Goal: Task Accomplishment & Management: Use online tool/utility

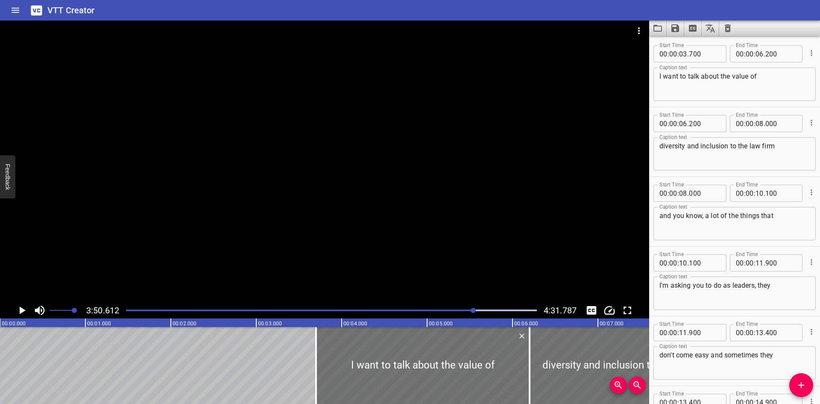
scroll to position [5082, 0]
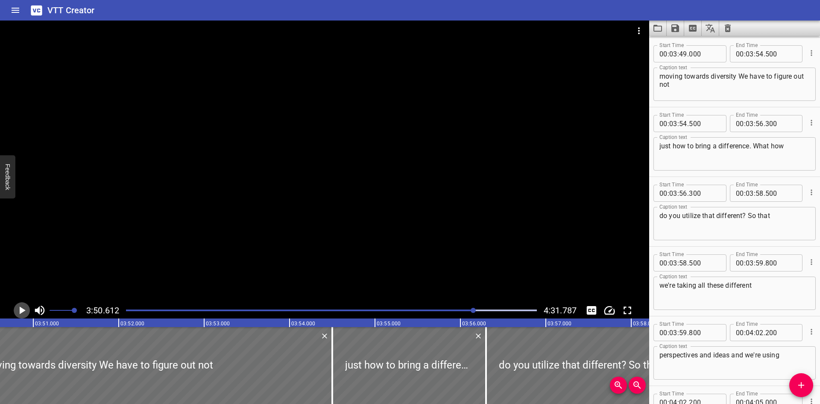
click at [24, 309] on icon "Play/Pause" at bounding box center [21, 310] width 13 height 13
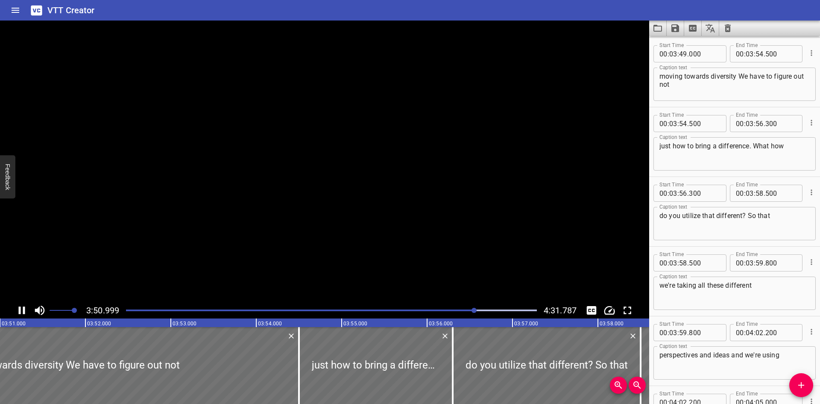
click at [24, 308] on icon "Play/Pause" at bounding box center [22, 310] width 6 height 8
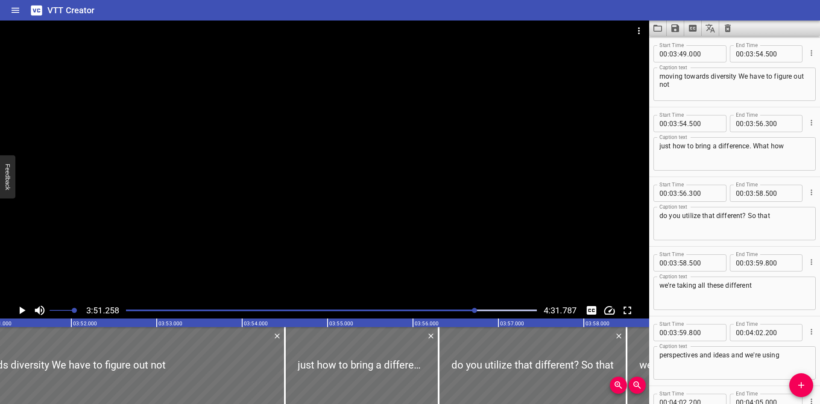
scroll to position [0, 19754]
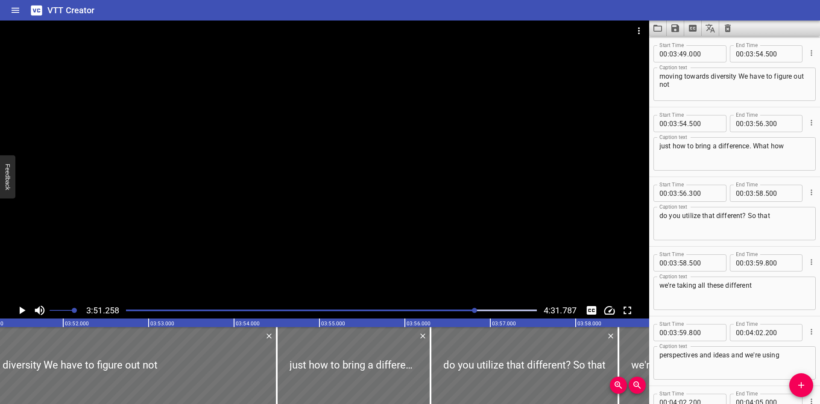
click at [457, 307] on div at bounding box center [331, 310] width 421 height 12
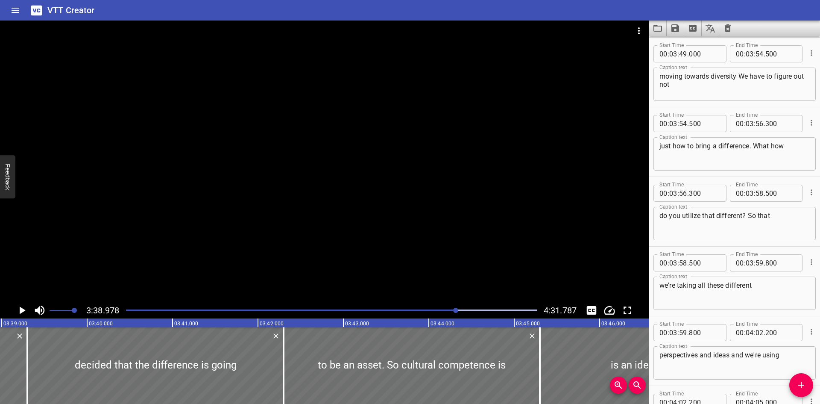
click at [16, 309] on icon "Play/Pause" at bounding box center [21, 310] width 13 height 13
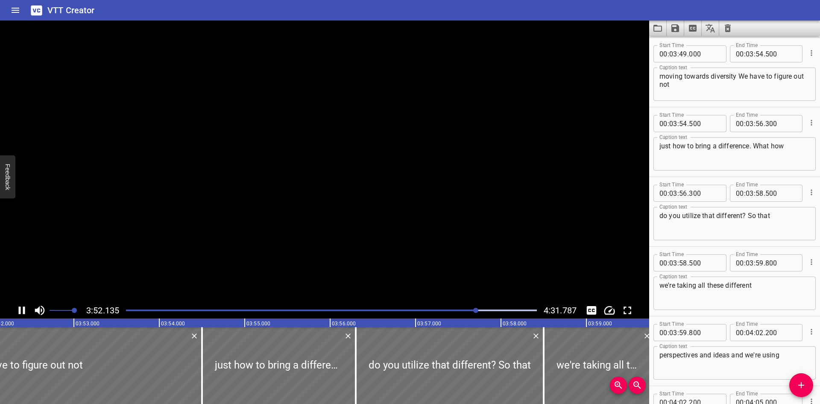
scroll to position [0, 19840]
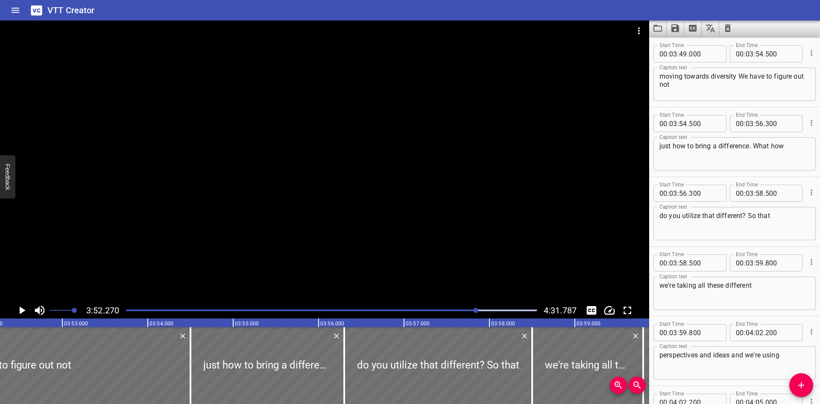
click at [735, 79] on textarea "moving towards diversity We have to figure out not" at bounding box center [734, 84] width 150 height 24
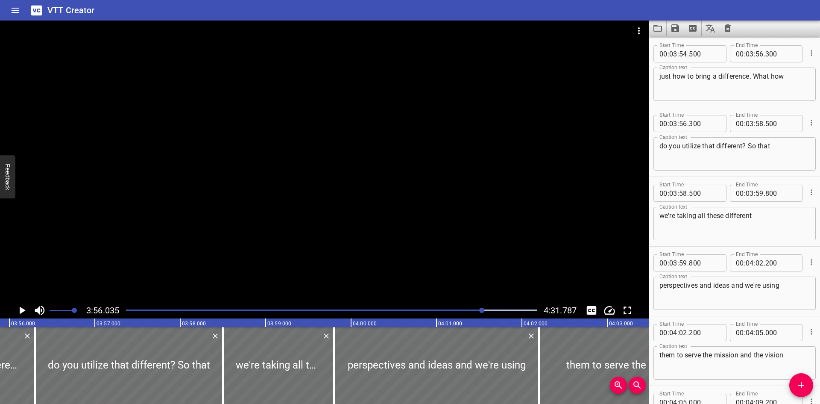
scroll to position [0, 20162]
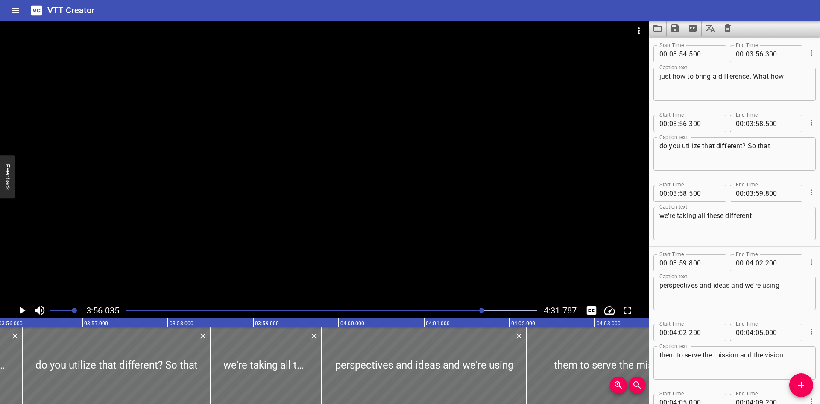
type textarea "moving towards diversity and inclusion. It's saying we have to figure out not"
click at [721, 75] on textarea "just how to bring a difference. What how" at bounding box center [734, 84] width 150 height 24
click at [721, 76] on textarea "just how to bring a difference. What how" at bounding box center [734, 84] width 150 height 24
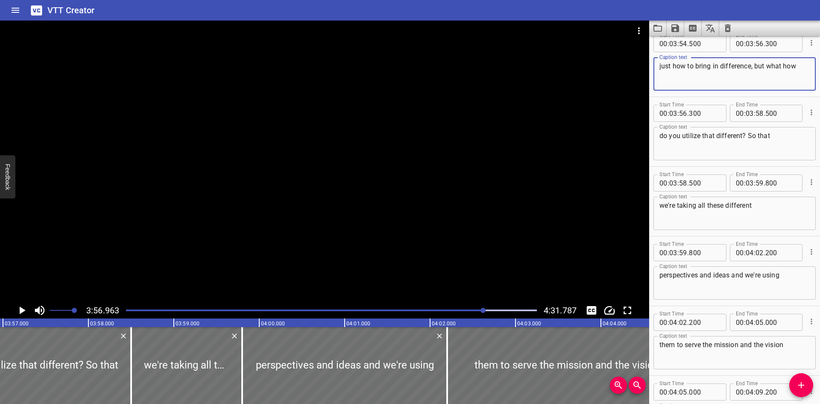
scroll to position [5093, 0]
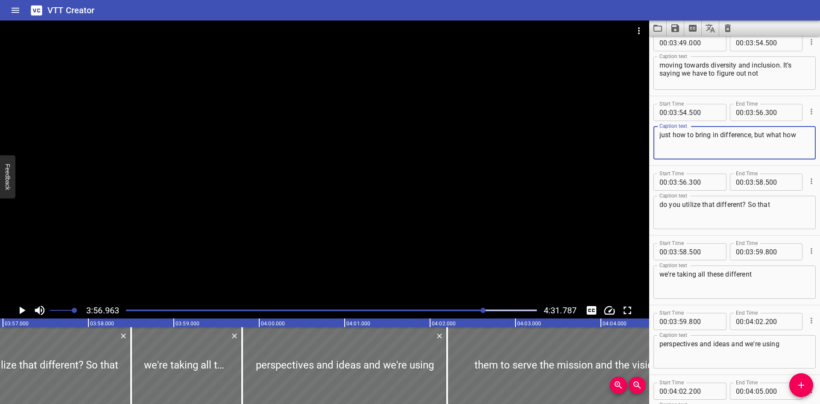
click at [781, 136] on textarea "just how to bring in difference, but what how" at bounding box center [734, 143] width 150 height 24
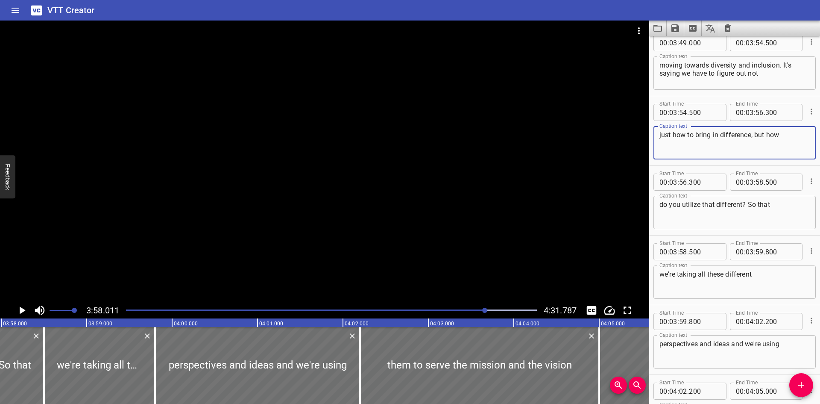
scroll to position [0, 20331]
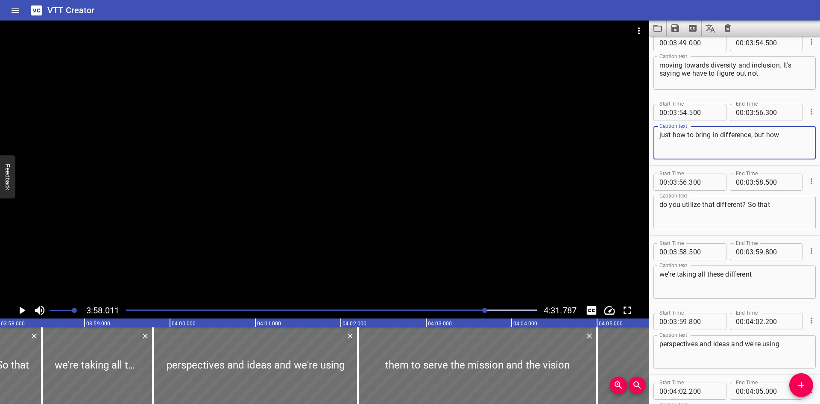
type textarea "just how to bring in difference, but how"
drag, startPoint x: 744, startPoint y: 202, endPoint x: 760, endPoint y: 227, distance: 29.2
click at [744, 202] on textarea "do you utilize that different? So that" at bounding box center [734, 212] width 150 height 24
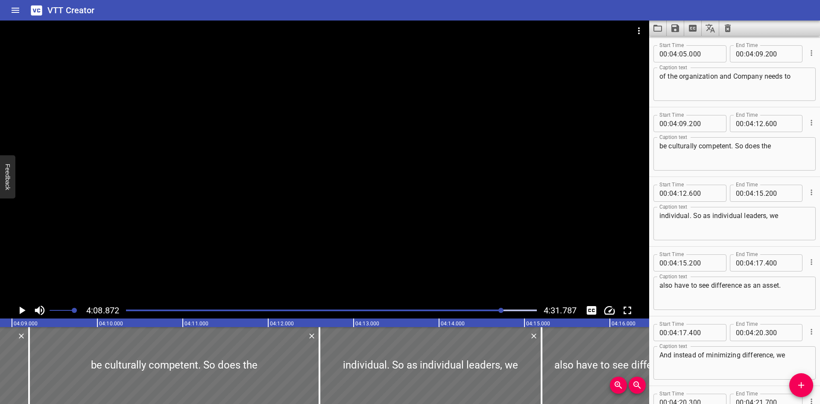
scroll to position [0, 21258]
type textarea "do you utilize that difference so that"
click at [718, 78] on textarea "of the organization and Company needs to" at bounding box center [734, 84] width 150 height 24
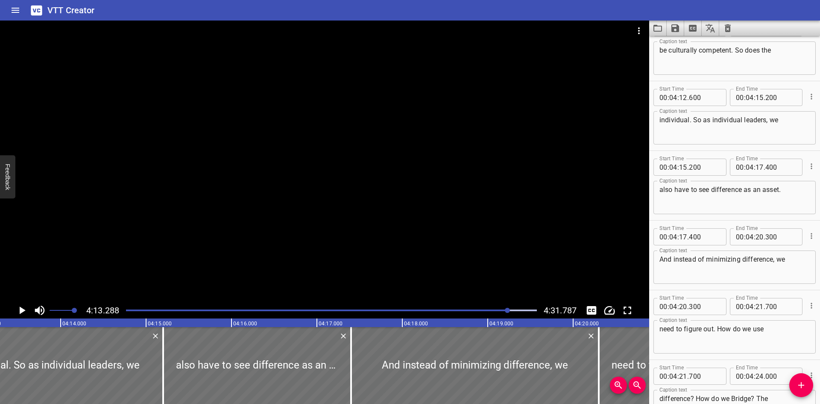
scroll to position [5554, 0]
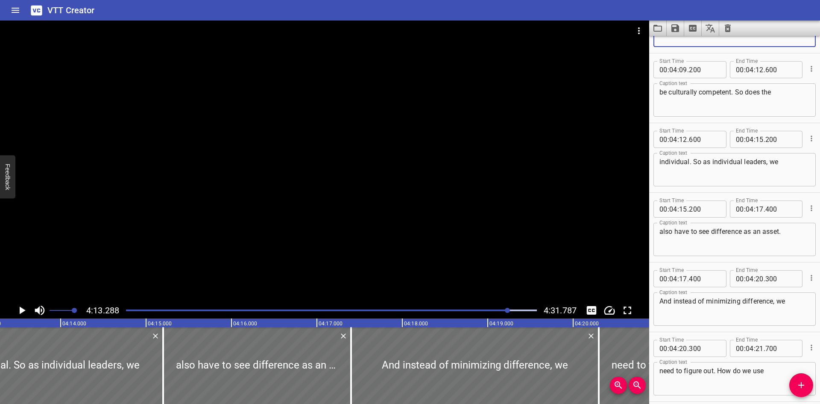
type textarea "of the organization. And the company needs to"
click at [738, 93] on textarea "be culturally competent. So does the" at bounding box center [734, 100] width 150 height 24
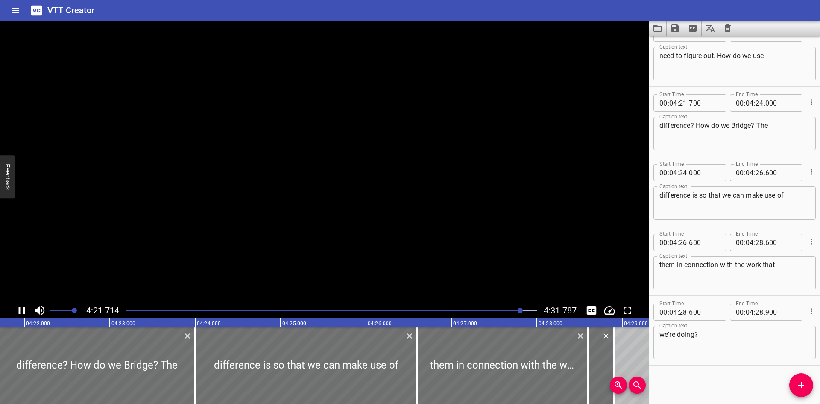
scroll to position [0, 22366]
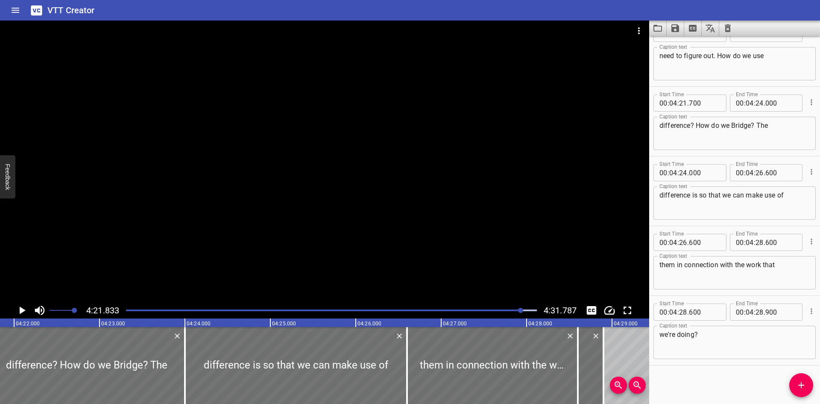
type textarea "be culturally competent, but so does the"
click at [718, 57] on textarea "need to figure out. How do we use" at bounding box center [734, 64] width 150 height 24
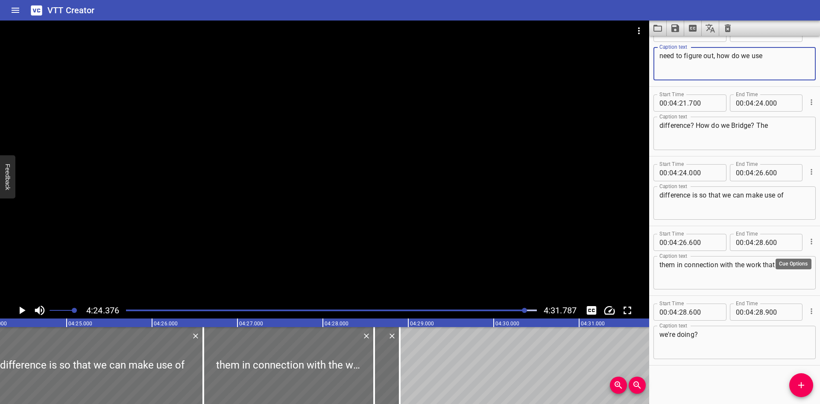
scroll to position [0, 22583]
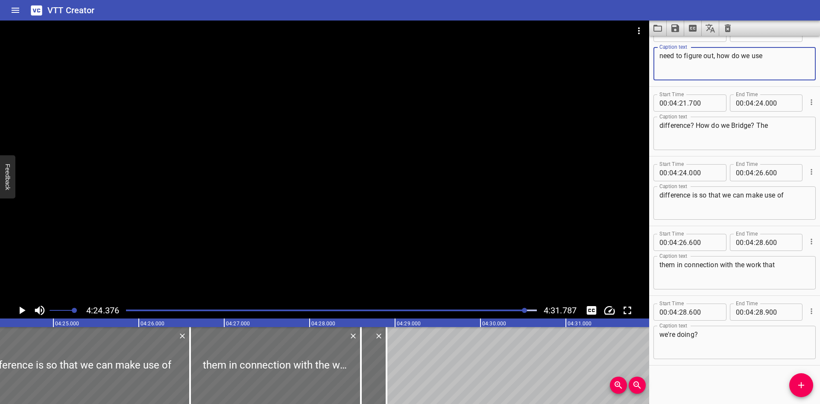
type textarea "need to figure out, how do we use"
click at [754, 118] on div "difference? How do we Bridge? The Caption text" at bounding box center [734, 133] width 162 height 33
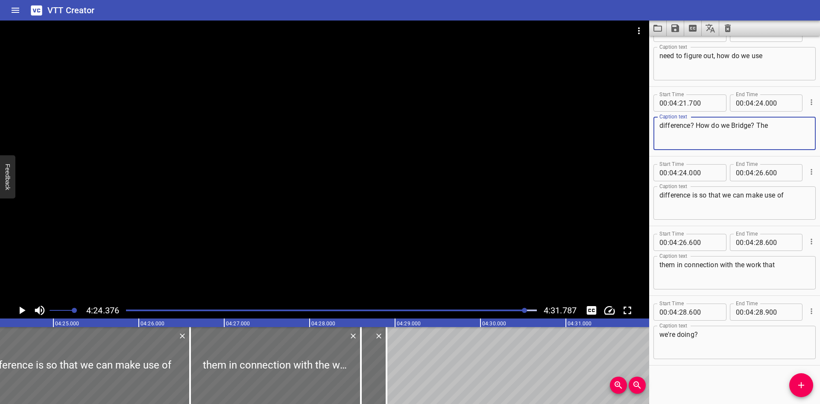
drag, startPoint x: 780, startPoint y: 128, endPoint x: 733, endPoint y: 122, distance: 46.9
click at [733, 122] on textarea "difference? How do we Bridge? The" at bounding box center [734, 133] width 150 height 24
type textarea "difference? How do we bridge the"
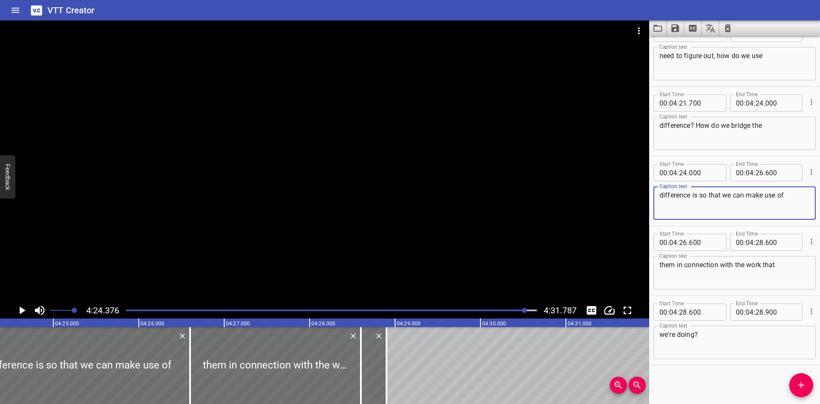
click at [692, 197] on textarea "difference is so that we can make use of" at bounding box center [734, 203] width 150 height 24
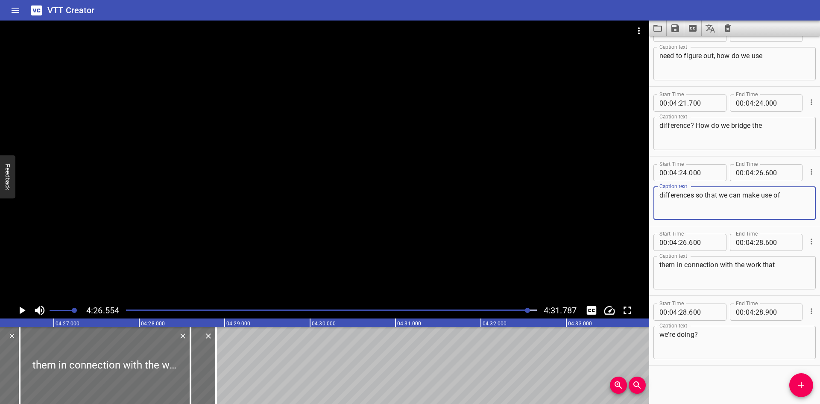
scroll to position [0, 22769]
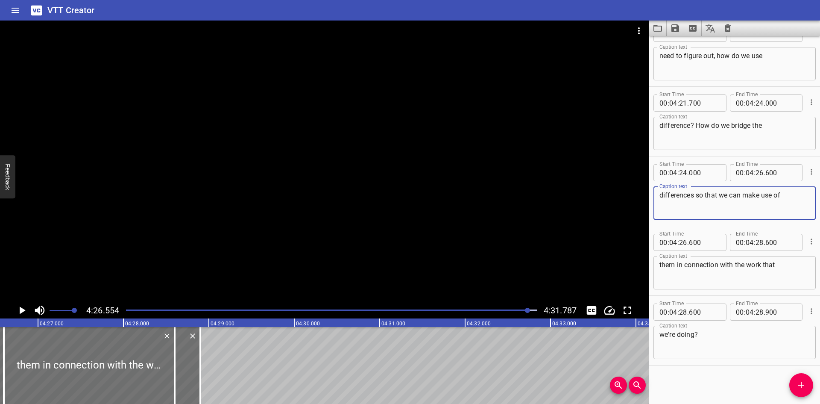
click at [763, 194] on textarea "differences so that we can make use of" at bounding box center [734, 203] width 150 height 24
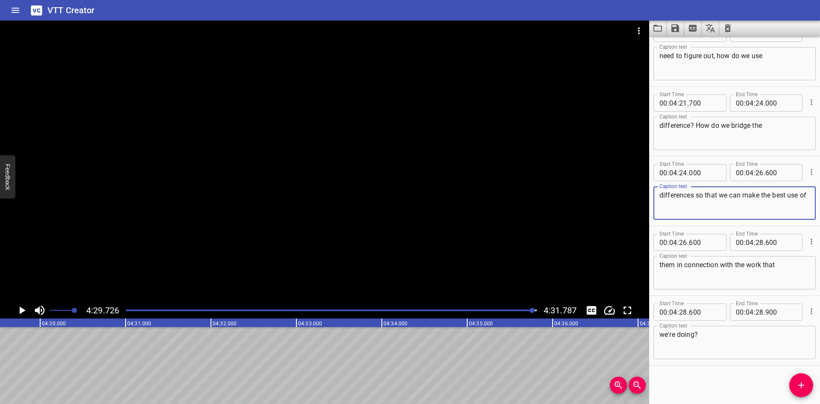
scroll to position [0, 23040]
type textarea "differences so that we can make the best use of"
click at [786, 268] on textarea "them in connection with the work that" at bounding box center [734, 273] width 150 height 24
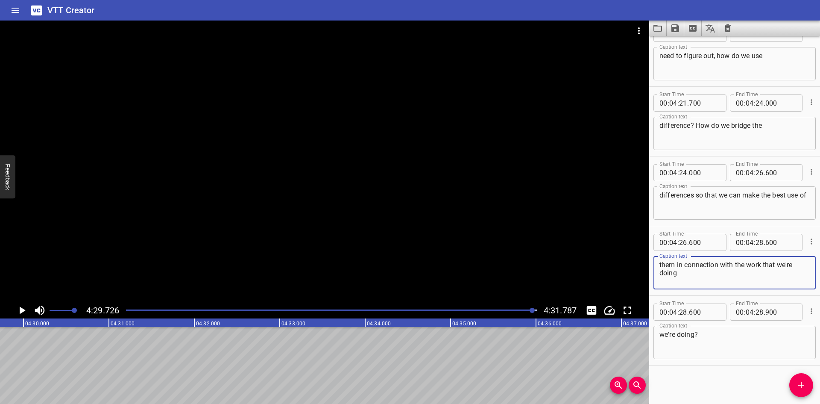
type textarea "them in connection with the work that we're doing"
click at [769, 242] on input "number" at bounding box center [780, 242] width 31 height 17
type input "900"
click at [807, 313] on icon "Cue Options" at bounding box center [811, 311] width 9 height 9
click at [785, 330] on li "Delete Cue" at bounding box center [775, 326] width 74 height 15
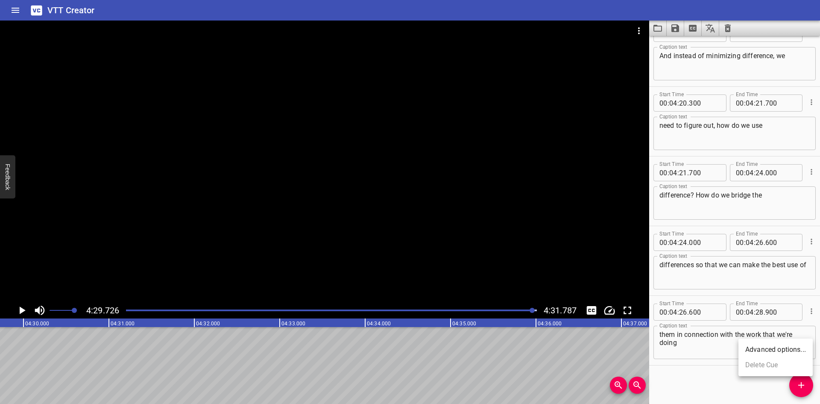
scroll to position [5799, 0]
click at [591, 309] on icon "Toggle captions" at bounding box center [592, 310] width 10 height 9
click at [590, 309] on icon "Toggle captions" at bounding box center [591, 310] width 13 height 13
click at [609, 310] on icon "Change Playback Speed" at bounding box center [609, 310] width 13 height 13
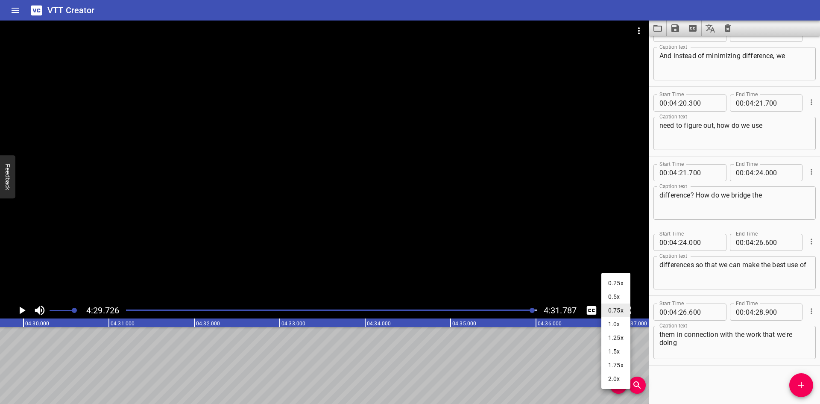
click at [616, 328] on li "1.0x" at bounding box center [615, 324] width 29 height 14
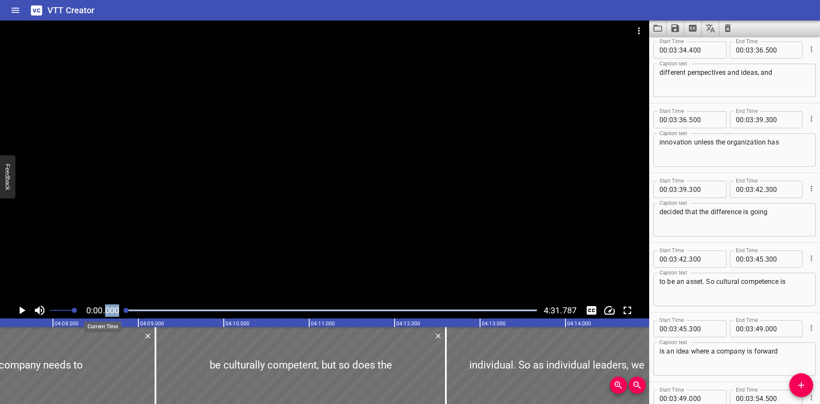
scroll to position [0, 20266]
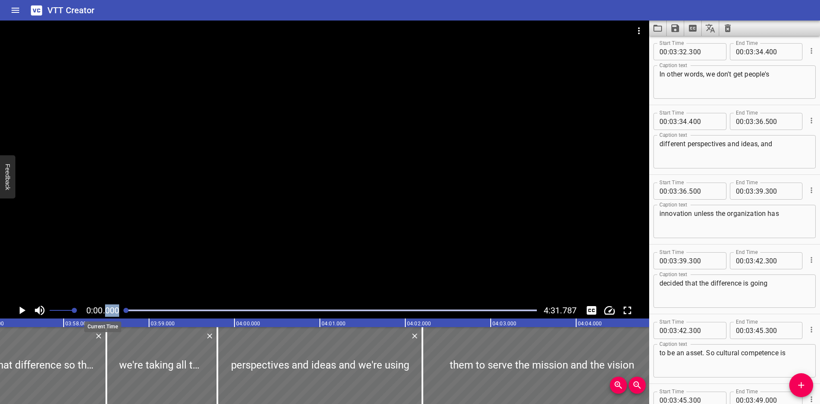
drag, startPoint x: 534, startPoint y: 311, endPoint x: 107, endPoint y: 308, distance: 427.1
click at [107, 308] on div "0:00.000 4:31.787" at bounding box center [324, 310] width 649 height 16
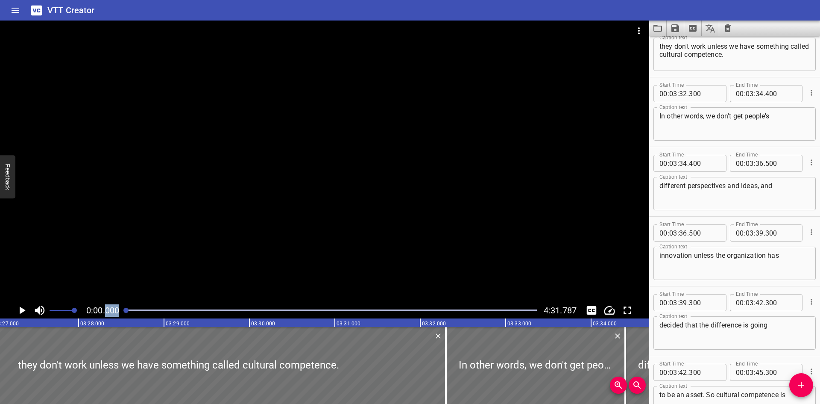
scroll to position [0, 0]
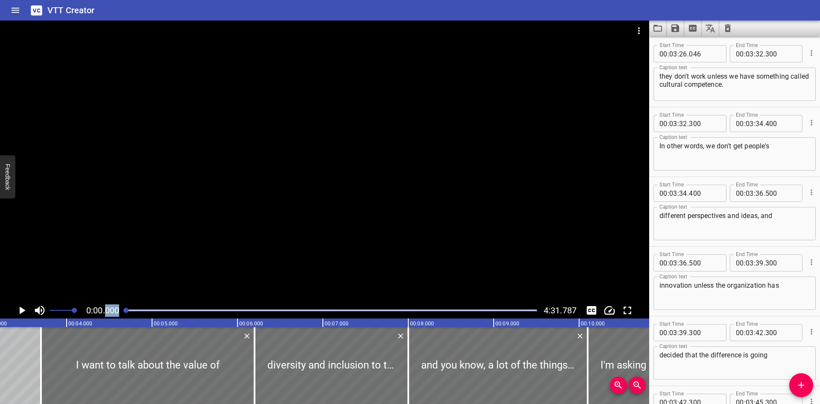
click at [23, 310] on icon "Play/Pause" at bounding box center [23, 310] width 6 height 8
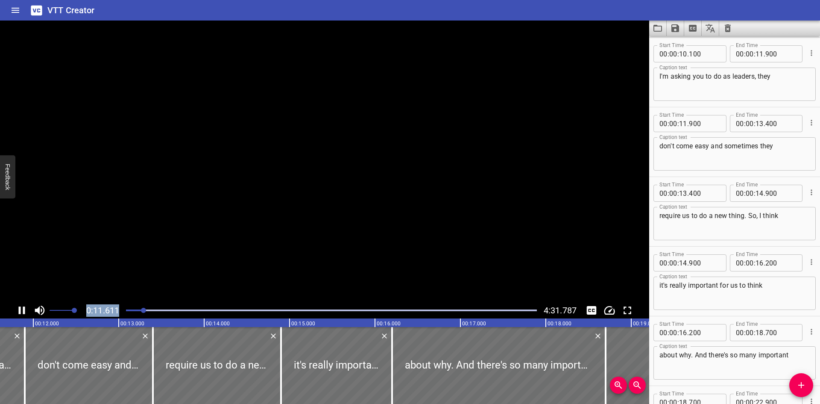
scroll to position [0, 1014]
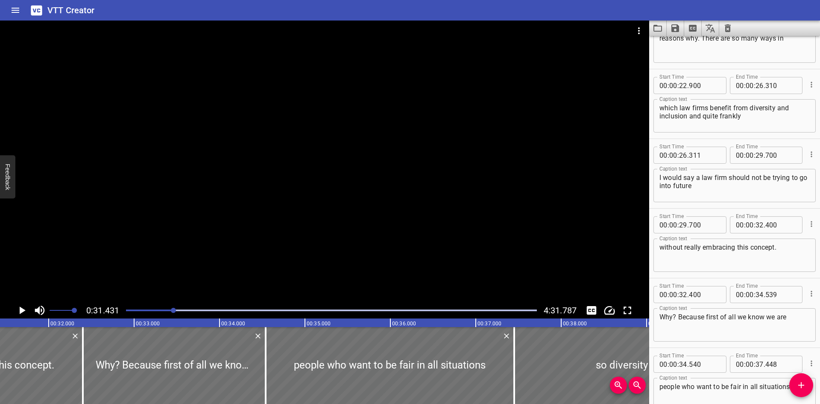
click at [680, 186] on textarea "I would say a law firm should not be trying to go into future" at bounding box center [734, 185] width 150 height 24
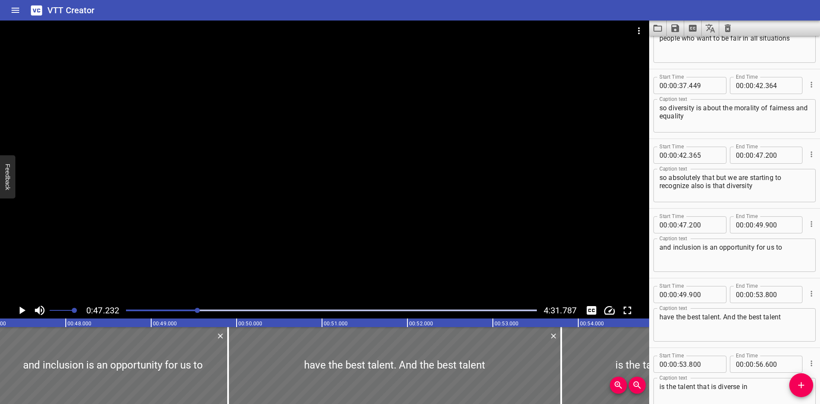
type textarea "I would say a law firm should not be trying to go into the future"
click at [724, 177] on textarea "so absolutely that but we are starting to recognize also is that diversity" at bounding box center [734, 185] width 150 height 24
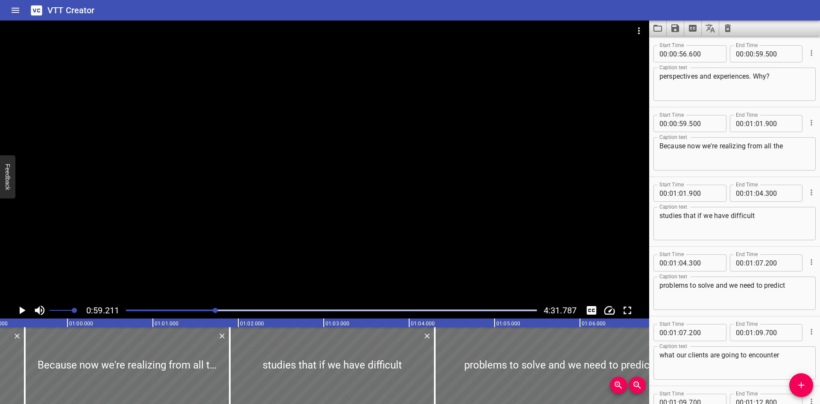
type textarea "so absolutely that, but what we are starting to recognize also is that diversity"
click at [715, 76] on textarea "perspectives and experiences. Why?" at bounding box center [734, 84] width 150 height 24
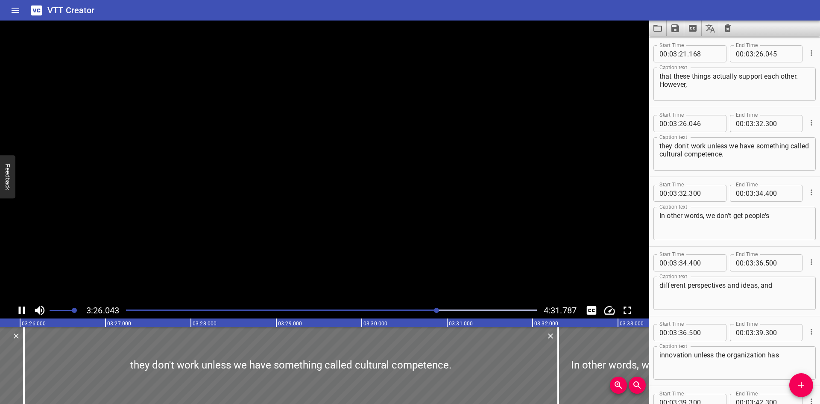
scroll to position [4595, 0]
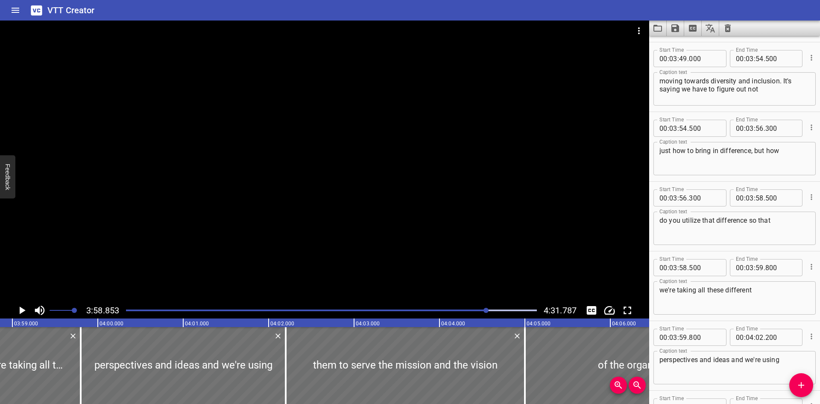
type textarea "perspectives and in experiences. Why?"
click at [663, 222] on textarea "do you utilize that difference so that" at bounding box center [734, 228] width 150 height 24
drag, startPoint x: 675, startPoint y: 222, endPoint x: 653, endPoint y: 221, distance: 22.2
click at [653, 221] on div "Start Time 00 : 03 : 56 . 300 Start Time End Time 00 : 03 : 58 . 500 End Time C…" at bounding box center [734, 216] width 171 height 69
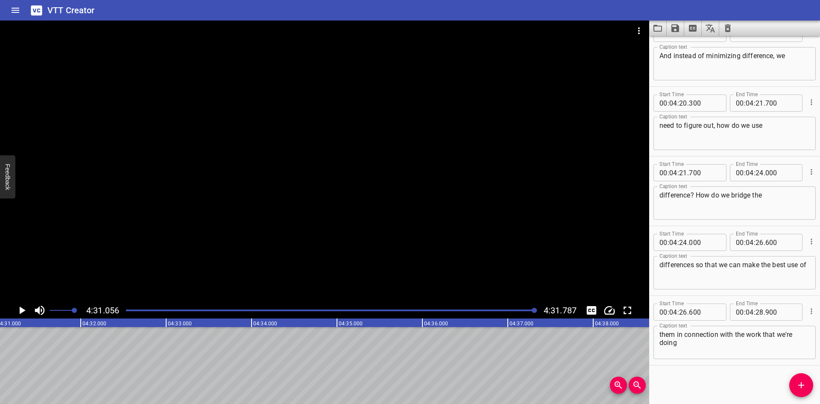
type textarea "to utilize that difference so that"
click at [728, 346] on textarea "them in connection with the work that we're doing" at bounding box center [734, 342] width 150 height 24
type textarea "them in connection with the work that we're doing."
click at [675, 27] on icon "Save captions to file" at bounding box center [675, 28] width 8 height 8
click at [678, 44] on li "Save to VTT file" at bounding box center [698, 46] width 63 height 15
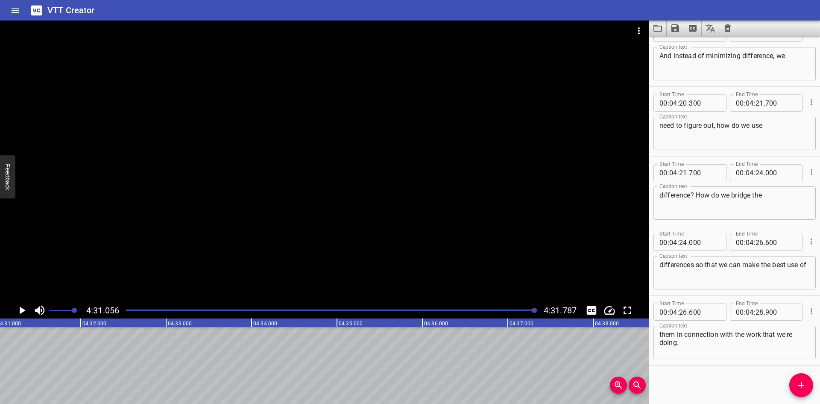
click at [762, 12] on div "VTT Creator" at bounding box center [410, 10] width 820 height 21
click at [681, 26] on button "Save captions to file" at bounding box center [676, 28] width 18 height 15
click at [688, 59] on li "Save to SRT file" at bounding box center [698, 62] width 63 height 15
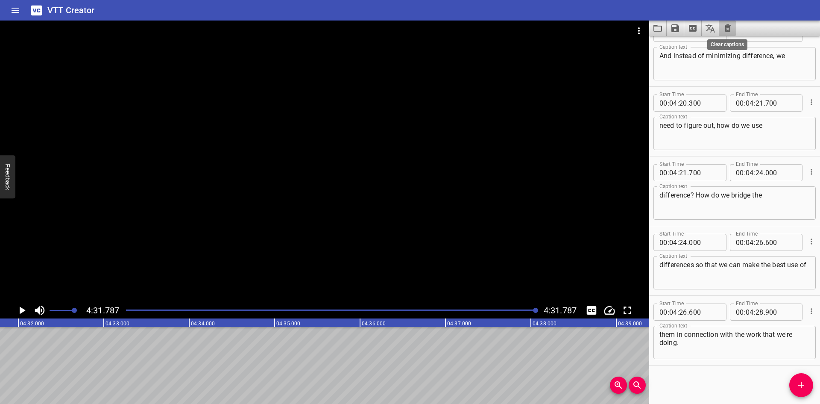
click at [731, 23] on icon "Clear captions" at bounding box center [728, 28] width 10 height 10
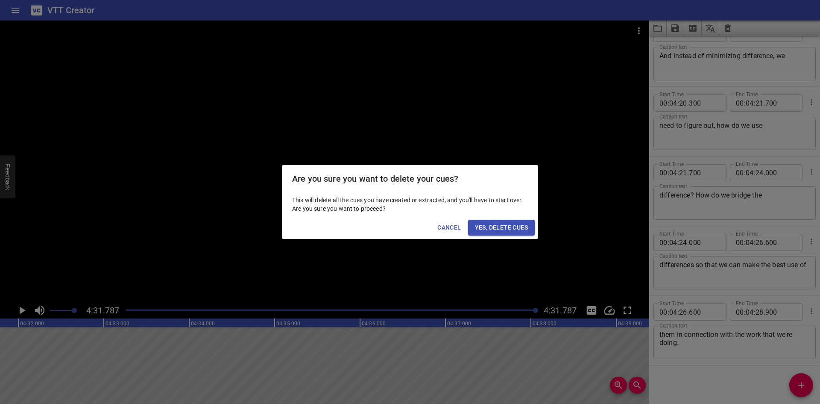
click at [486, 229] on span "Yes, Delete Cues" at bounding box center [501, 227] width 53 height 11
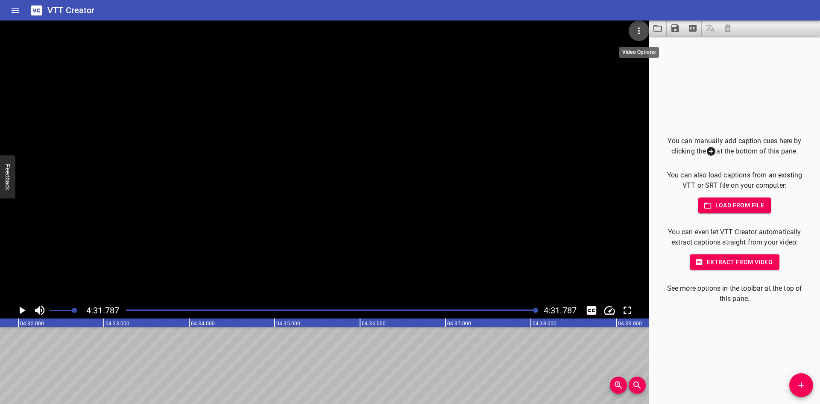
click at [640, 29] on icon "Video Options" at bounding box center [639, 31] width 10 height 10
click at [662, 28] on li "Select New Video File..." at bounding box center [671, 31] width 85 height 15
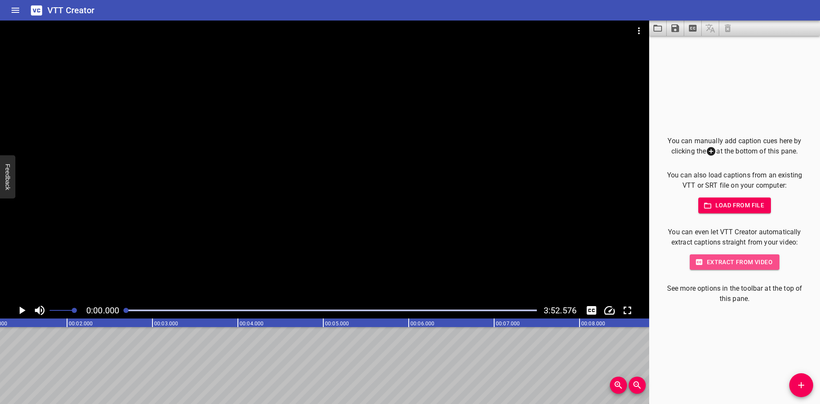
click at [731, 261] on span "Extract from video" at bounding box center [735, 262] width 76 height 11
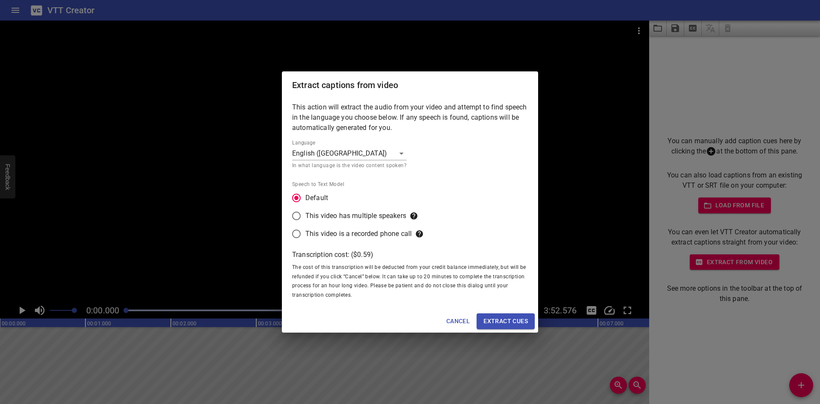
click at [495, 330] on div "Cancel Extract cues" at bounding box center [410, 321] width 256 height 23
click at [494, 322] on span "Extract cues" at bounding box center [505, 321] width 44 height 11
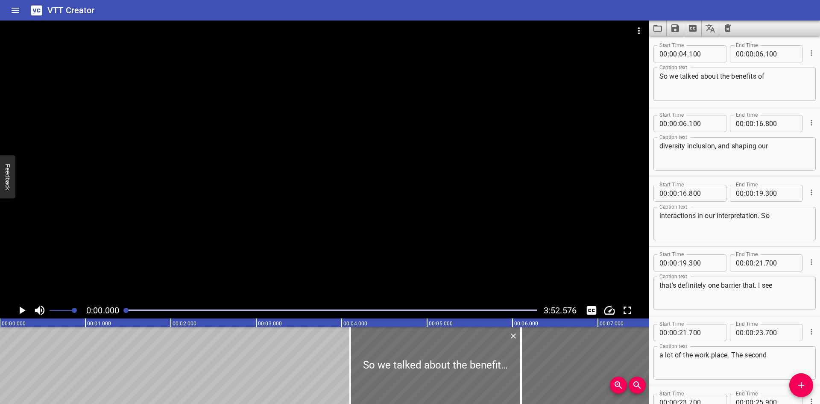
click at [19, 312] on icon "Play/Pause" at bounding box center [21, 310] width 13 height 13
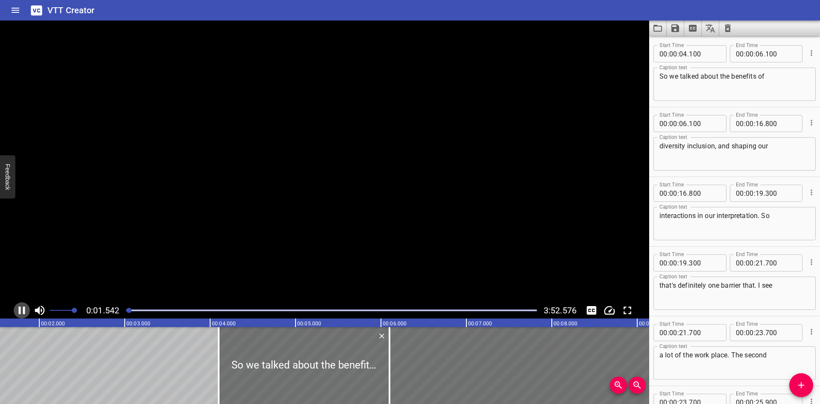
click at [19, 312] on icon "Play/Pause" at bounding box center [22, 310] width 6 height 8
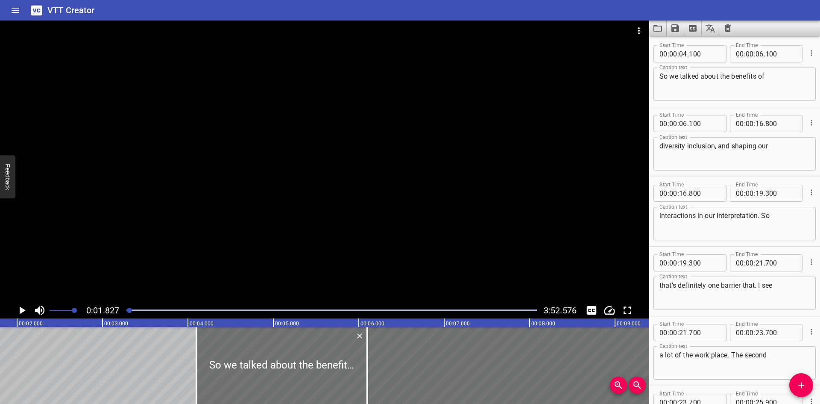
scroll to position [0, 156]
click at [612, 306] on icon "Change Playback Speed" at bounding box center [609, 310] width 13 height 13
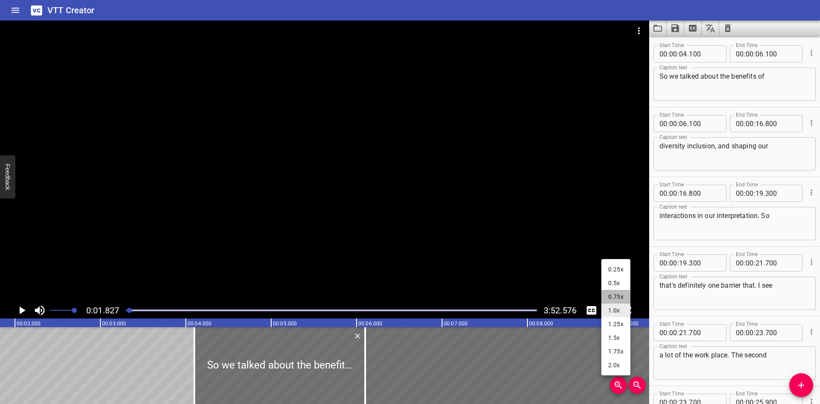
click at [618, 295] on li "0.75x" at bounding box center [615, 297] width 29 height 14
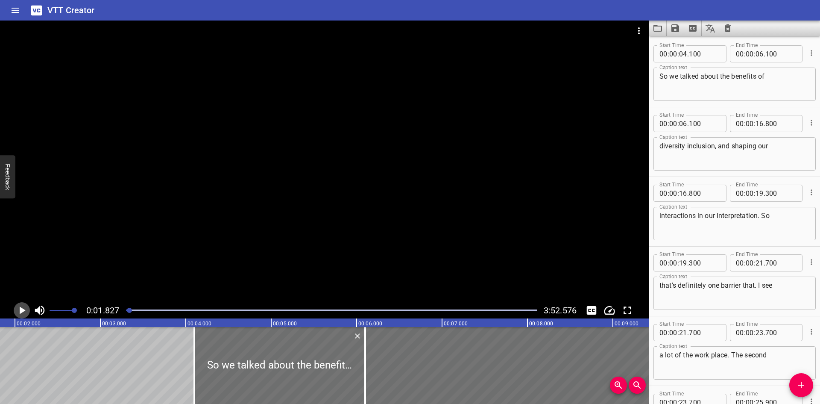
click at [25, 305] on icon "Play/Pause" at bounding box center [21, 310] width 13 height 13
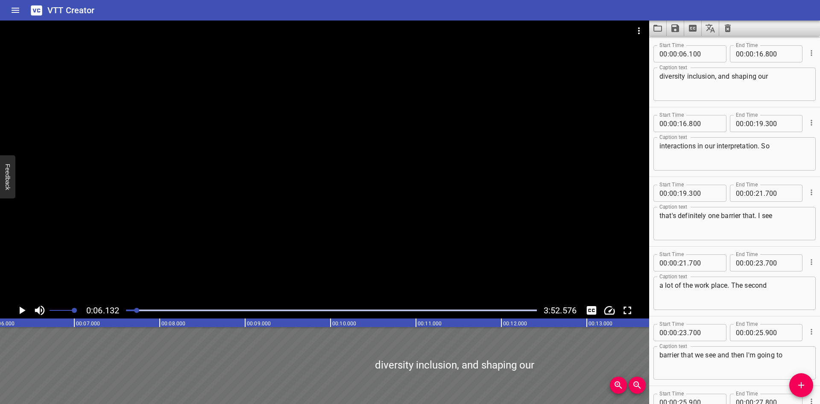
scroll to position [0, 0]
click at [676, 80] on textarea "So we talked about the benefits of" at bounding box center [734, 84] width 150 height 24
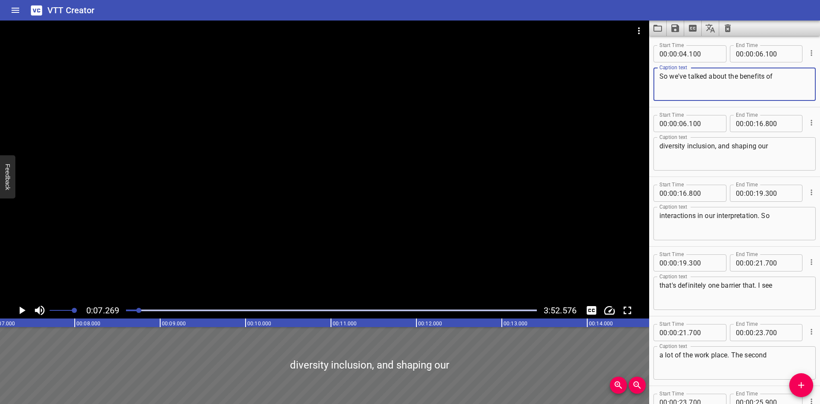
scroll to position [0, 621]
type textarea "So we've talked about the benefits of"
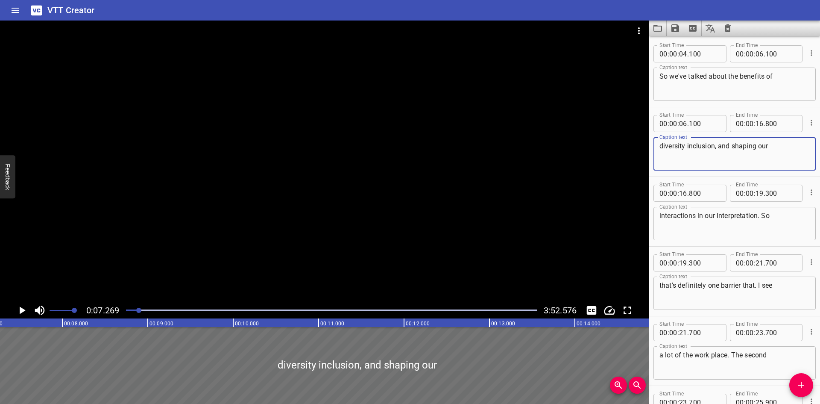
click at [686, 148] on textarea "diversity inclusion, and shaping our" at bounding box center [734, 154] width 150 height 24
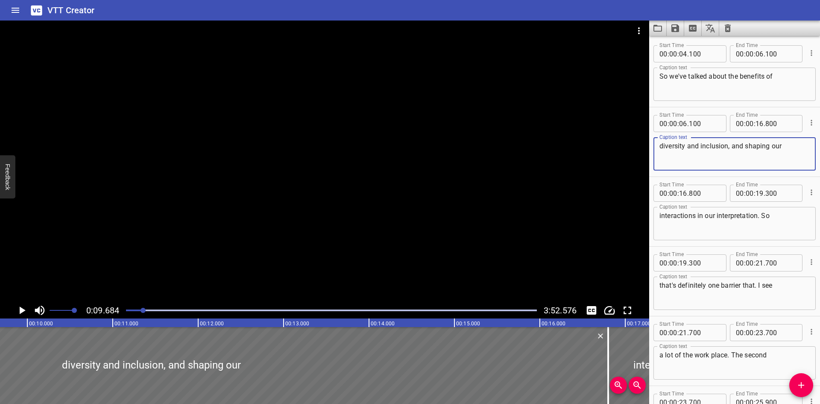
scroll to position [0, 827]
click at [741, 145] on textarea "diversity and inclusion, and shaping our" at bounding box center [734, 154] width 150 height 24
click at [141, 308] on div at bounding box center [331, 310] width 421 height 12
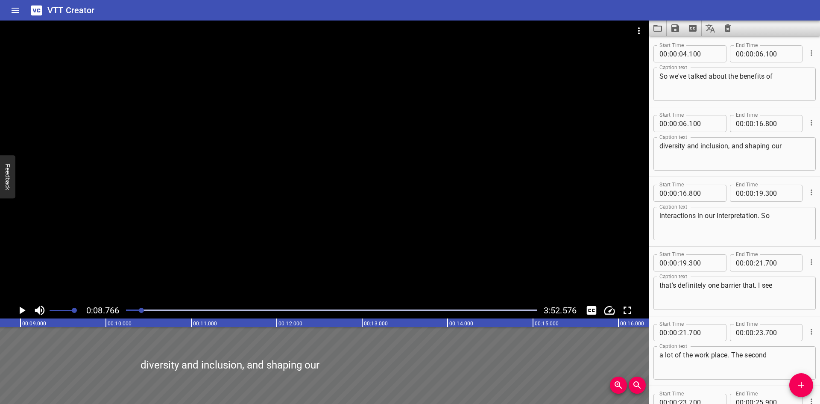
scroll to position [0, 749]
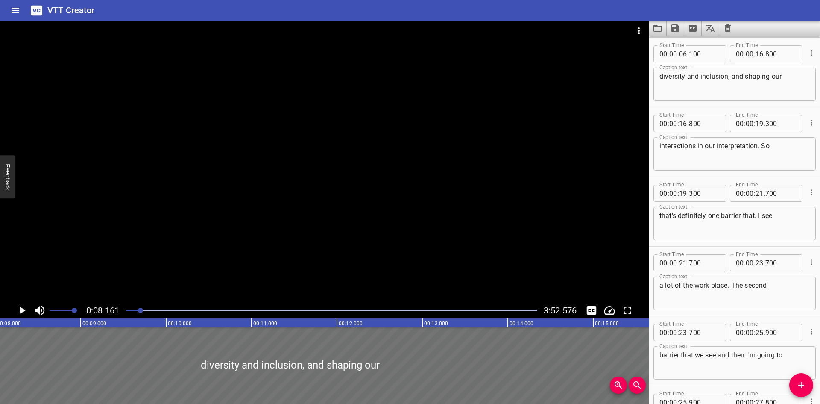
scroll to position [0, 697]
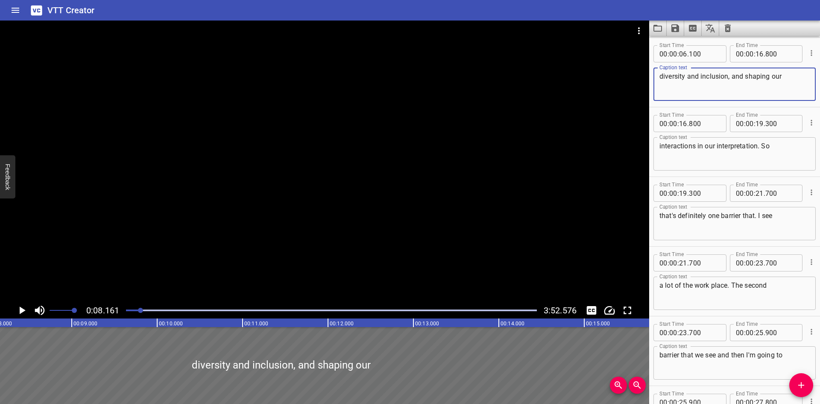
click at [741, 75] on textarea "diversity and inclusion, and shaping our" at bounding box center [734, 84] width 150 height 24
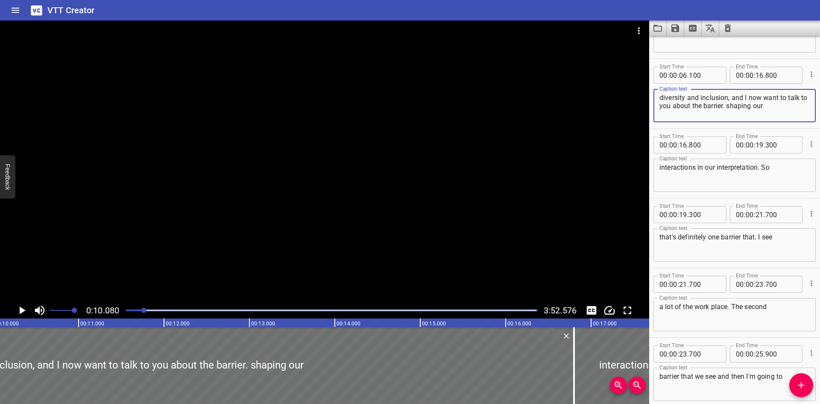
scroll to position [27, 0]
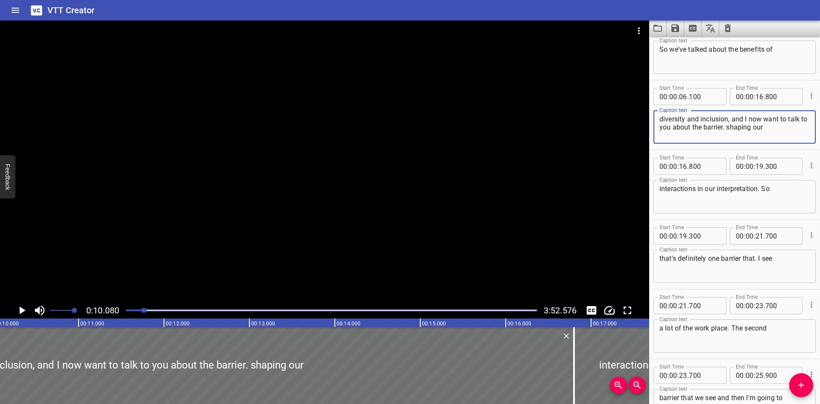
type textarea "diversity and inclusion, and I now want to talk to you about the barrier. shapi…"
click at [756, 96] on input "number" at bounding box center [760, 96] width 8 height 17
type input "10"
type input "080"
click at [782, 128] on textarea "diversity and inclusion, and I now want to talk to you about the barrier. shapi…" at bounding box center [734, 127] width 150 height 24
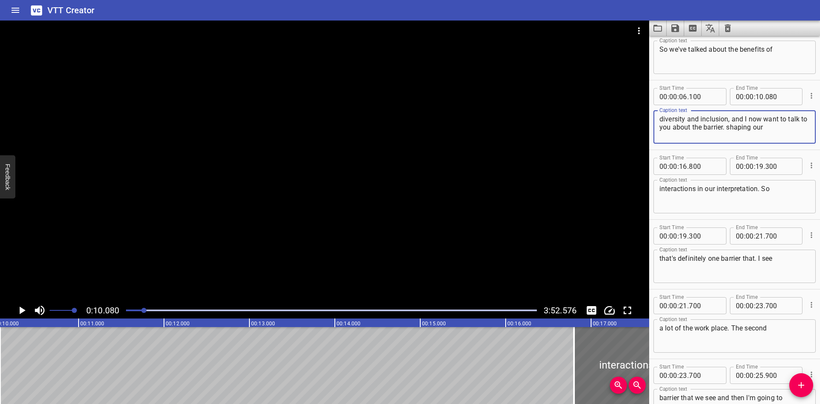
drag, startPoint x: 781, startPoint y: 129, endPoint x: 734, endPoint y: 123, distance: 47.3
click at [734, 123] on textarea "diversity and inclusion, and I now want to talk to you about the barrier. shapi…" at bounding box center [734, 127] width 150 height 24
type textarea "diversity and inclusion, and I now want to talk to you about the barrier."
click at [686, 167] on input "number" at bounding box center [683, 166] width 8 height 17
type input "10"
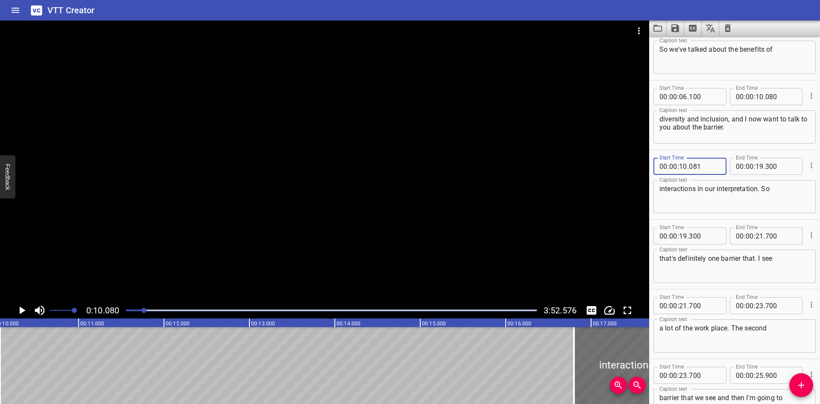
type input "081"
click at [660, 188] on textarea "interactions in our interpretation. So" at bounding box center [734, 197] width 150 height 24
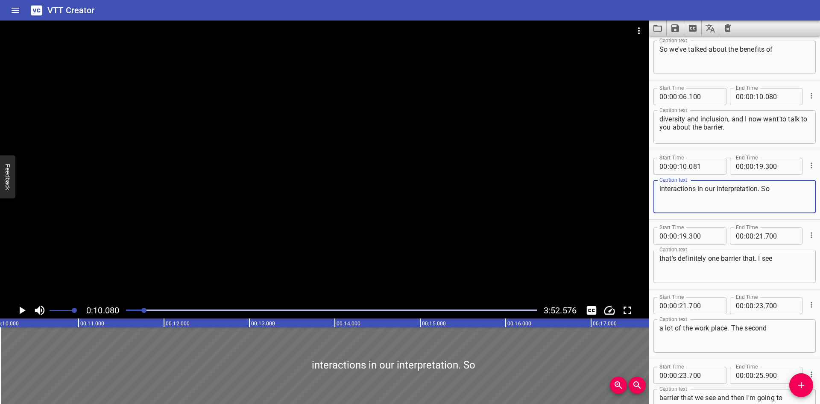
paste textarea "shaping our"
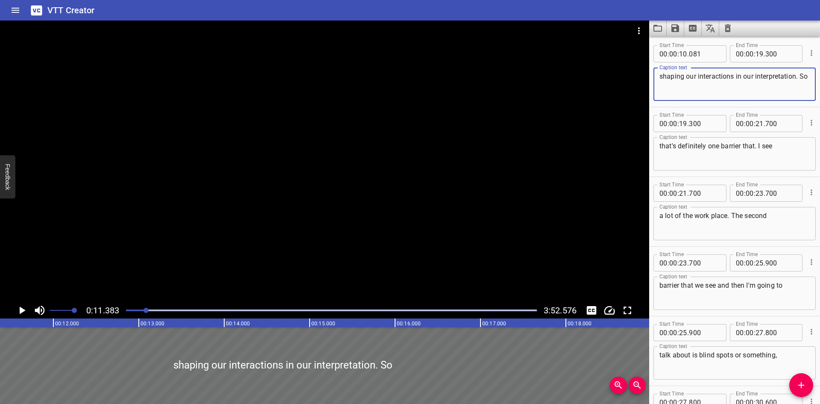
scroll to position [0, 973]
click at [659, 77] on textarea "shaping our interactions in our interpretation. So" at bounding box center [734, 84] width 150 height 24
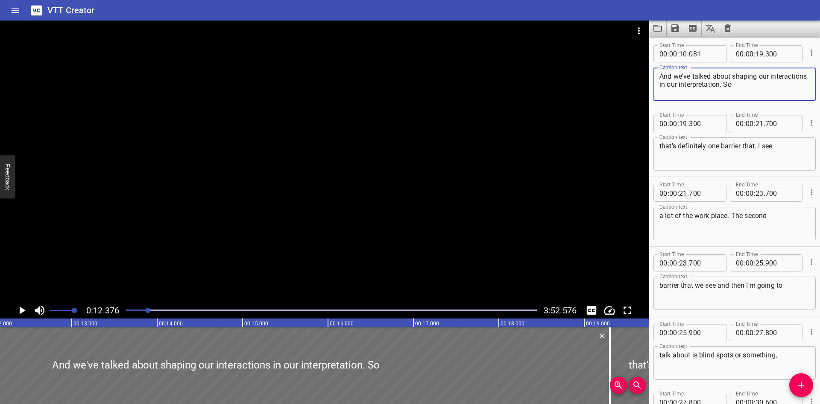
scroll to position [0, 1057]
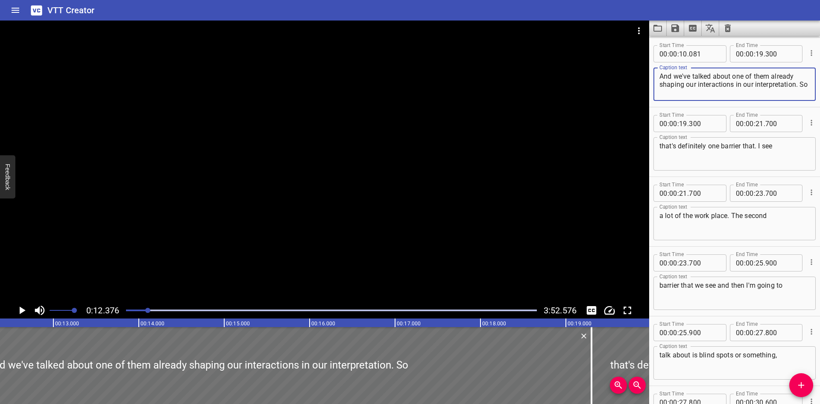
drag, startPoint x: 680, startPoint y: 95, endPoint x: 653, endPoint y: 76, distance: 33.3
click at [653, 76] on div "Start Time 00 : 00 : 10 . 081 Start Time End Time 00 : 00 : 19 . 300 End Time C…" at bounding box center [734, 72] width 171 height 69
click at [677, 90] on textarea "And we've talked about one of them already shaping our interactions in our inte…" at bounding box center [734, 84] width 150 height 24
drag, startPoint x: 680, startPoint y: 92, endPoint x: 661, endPoint y: 82, distance: 22.4
click at [661, 82] on textarea "And we've talked about one of them already shaping our interactions in our inte…" at bounding box center [734, 84] width 150 height 24
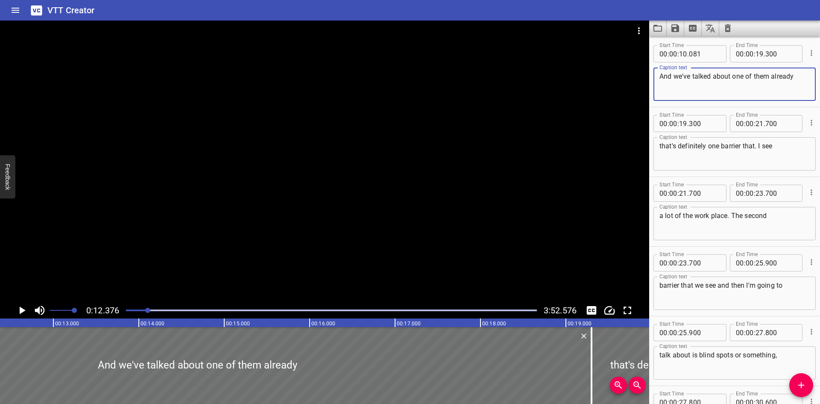
type textarea "And we've talked about one of them already"
click at [760, 56] on input "number" at bounding box center [760, 53] width 8 height 17
type input "12"
type input "375"
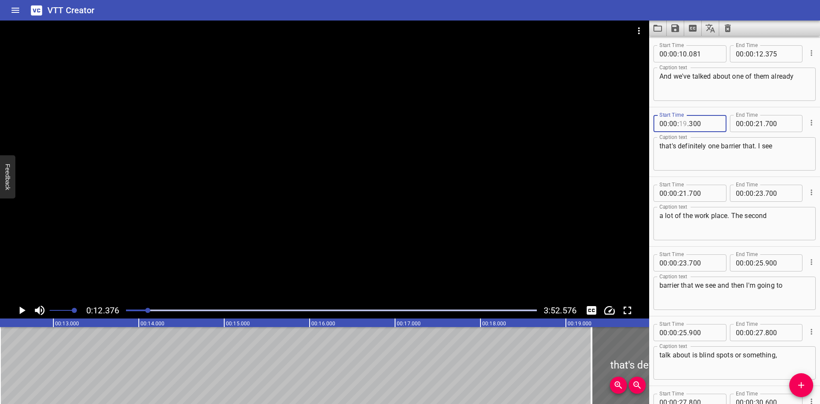
click at [685, 121] on input "number" at bounding box center [683, 123] width 8 height 17
type input "12"
type input "376"
click at [662, 145] on textarea "that's definitely one barrier that. I see" at bounding box center [734, 154] width 150 height 24
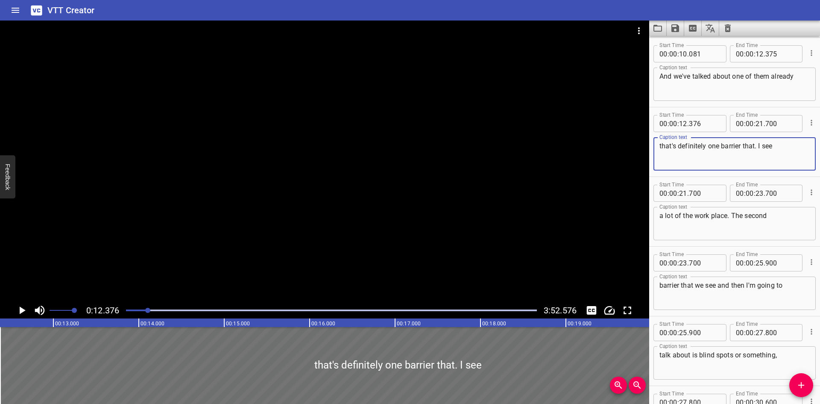
paste textarea "shaping our interactions in our interpretation. So"
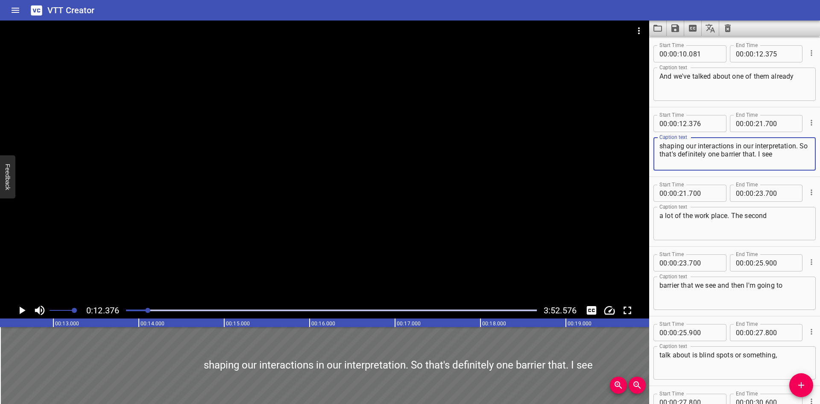
click at [658, 147] on div "shaping our interactions in our interpretation. So that's definitely one barrie…" at bounding box center [734, 153] width 162 height 33
click at [660, 146] on textarea "shaping our interactions in our interpretation. So that's definitely one barrie…" at bounding box center [734, 154] width 150 height 24
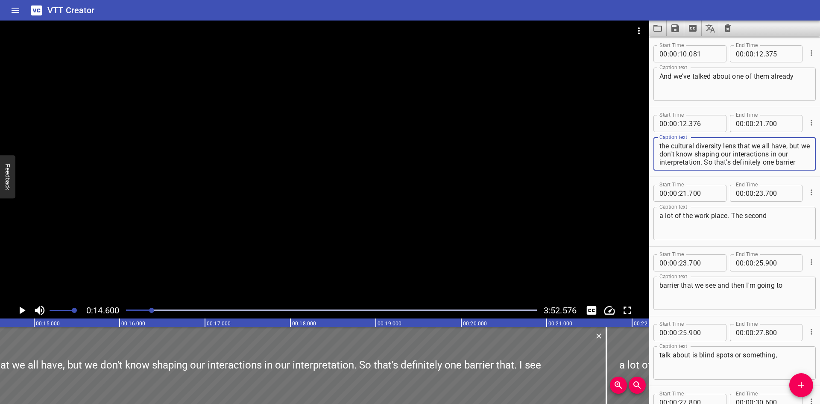
scroll to position [8, 0]
drag, startPoint x: 714, startPoint y: 153, endPoint x: 789, endPoint y: 175, distance: 77.9
click at [789, 175] on div "Start Time 00 : 00 : 12 . 376 Start Time End Time 00 : 00 : 21 . 700 End Time C…" at bounding box center [734, 141] width 171 height 69
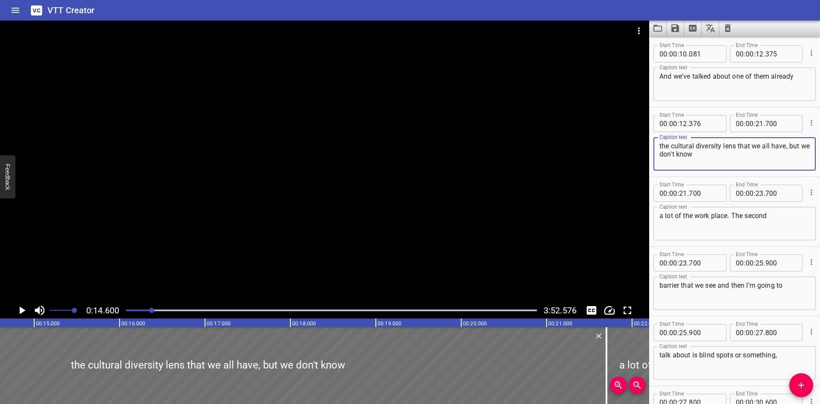
type textarea "the cultural diversity lens that we all have, but we don't know"
click at [757, 124] on input "number" at bounding box center [760, 123] width 8 height 17
type input "14"
type input "600"
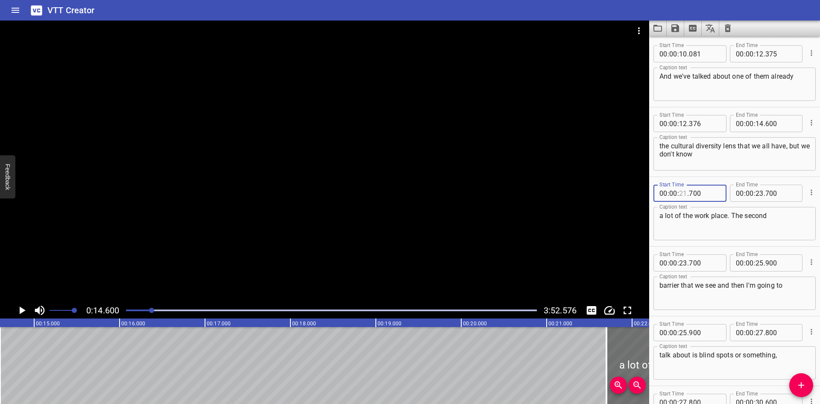
click at [684, 195] on input "number" at bounding box center [683, 193] width 8 height 17
type input "14"
type input "601"
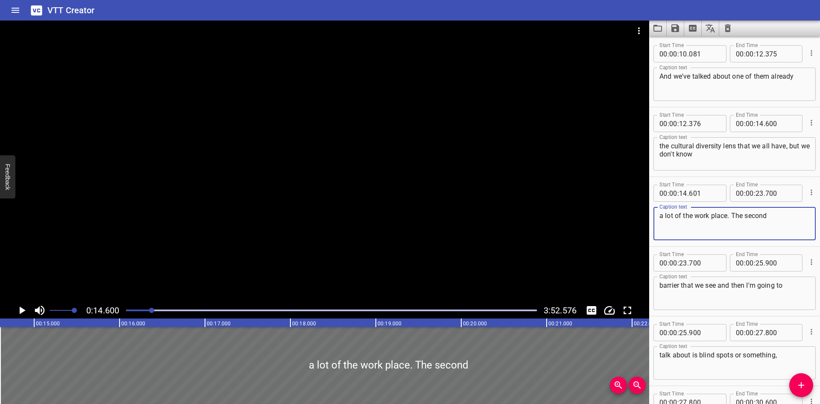
click at [660, 216] on textarea "a lot of the work place. The second" at bounding box center [734, 223] width 150 height 24
paste textarea "shaping our interactions in our interpretation. So that's definitely one barrie…"
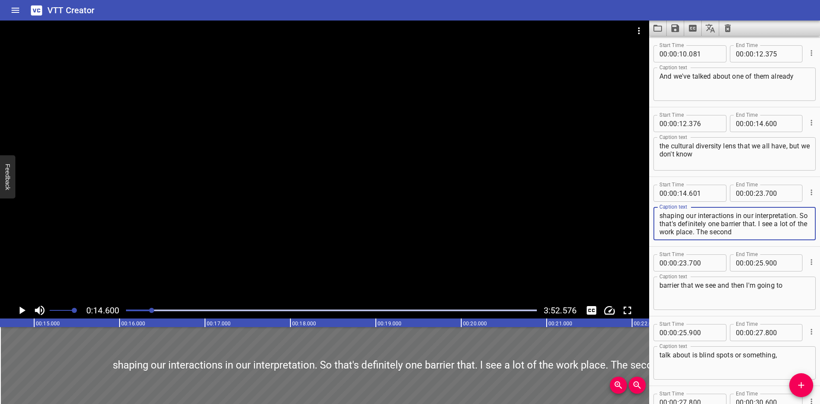
click at [662, 216] on textarea "shaping our interactions in our interpretation. So that's definitely one barrie…" at bounding box center [734, 223] width 150 height 24
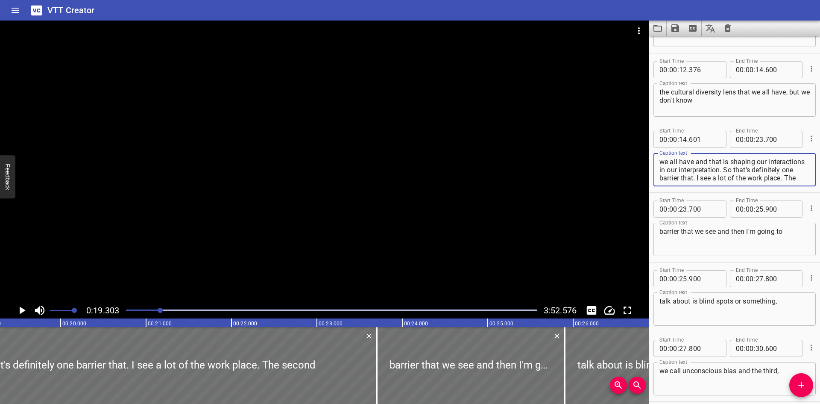
scroll to position [0, 1649]
click at [702, 170] on textarea "we all have and that is shaping our interactions in our interpretation. So that…" at bounding box center [734, 170] width 150 height 24
drag, startPoint x: 767, startPoint y: 168, endPoint x: 804, endPoint y: 192, distance: 43.6
click at [804, 192] on div "Start Time 00 : 00 : 14 . 601 Start Time End Time 00 : 00 : 23 . 700 End Time C…" at bounding box center [734, 157] width 171 height 69
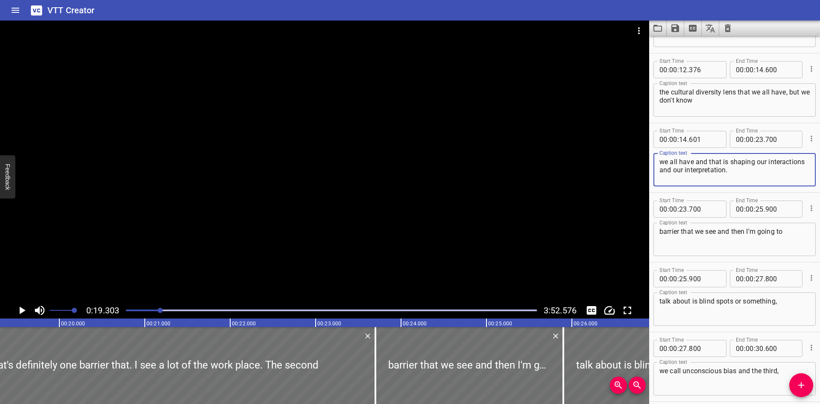
scroll to position [0, 0]
type textarea "we all have and that is shaping our interactions and our interpretation."
click at [764, 136] on span "." at bounding box center [765, 139] width 2 height 17
click at [757, 138] on input "number" at bounding box center [760, 139] width 8 height 17
type input "19"
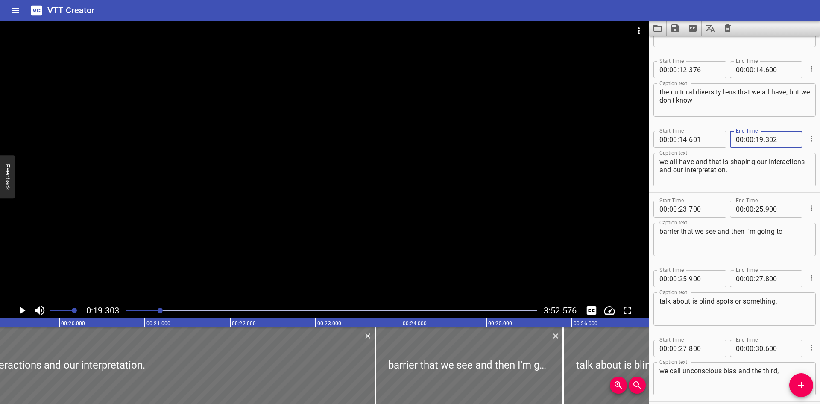
type input "302"
click at [684, 210] on input "number" at bounding box center [683, 208] width 8 height 17
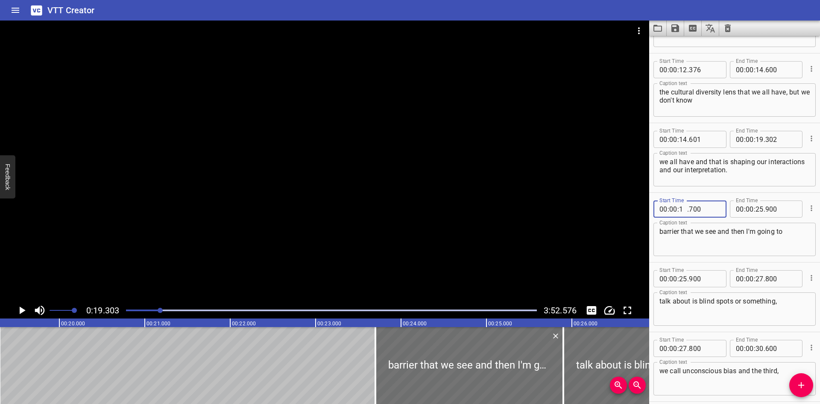
type input "19"
type input "303"
click at [660, 230] on textarea "barrier that we see and then I'm going to" at bounding box center [734, 239] width 150 height 24
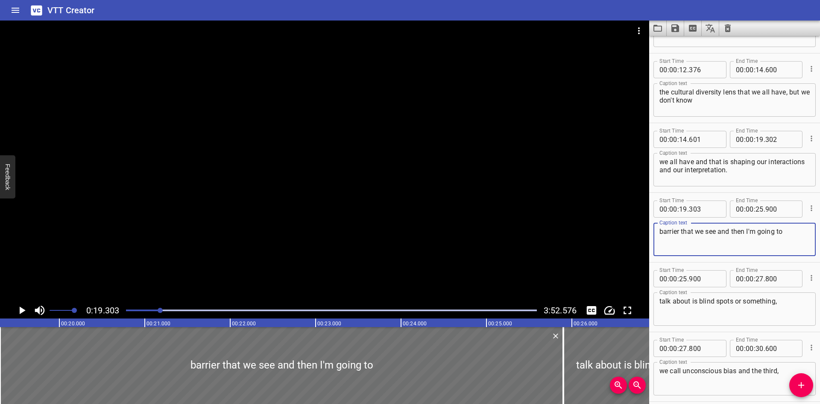
paste textarea "So that's definitely one barrier that. I see a lot of the work place. The second"
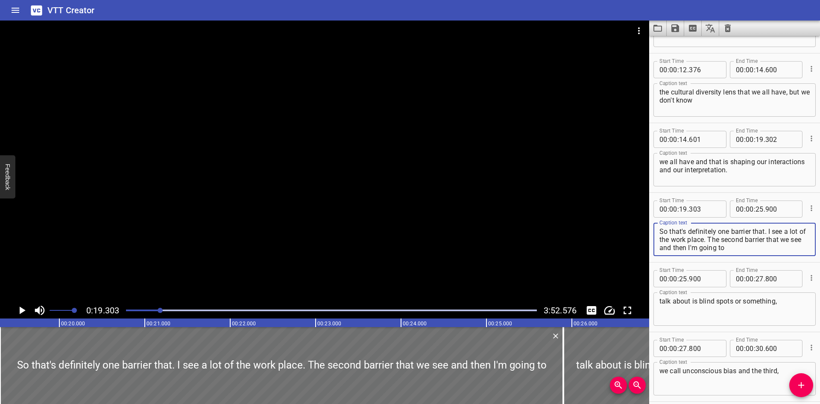
drag, startPoint x: 662, startPoint y: 230, endPoint x: 688, endPoint y: 254, distance: 35.1
click at [650, 233] on div "Start Time 00 : 00 : 19 . 303 Start Time End Time 00 : 00 : 25 . 900 End Time C…" at bounding box center [734, 227] width 171 height 69
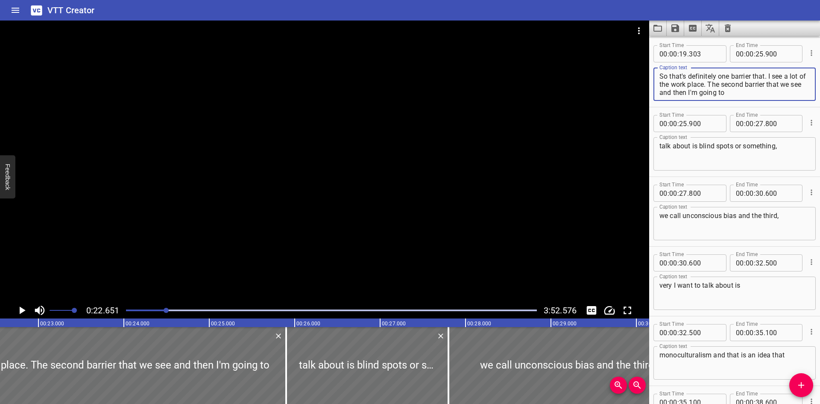
scroll to position [0, 1935]
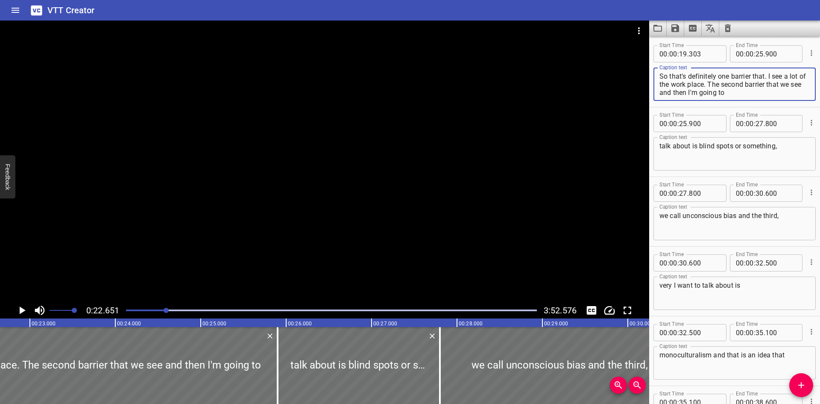
click at [769, 76] on textarea "So that's definitely one barrier that. I see a lot of the work place. The secon…" at bounding box center [734, 84] width 150 height 24
drag, startPoint x: 665, startPoint y: 83, endPoint x: 652, endPoint y: 84, distance: 13.3
click at [652, 84] on div "Start Time 00 : 00 : 19 . 303 Start Time End Time 00 : 00 : 25 . 900 End Time C…" at bounding box center [734, 72] width 171 height 69
drag, startPoint x: 713, startPoint y: 82, endPoint x: 750, endPoint y: 107, distance: 44.9
click at [751, 106] on div "Start Time 00 : 00 : 19 . 303 Start Time End Time 00 : 00 : 25 . 900 End Time C…" at bounding box center [734, 72] width 171 height 69
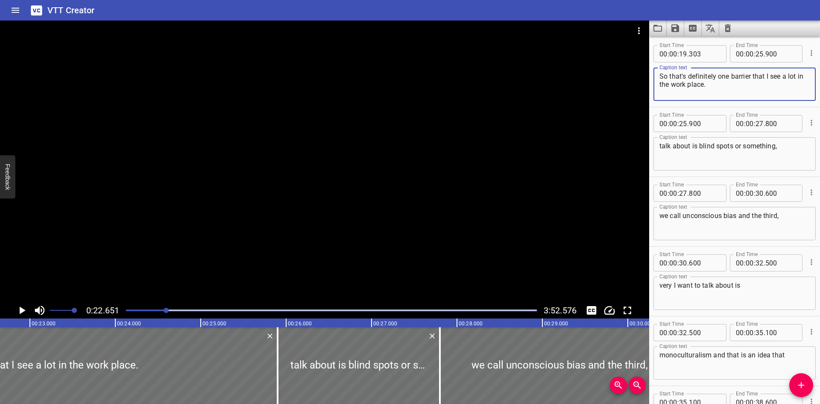
type textarea "So that's definitely one barrier that I see a lot in the work place."
click at [756, 56] on input "number" at bounding box center [760, 53] width 8 height 17
type input "22"
type input "651"
click at [684, 126] on input "number" at bounding box center [683, 123] width 8 height 17
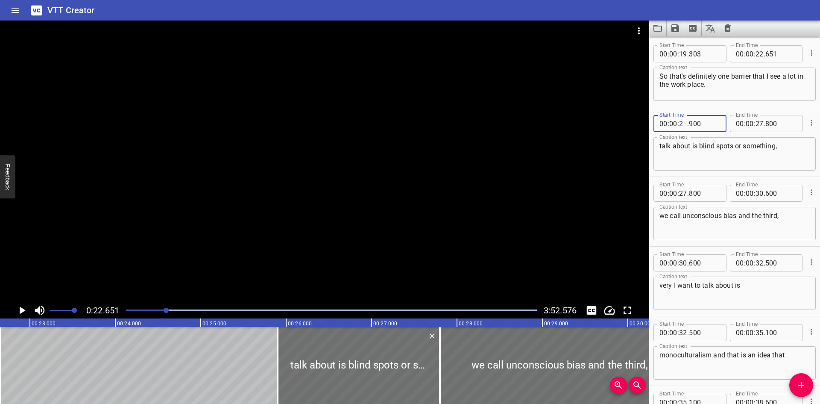
type input "22"
type input "652"
click at [661, 142] on textarea "talk about is blind spots or something," at bounding box center [734, 154] width 150 height 24
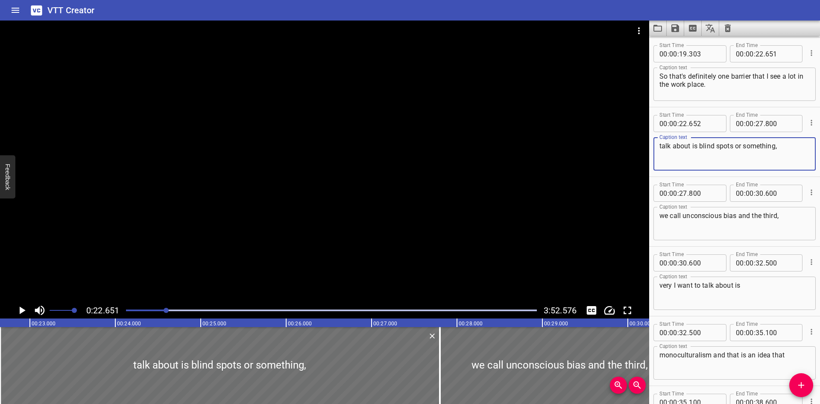
paste textarea "The second barrier that we see and then I'm going to"
drag, startPoint x: 662, startPoint y: 144, endPoint x: 642, endPoint y: 144, distance: 20.5
click at [642, 144] on main "0:22.651 3:52.576 00:00.000 00:01.000 00:02.000 00:03.000 00:04.000 00:05.000 0…" at bounding box center [410, 212] width 820 height 383
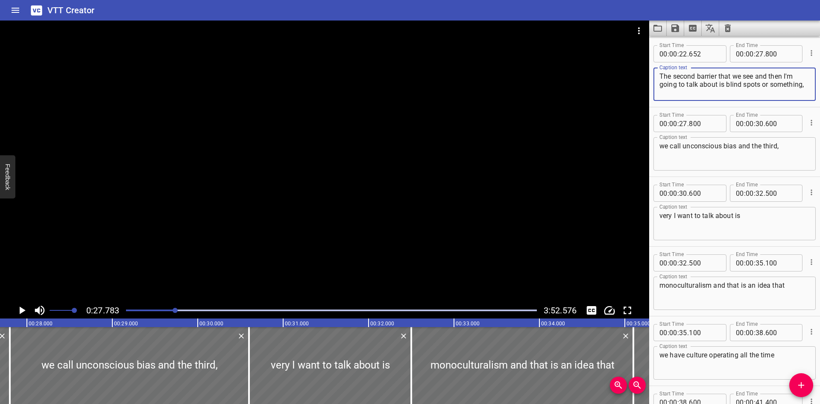
scroll to position [0, 2373]
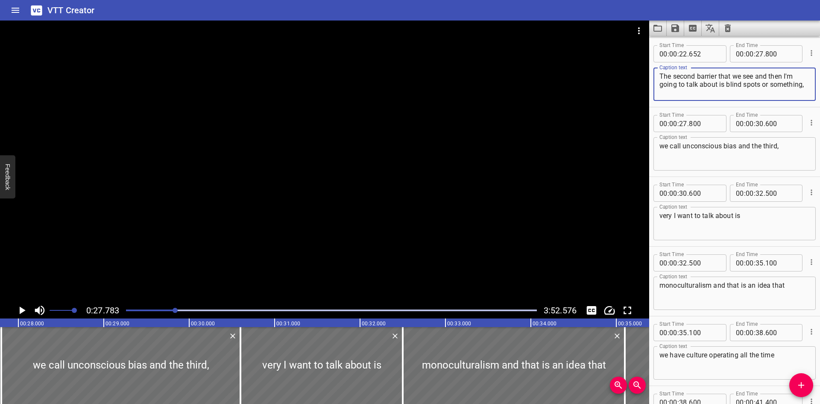
drag, startPoint x: 751, startPoint y: 92, endPoint x: 659, endPoint y: 92, distance: 91.8
click at [659, 92] on textarea "The second barrier that we see and then I'm going to talk about is blind spots …" at bounding box center [734, 84] width 150 height 24
type textarea "The second barrier that we see and then I'm going to talk about is blind spots …"
click at [168, 308] on div at bounding box center [331, 310] width 421 height 12
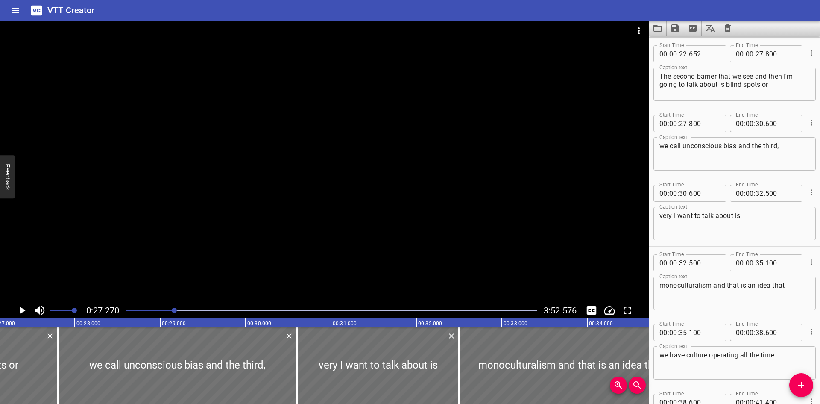
scroll to position [0, 2329]
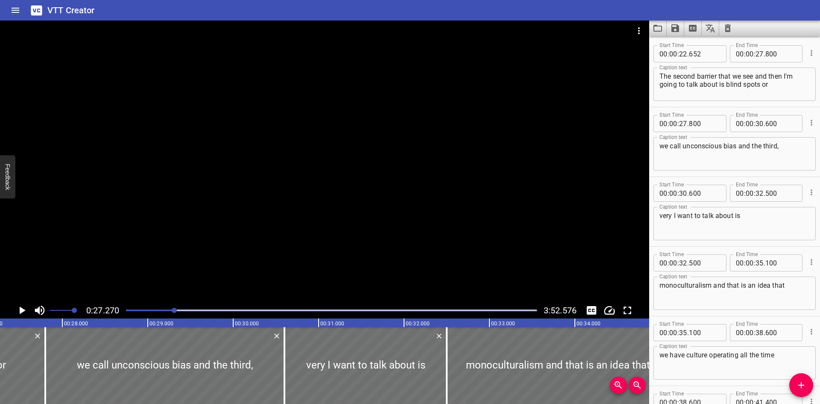
click at [659, 145] on textarea "we call unconscious bias and the third," at bounding box center [734, 154] width 150 height 24
paste textarea "something,"
type textarea "something we call unconscious bias and the third,"
click at [756, 56] on input "number" at bounding box center [760, 53] width 8 height 17
type input "27"
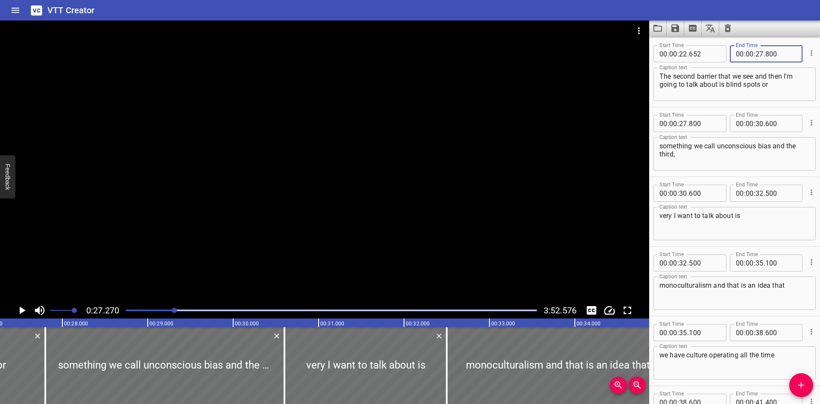
click at [23, 309] on icon "Play/Pause" at bounding box center [23, 310] width 6 height 8
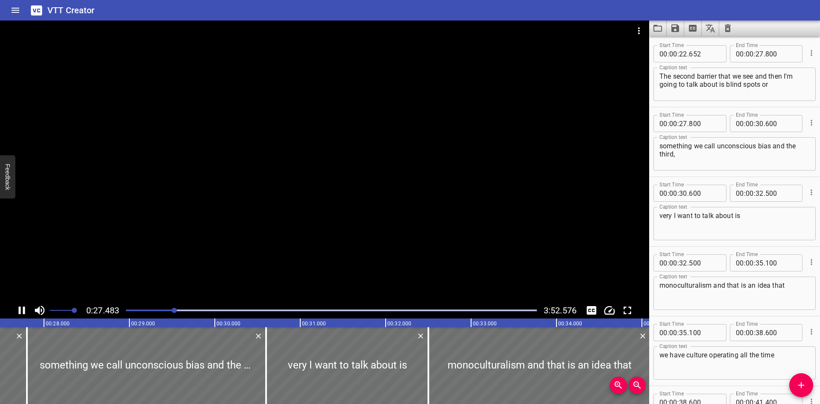
click at [23, 309] on icon "Play/Pause" at bounding box center [21, 310] width 13 height 13
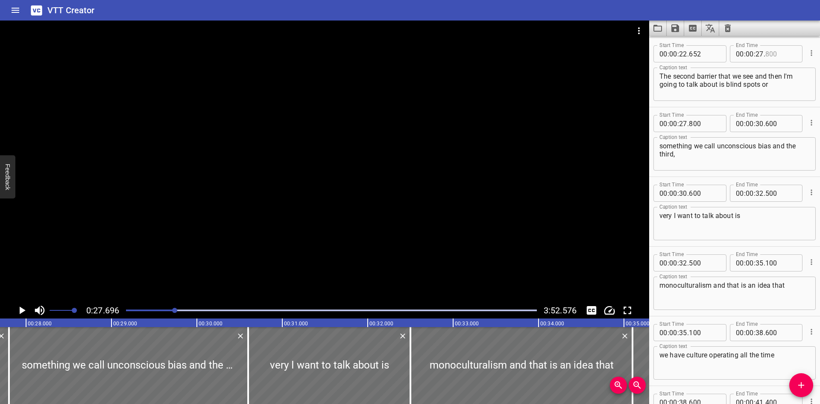
click at [769, 54] on input "number" at bounding box center [780, 53] width 31 height 17
type input "694"
click at [698, 125] on input "number" at bounding box center [704, 123] width 31 height 17
type input "695"
click at [19, 310] on icon "Play/Pause" at bounding box center [21, 310] width 13 height 13
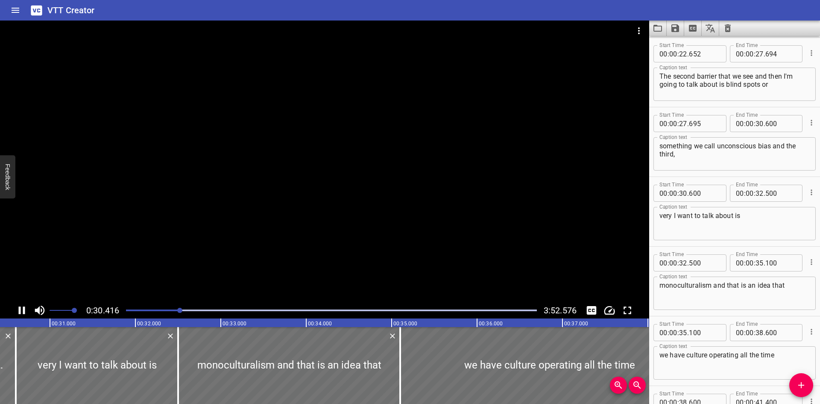
scroll to position [0, 2611]
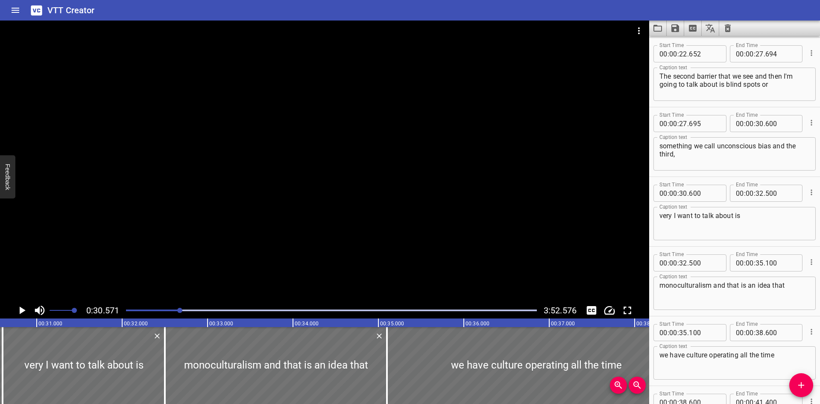
click at [772, 144] on textarea "something we call unconscious bias and the third," at bounding box center [734, 154] width 150 height 24
drag, startPoint x: 738, startPoint y: 162, endPoint x: 683, endPoint y: 159, distance: 55.2
click at [683, 159] on textarea "something we call unconscious bias, and the third," at bounding box center [734, 154] width 150 height 24
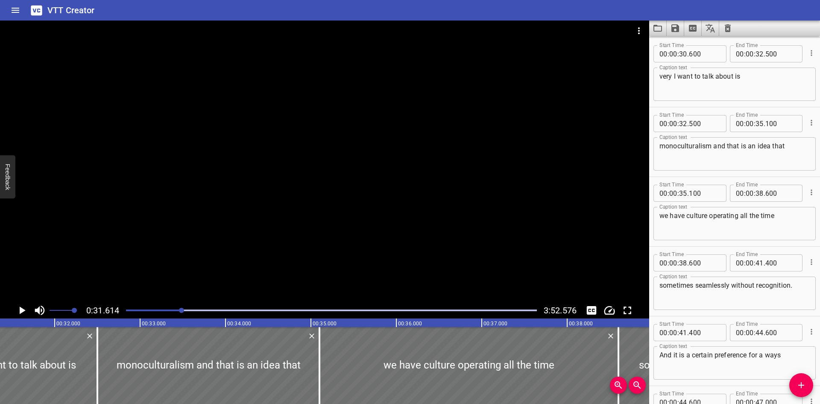
scroll to position [0, 2701]
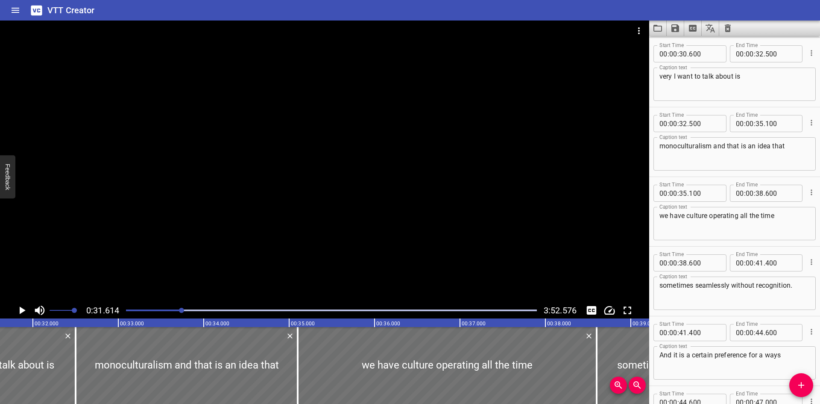
type textarea "something we call unconscious bias, and the third"
drag, startPoint x: 671, startPoint y: 80, endPoint x: 651, endPoint y: 79, distance: 20.1
click at [651, 79] on div "Start Time 00 : 00 : 30 . 600 Start Time End Time 00 : 00 : 32 . 500 End Time C…" at bounding box center [734, 72] width 171 height 69
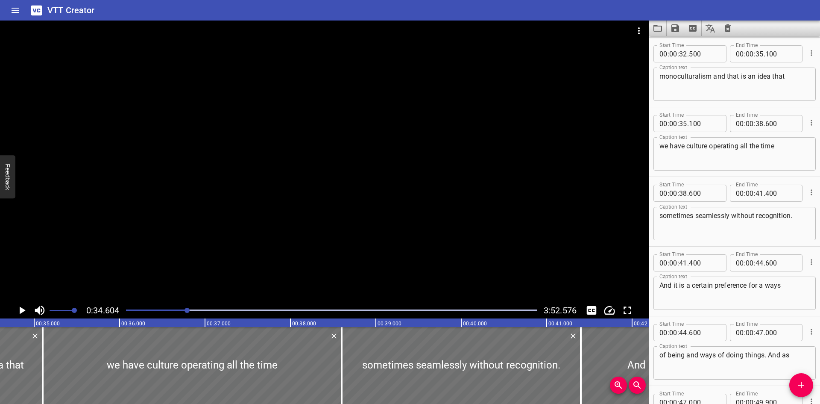
scroll to position [0, 2956]
type textarea "barrier I want to talk about is"
click at [678, 79] on textarea "monoculturalism and that is an idea that" at bounding box center [734, 84] width 150 height 24
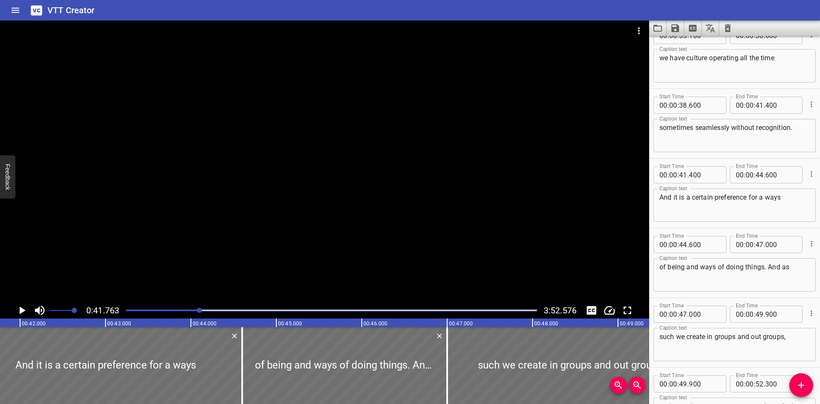
scroll to position [707, 0]
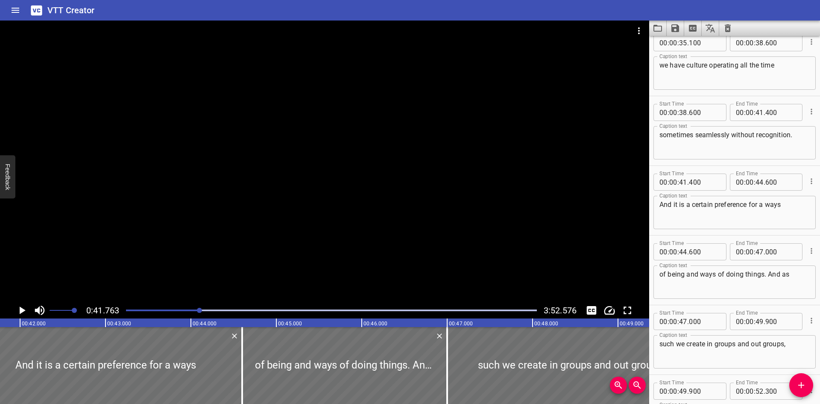
type textarea "mono-culturalism and that is an idea that"
click at [735, 132] on textarea "sometimes seamlessly without recognition." at bounding box center [734, 143] width 150 height 24
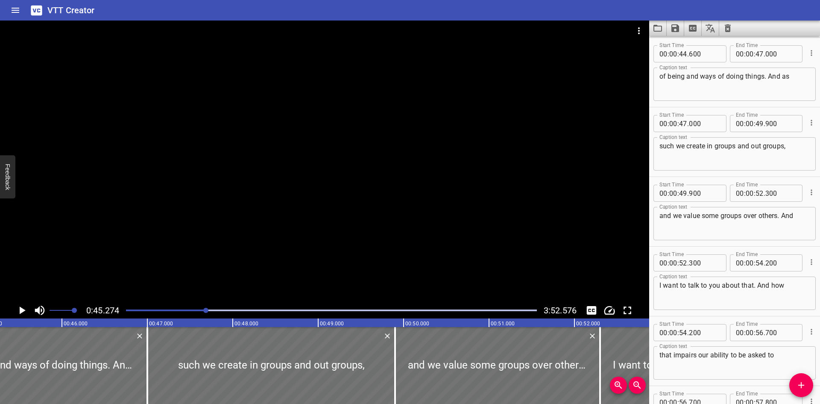
scroll to position [862, 0]
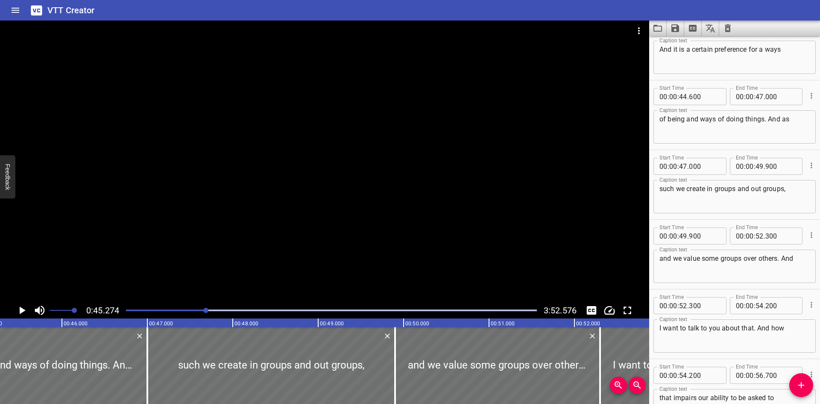
type textarea "sometimes seamlessly and without recognition."
click at [765, 51] on textarea "And it is a certain preference for a ways" at bounding box center [734, 57] width 150 height 24
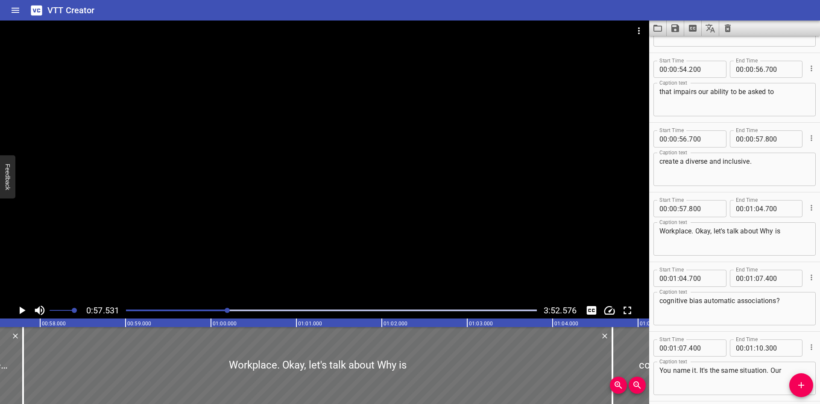
scroll to position [1168, 0]
type textarea "And it is a certain preference for our ways"
drag, startPoint x: 776, startPoint y: 93, endPoint x: 748, endPoint y: 93, distance: 28.2
click at [748, 93] on textarea "that impairs our ability to be asked to" at bounding box center [734, 100] width 150 height 24
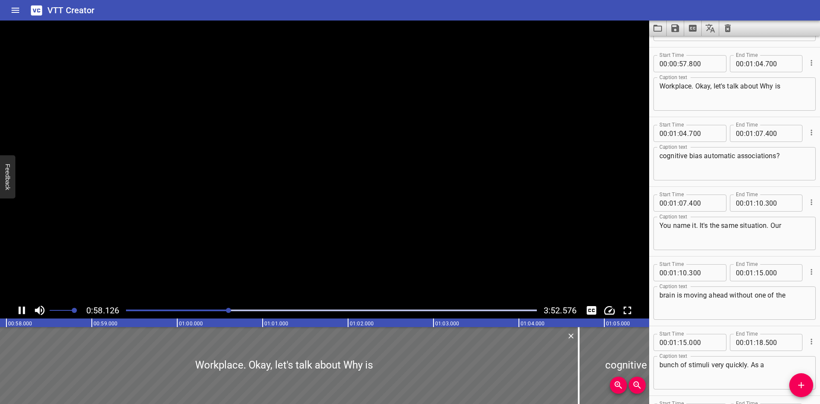
scroll to position [1323, 0]
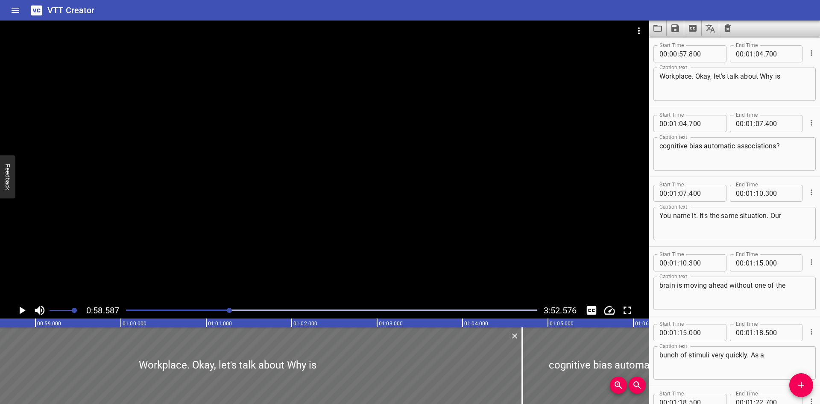
type textarea "that impairs our ability to be"
click at [662, 78] on textarea "Workplace. Okay, let's talk about Why is" at bounding box center [734, 84] width 150 height 24
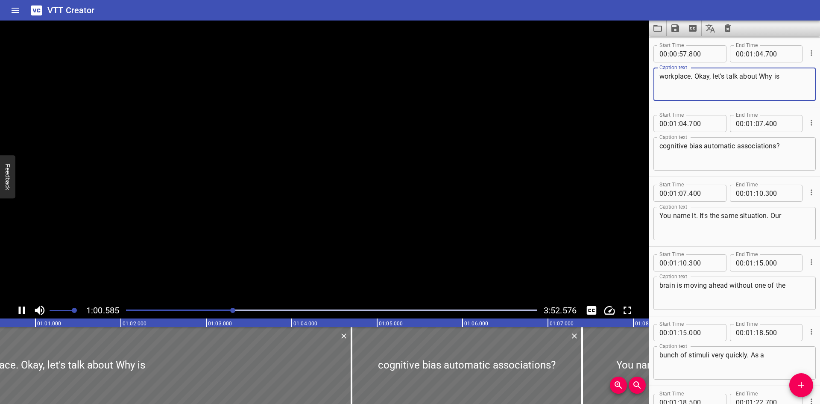
scroll to position [0, 5189]
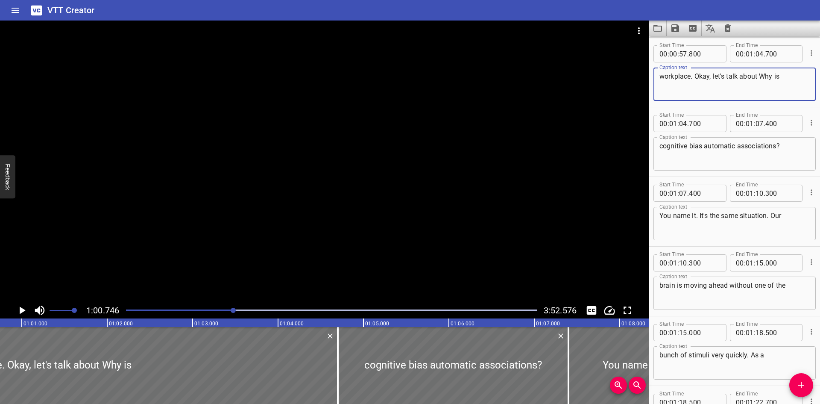
click at [757, 75] on textarea "workplace. Okay, let's talk about Why is" at bounding box center [734, 84] width 150 height 24
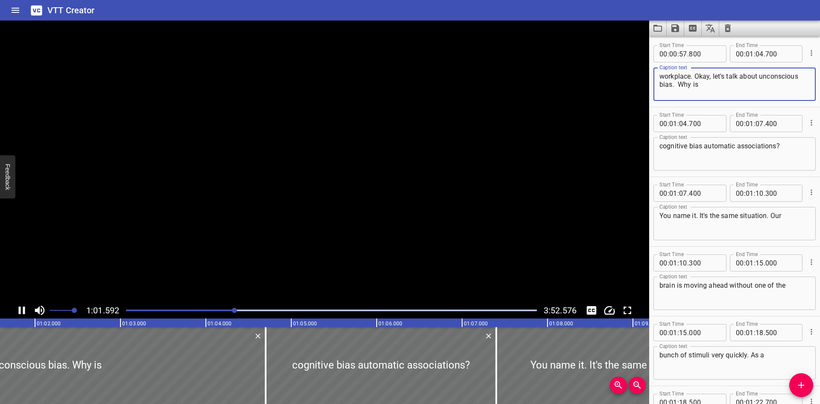
scroll to position [0, 5275]
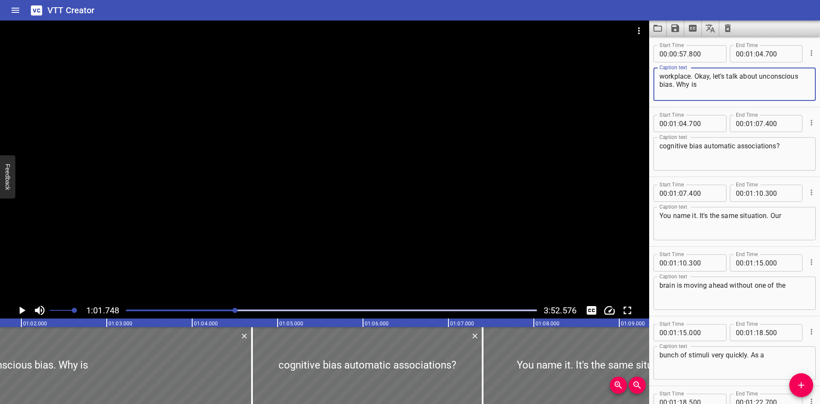
drag, startPoint x: 706, startPoint y: 86, endPoint x: 674, endPoint y: 86, distance: 31.6
click at [674, 86] on textarea "workplace. Okay, let's talk about unconscious bias. Why is" at bounding box center [734, 84] width 150 height 24
type textarea "workplace. Okay, let's talk about unconscious bias."
click at [231, 309] on div at bounding box center [331, 310] width 421 height 12
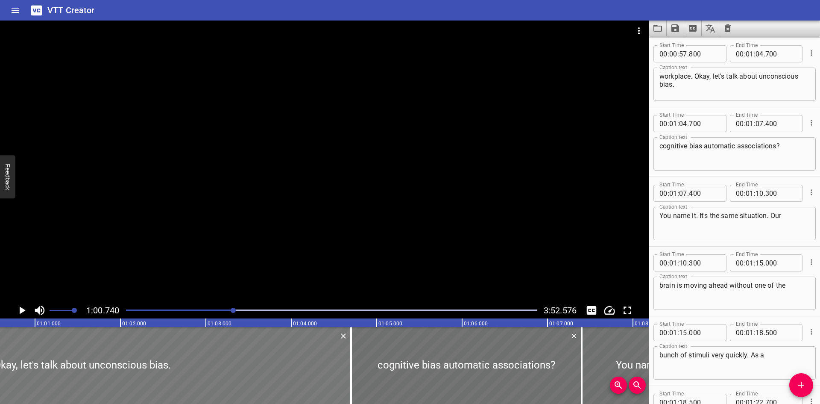
scroll to position [0, 5188]
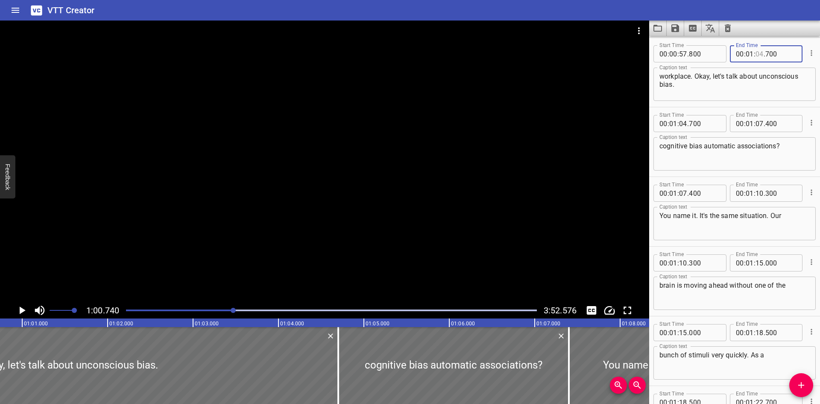
click at [758, 55] on input "number" at bounding box center [760, 53] width 8 height 17
type input "11"
type input "738"
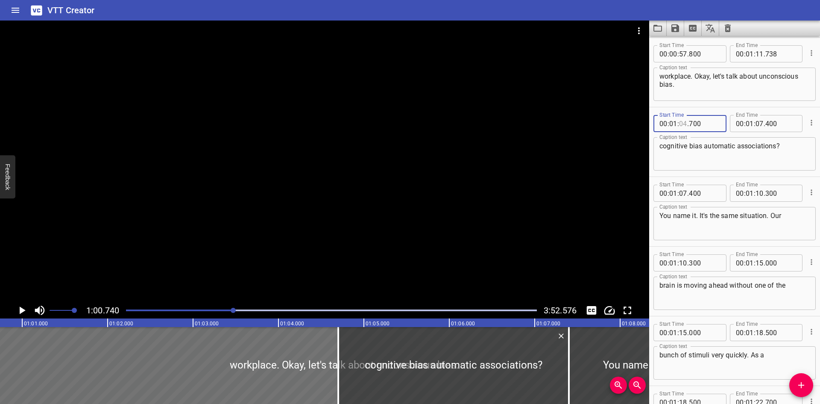
click at [684, 123] on input "number" at bounding box center [683, 123] width 8 height 17
type input "11"
type input "700"
click at [680, 127] on input "number" at bounding box center [683, 123] width 8 height 17
type input "00"
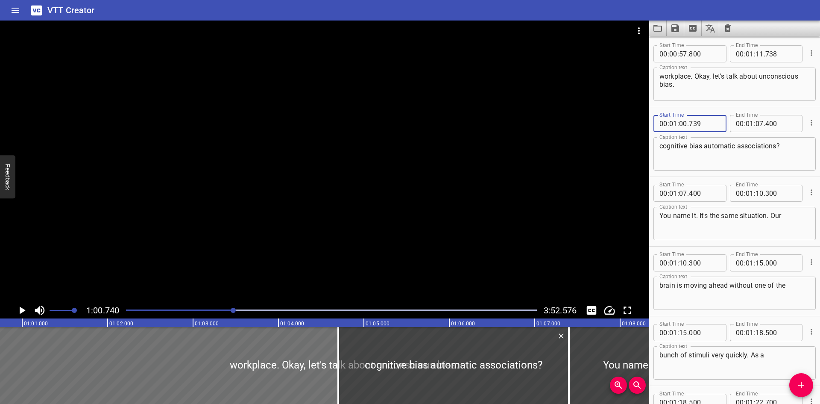
type input "739"
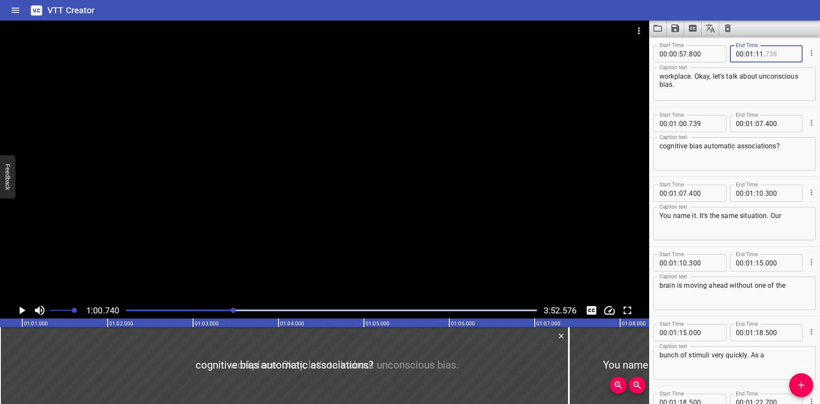
click at [767, 54] on input "number" at bounding box center [780, 53] width 31 height 17
type input "738"
click at [756, 54] on input "number" at bounding box center [760, 53] width 8 height 17
type input "00"
type input "738"
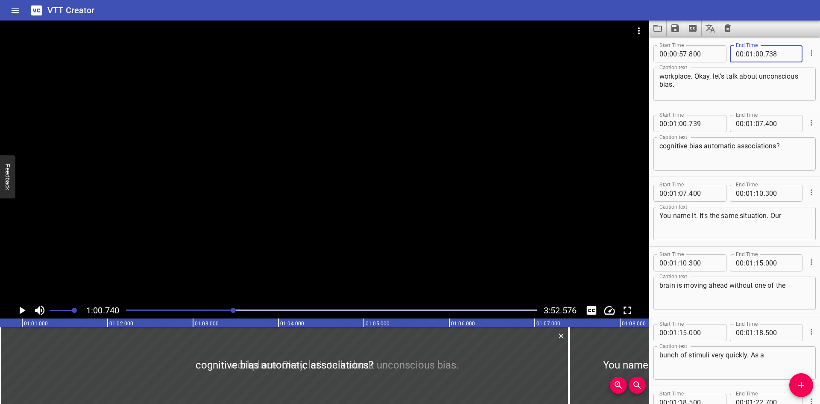
click at [769, 148] on textarea "cognitive bias automatic associations?" at bounding box center [734, 154] width 150 height 24
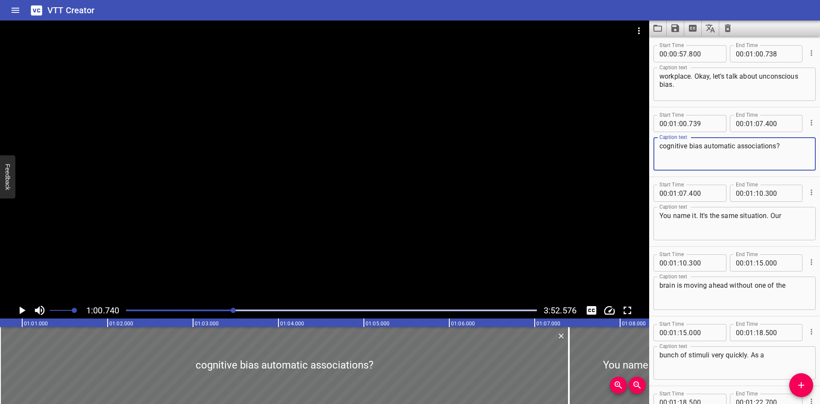
click at [661, 147] on textarea "cognitive bias automatic associations?" at bounding box center [734, 154] width 150 height 24
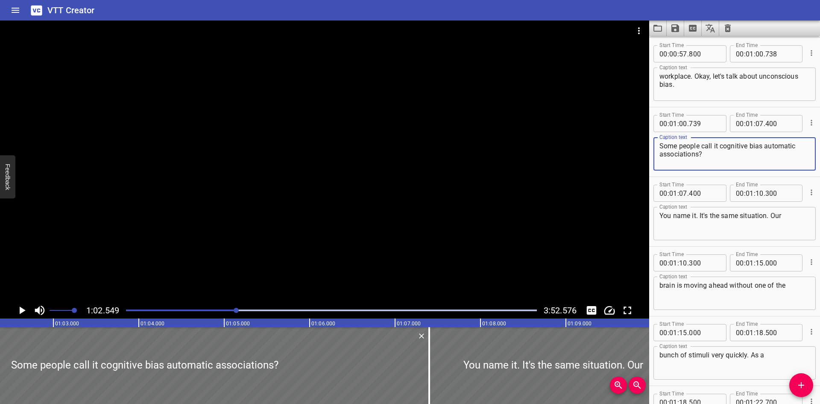
scroll to position [0, 5343]
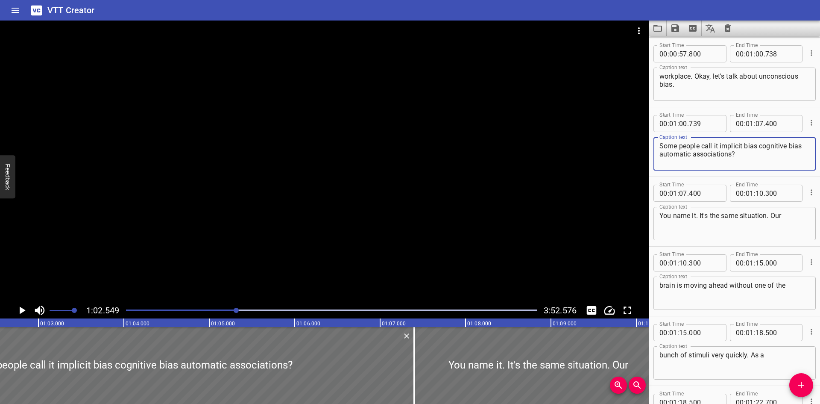
drag, startPoint x: 758, startPoint y: 145, endPoint x: 765, endPoint y: 161, distance: 18.3
click at [765, 161] on textarea "Some people call it implicit bias cognitive bias automatic associations?" at bounding box center [734, 154] width 150 height 24
drag, startPoint x: 766, startPoint y: 139, endPoint x: 803, endPoint y: 157, distance: 41.5
click at [803, 157] on div "Some people call it implicit bias cognitive bias automatic associations? Captio…" at bounding box center [734, 153] width 162 height 33
type textarea "Some people call it implicit bias"
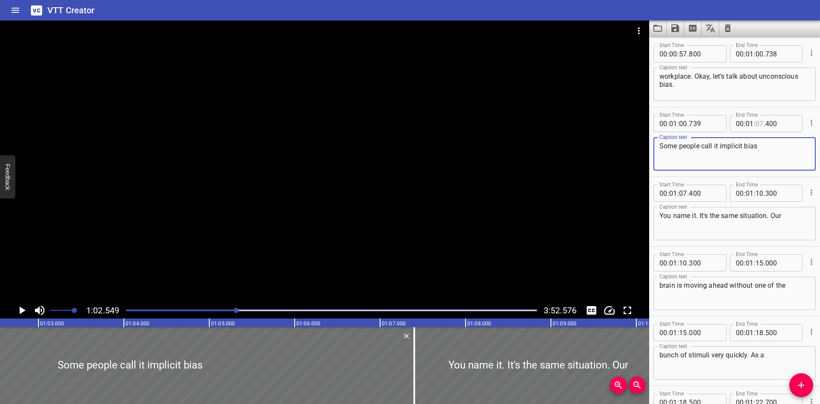
click at [757, 125] on input "number" at bounding box center [760, 123] width 8 height 17
type input "02"
type input "549"
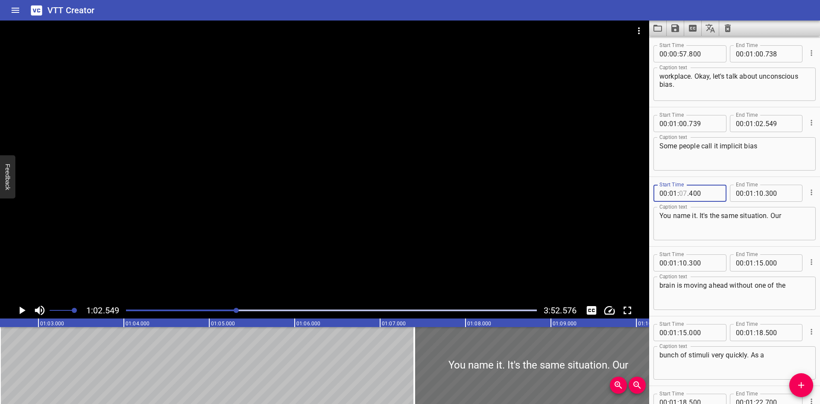
click at [686, 193] on input "number" at bounding box center [683, 193] width 8 height 17
type input "02"
type input "550"
click at [661, 218] on textarea "You name it. It's the same situation. Our" at bounding box center [734, 223] width 150 height 24
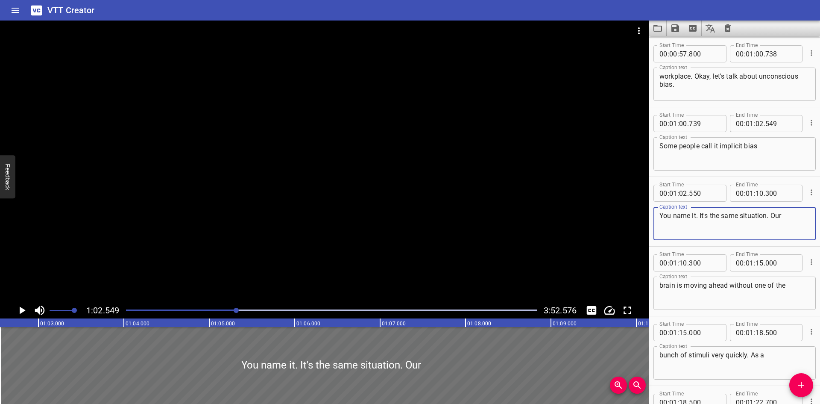
paste textarea "cognitive bias automatic associations?"
click at [657, 215] on div "cognitive bias automatic associations? You name it. It's the same situation. Ou…" at bounding box center [734, 223] width 162 height 33
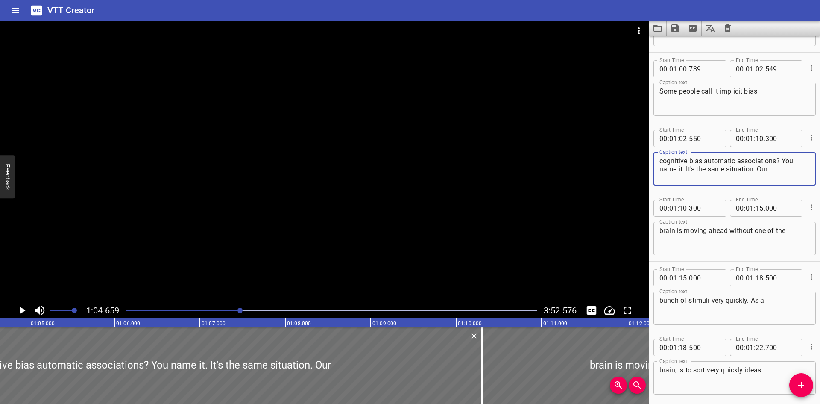
scroll to position [1377, 0]
type textarea "cognitive bias automatic associations? You name it. It's the same situation. Our"
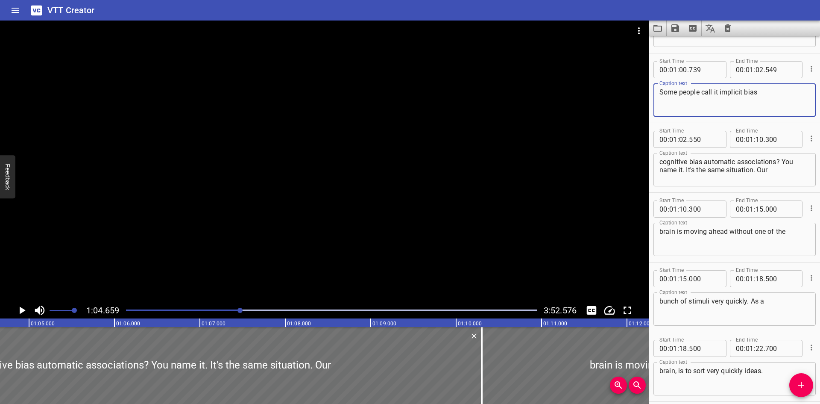
click at [782, 102] on textarea "Some people call it implicit bias" at bounding box center [734, 100] width 150 height 24
type textarea "Some people call it implicit bias,"
click at [661, 162] on textarea "cognitive bias automatic associations? You name it. It's the same situation. Our" at bounding box center [734, 170] width 150 height 24
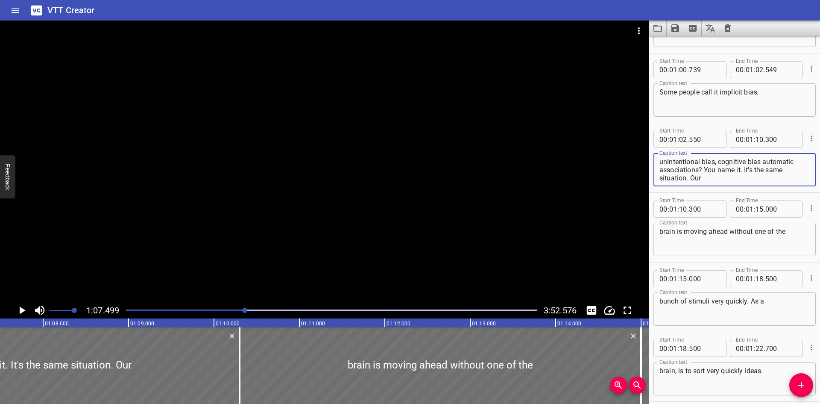
scroll to position [0, 5766]
drag, startPoint x: 704, startPoint y: 170, endPoint x: 723, endPoint y: 183, distance: 22.7
click at [723, 183] on div "unintentional bias, cognitive bias automatic associations? You name it. It's th…" at bounding box center [734, 169] width 162 height 33
type textarea "unintentional bias, cognitive bias automatic associations?"
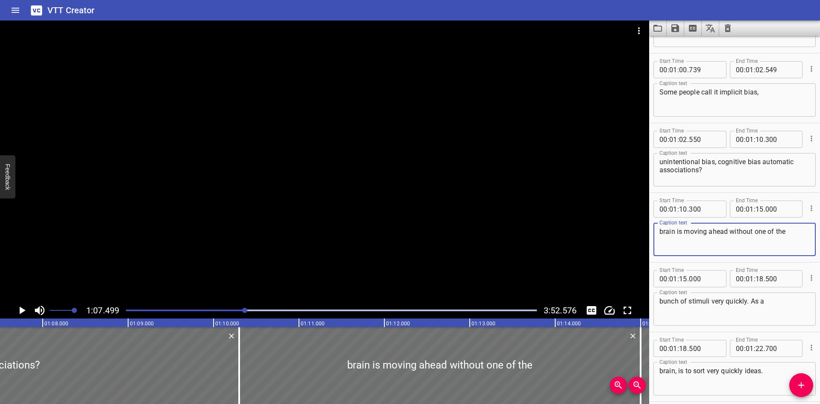
click at [661, 231] on textarea "brain is moving ahead without one of the" at bounding box center [734, 239] width 150 height 24
paste textarea "You name it. It's the same situation. Our"
type textarea "You name it. It's the same situation. Our brain is moving ahead without one of …"
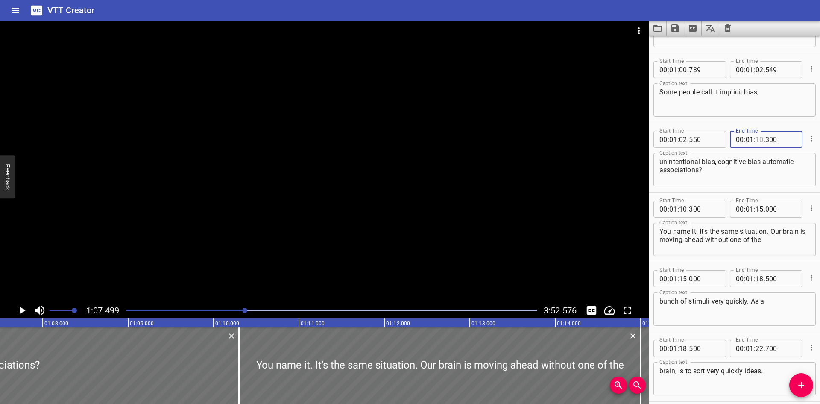
click at [757, 140] on input "number" at bounding box center [760, 139] width 8 height 17
type input "07"
type input "498"
click at [684, 211] on input "number" at bounding box center [683, 208] width 8 height 17
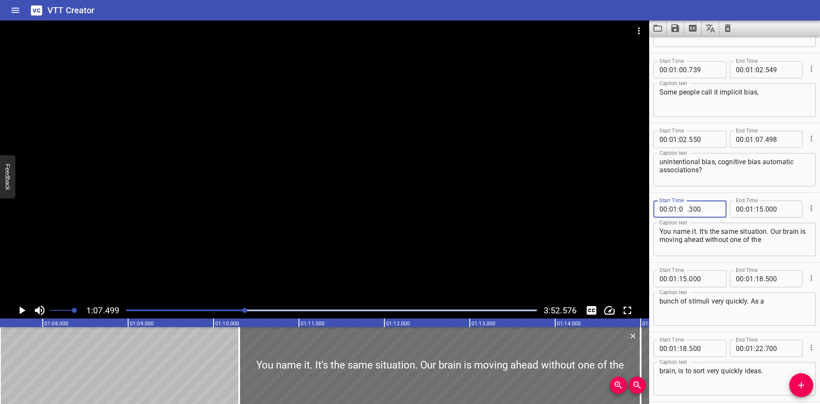
type input "07"
type input "499"
click at [692, 249] on textarea "You name it. It's the same situation. Our brain is moving ahead without one of …" at bounding box center [734, 239] width 150 height 24
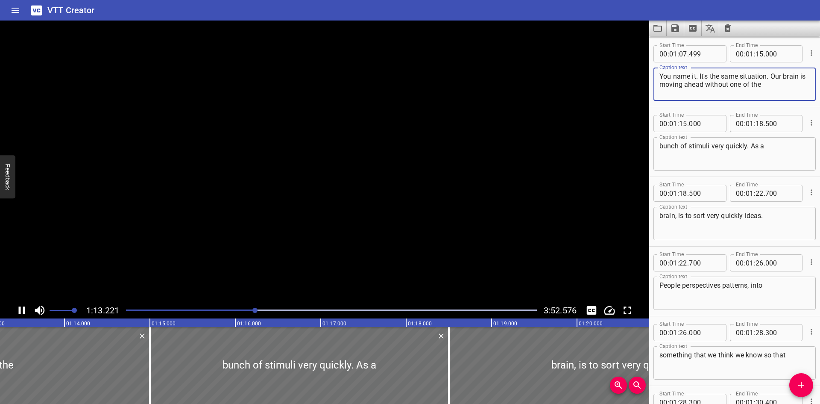
scroll to position [0, 6260]
click at [735, 87] on textarea "You name it. It's the same situation. Our brain is moving ahead without one of …" at bounding box center [734, 84] width 150 height 24
drag, startPoint x: 801, startPoint y: 87, endPoint x: 767, endPoint y: 83, distance: 34.0
click at [767, 83] on textarea "You name it. It's the same situation. Our brain is moving ahead without telling…" at bounding box center [734, 84] width 150 height 24
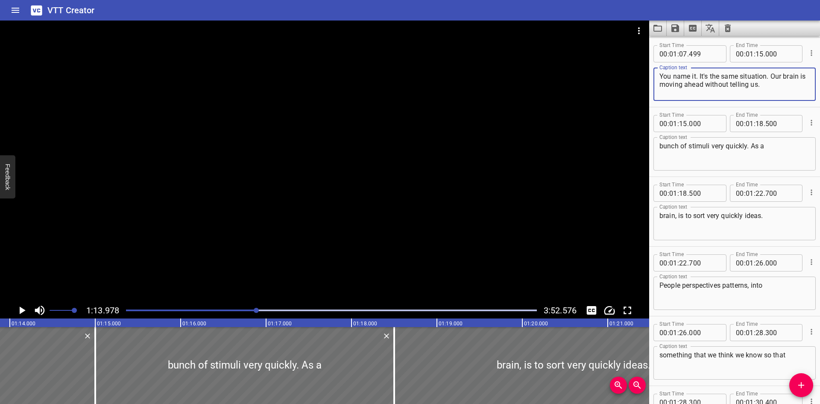
scroll to position [0, 6319]
type textarea "You name it. It's the same situation. Our brain is moving ahead without telling…"
click at [759, 52] on input "number" at bounding box center [760, 53] width 8 height 17
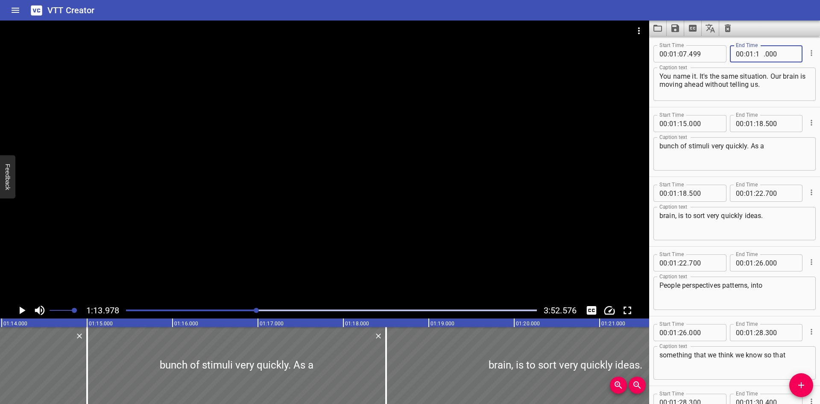
type input "13"
type input "976"
click at [682, 123] on input "number" at bounding box center [683, 123] width 8 height 17
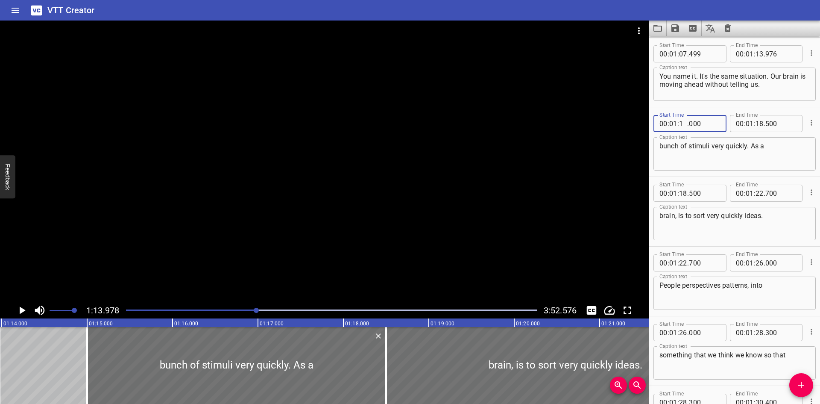
type input "13"
type input "978"
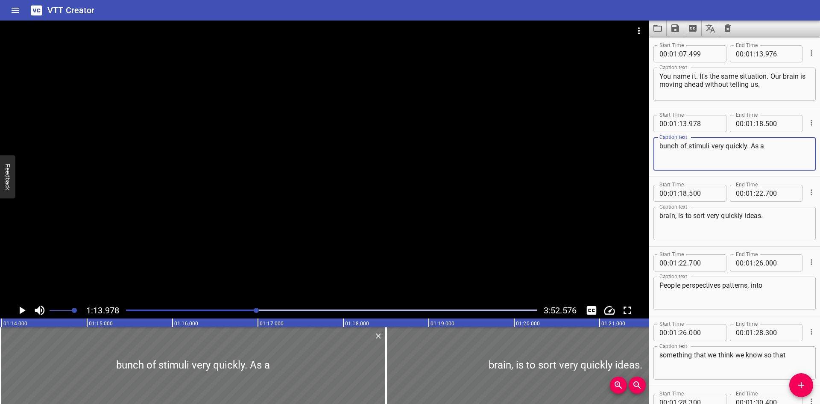
click at [661, 148] on textarea "bunch of stimuli very quickly. As a" at bounding box center [734, 154] width 150 height 24
paste textarea "one of the"
click at [659, 146] on div "one of the bunch of stimuli very quickly. As a Caption text" at bounding box center [734, 153] width 162 height 33
click at [662, 144] on textarea "one of the bunch of stimuli very quickly. As a" at bounding box center [734, 154] width 150 height 24
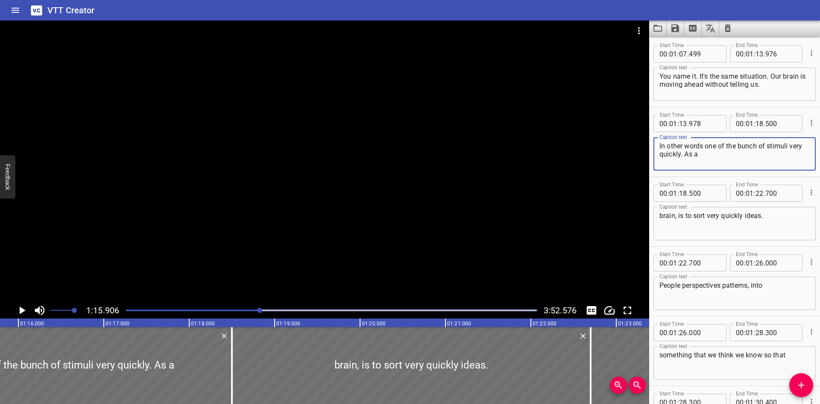
scroll to position [0, 6484]
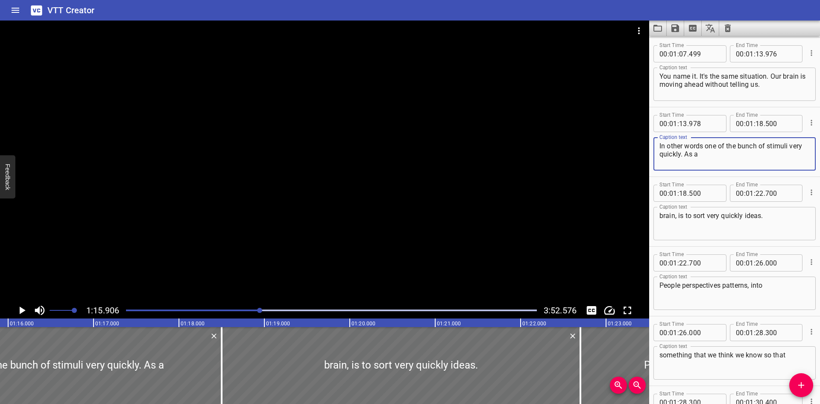
click at [718, 145] on textarea "In other words one of the bunch of stimuli very quickly. As a" at bounding box center [734, 154] width 150 height 24
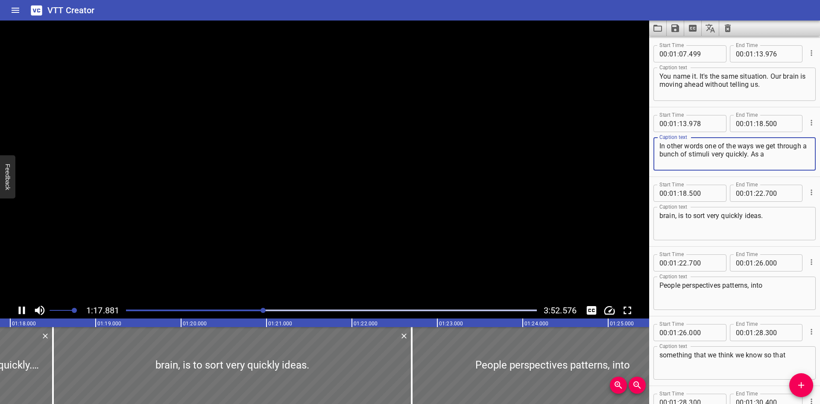
scroll to position [0, 6666]
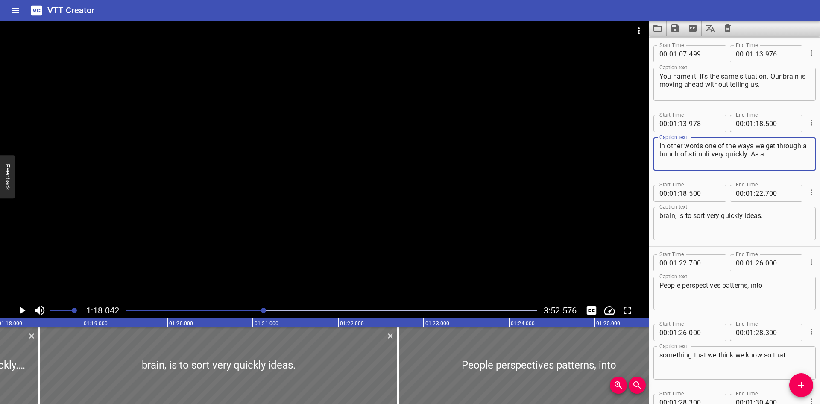
click at [261, 308] on div at bounding box center [331, 310] width 421 height 12
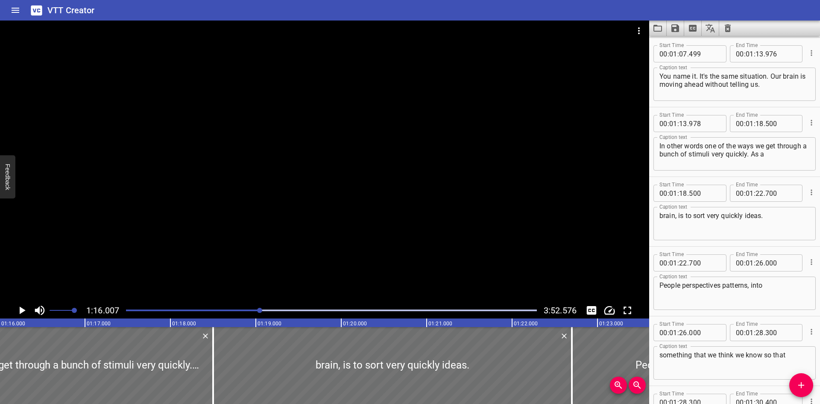
click at [259, 310] on div at bounding box center [259, 310] width 5 height 5
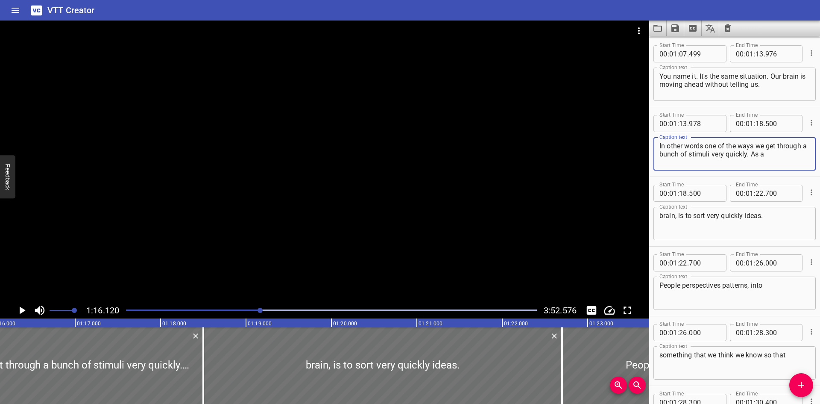
drag, startPoint x: 777, startPoint y: 155, endPoint x: 633, endPoint y: 155, distance: 143.9
click at [633, 155] on main "1:16.120 3:52.576 00:00.000 00:01.000 00:02.000 00:03.000 00:04.000 00:05.000 0…" at bounding box center [410, 212] width 820 height 383
type textarea "In other words one of the ways we get through"
click at [659, 214] on div "brain, is to sort very quickly ideas. Caption text" at bounding box center [734, 223] width 162 height 33
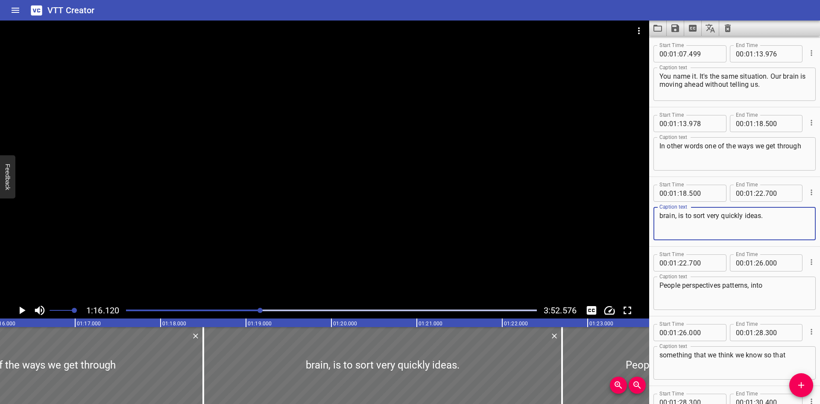
paste textarea "a bunch of stimuli very quickly. As a"
type textarea "a bunch of stimuli very quickly. As a brain, is to sort very quickly ideas."
click at [759, 123] on input "number" at bounding box center [760, 123] width 8 height 17
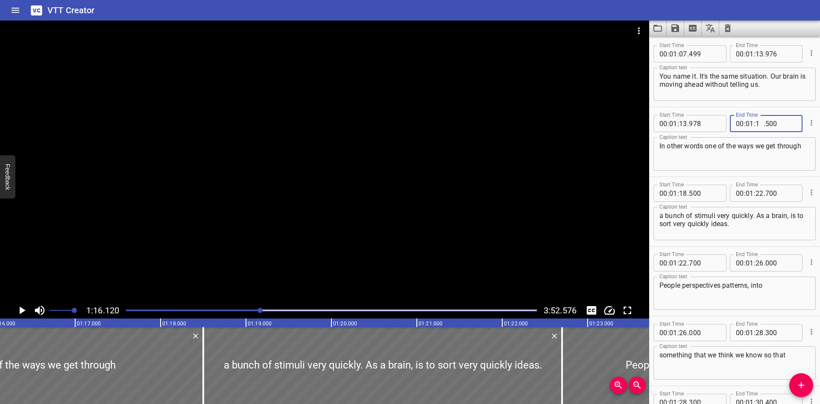
type input "16"
type input "119"
click at [683, 194] on input "number" at bounding box center [683, 193] width 8 height 17
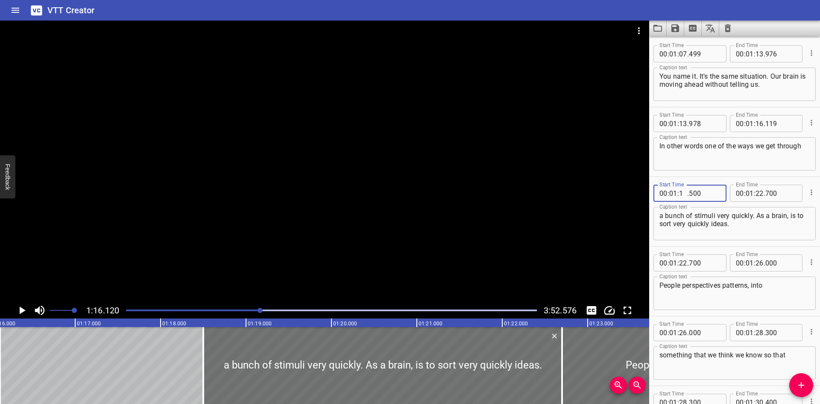
type input "16"
type input "120"
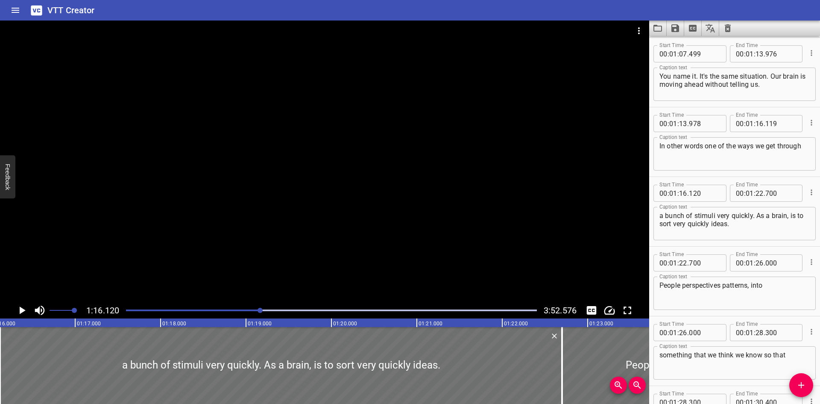
click at [697, 209] on div "a bunch of stimuli very quickly. As a brain, is to sort very quickly ideas. Cap…" at bounding box center [734, 223] width 162 height 33
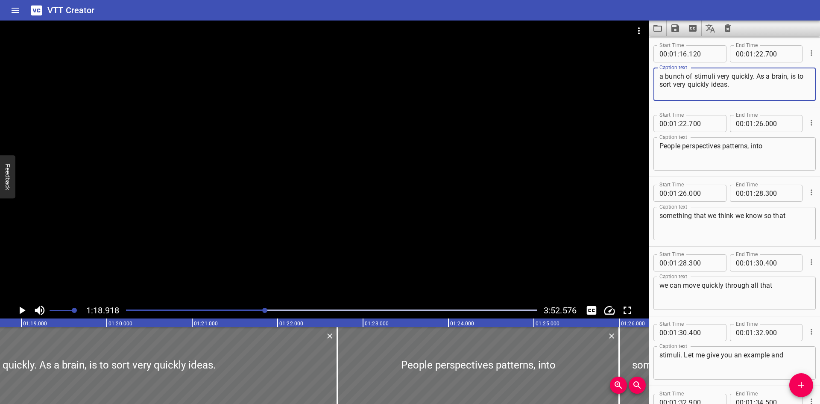
scroll to position [0, 6741]
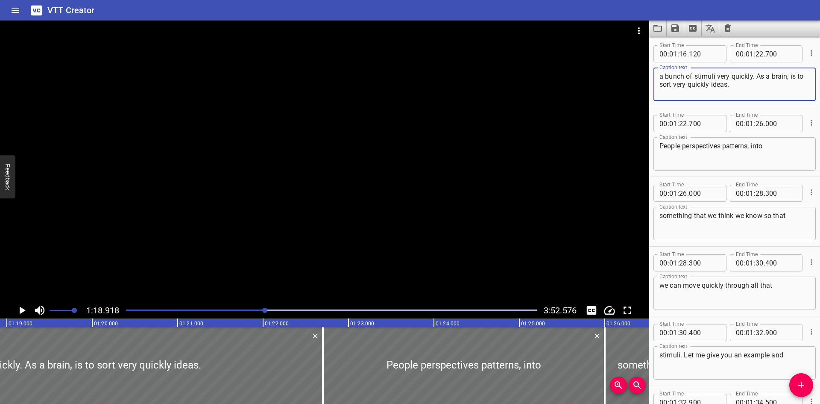
click at [756, 75] on textarea "a bunch of stimuli very quickly. As a brain, is to sort very quickly ideas." at bounding box center [734, 84] width 150 height 24
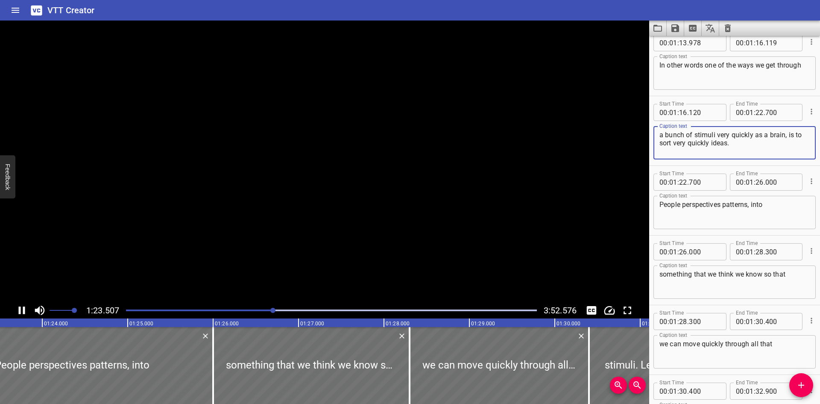
scroll to position [0, 7146]
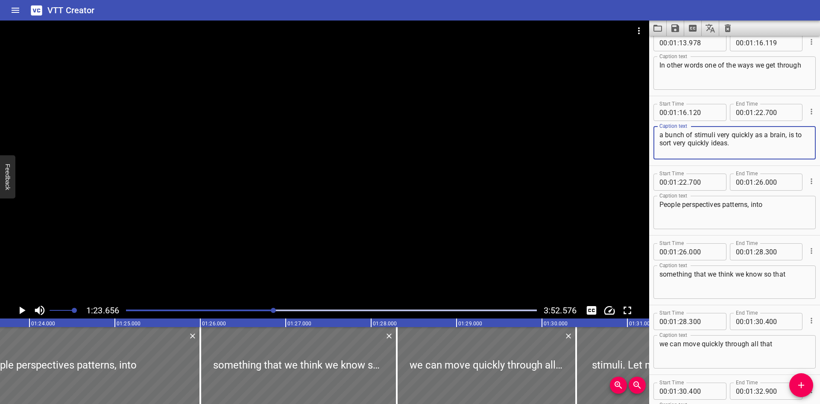
click at [735, 145] on textarea "a bunch of stimuli very quickly as a brain, is to sort very quickly ideas." at bounding box center [734, 143] width 150 height 24
type textarea "a bunch of stimuli very quickly as a brain, is to sort very quickly ideas,"
click at [666, 205] on textarea "People perspectives patterns, into" at bounding box center [734, 212] width 150 height 24
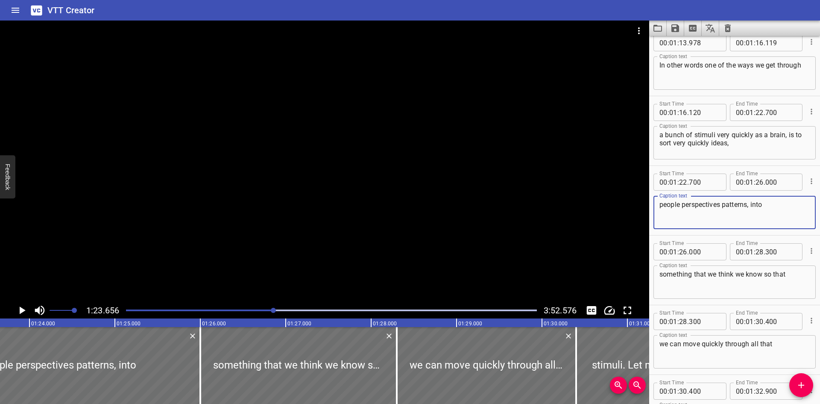
click at [677, 205] on textarea "people perspectives patterns, into" at bounding box center [734, 212] width 150 height 24
click at [682, 207] on textarea "people perspectives patterns, into" at bounding box center [734, 212] width 150 height 24
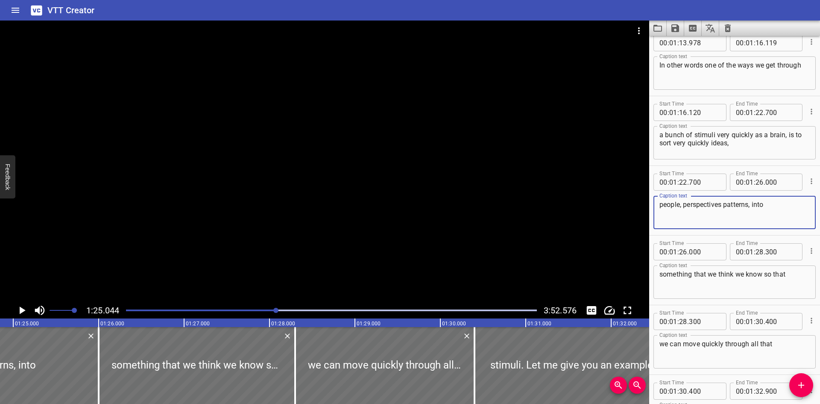
scroll to position [0, 7265]
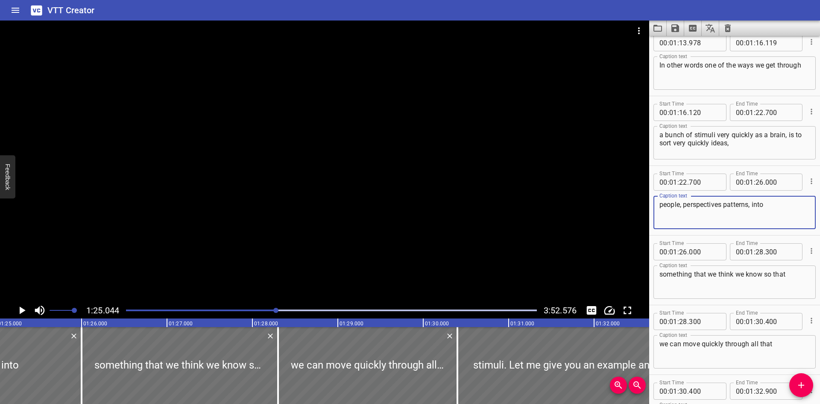
click at [723, 206] on textarea "people, perspectives patterns, into" at bounding box center [734, 212] width 150 height 24
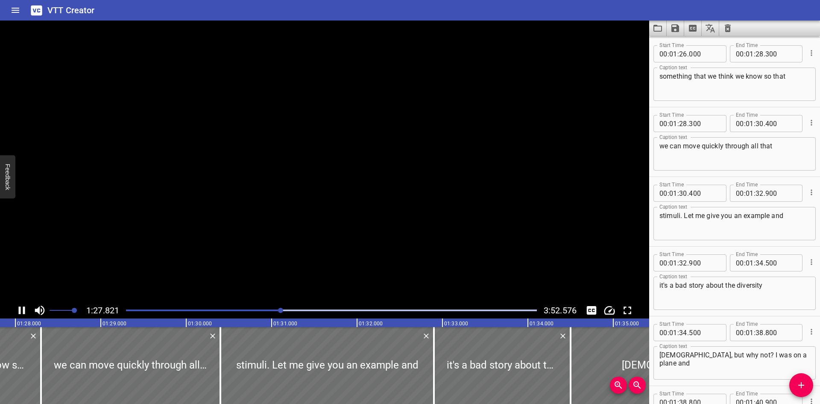
scroll to position [0, 7517]
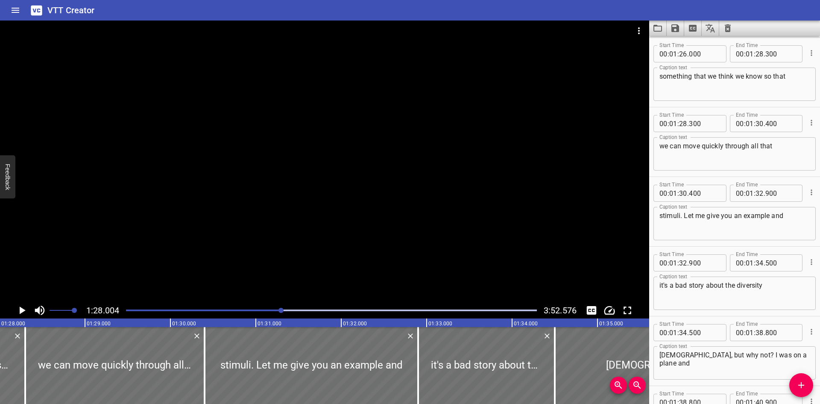
type textarea "people, perspectives, patterns, into"
click at [762, 76] on textarea "something that we think we know so that" at bounding box center [734, 84] width 150 height 24
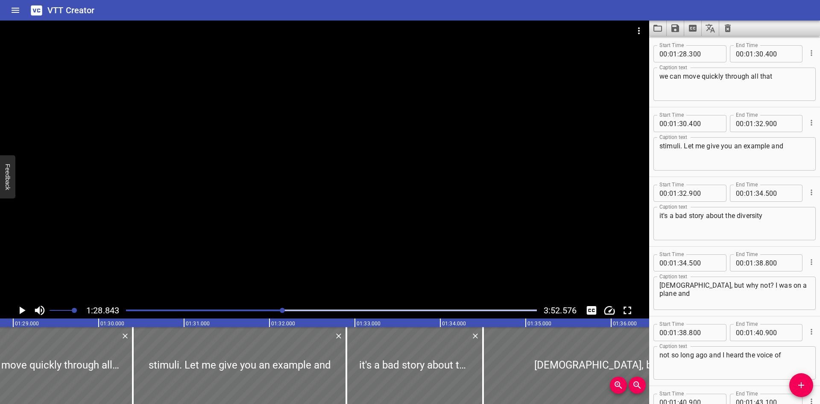
scroll to position [1837, 0]
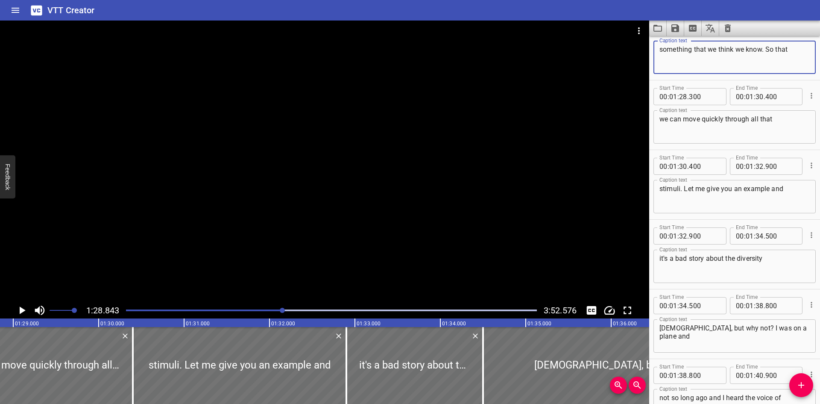
click at [771, 48] on textarea "something that we think we know. So that" at bounding box center [734, 57] width 150 height 24
type textarea "something that we think we know so that"
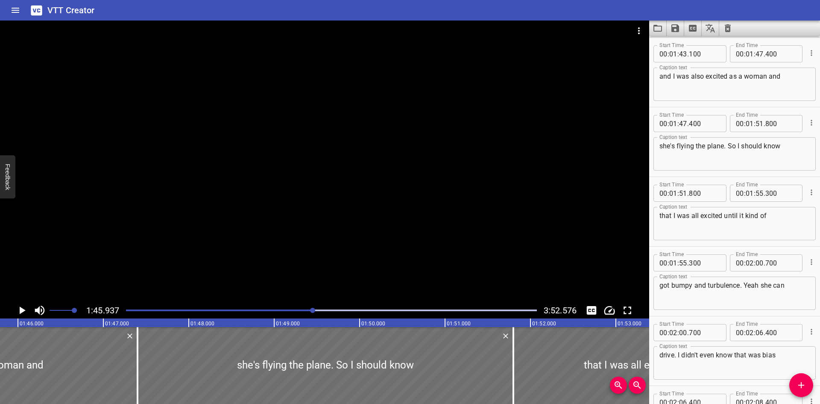
scroll to position [0, 9049]
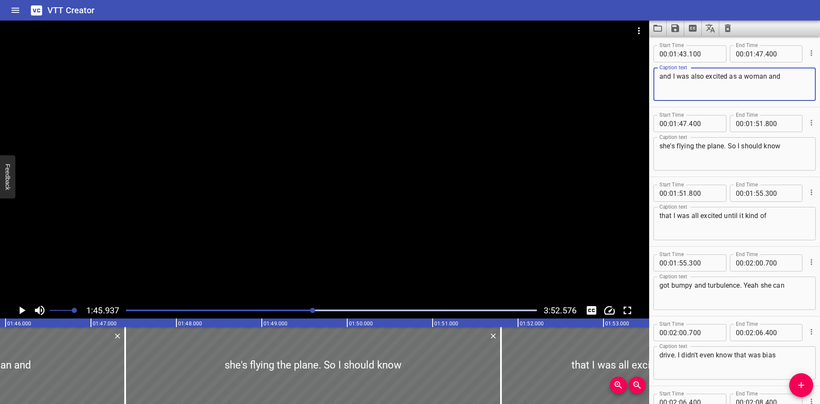
click at [697, 75] on textarea "and I was also excited as a woman and" at bounding box center [734, 84] width 150 height 24
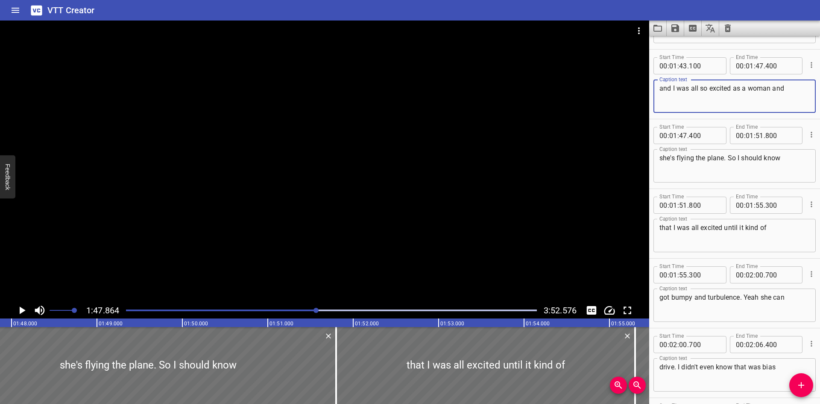
scroll to position [2282, 0]
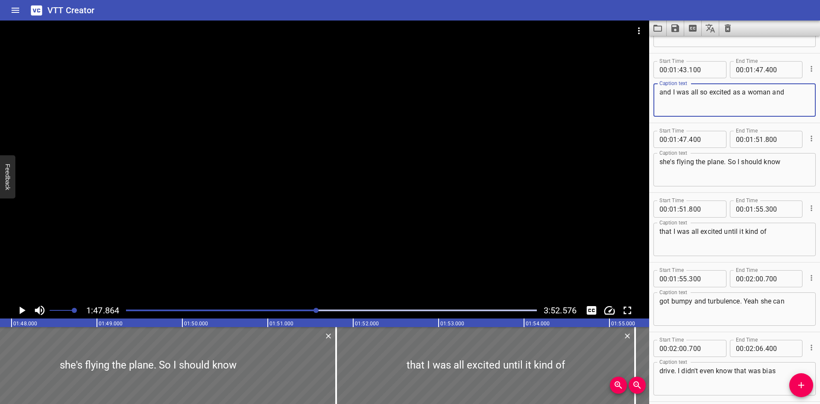
type textarea "and I was all so excited as a woman and"
click at [311, 310] on div "Play progress" at bounding box center [111, 310] width 411 height 2
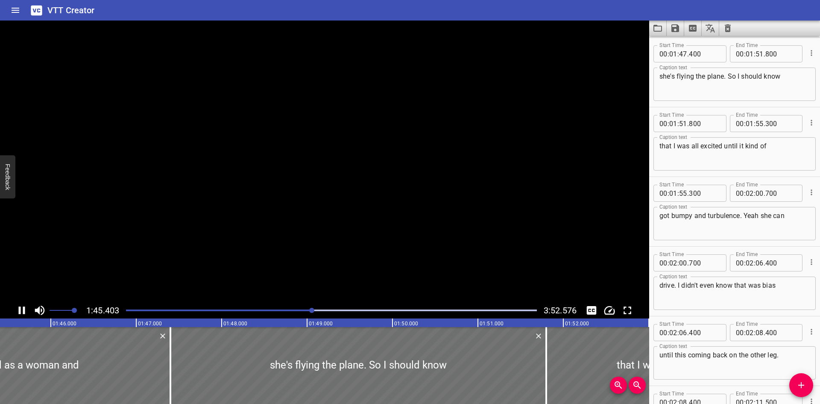
scroll to position [0, 9011]
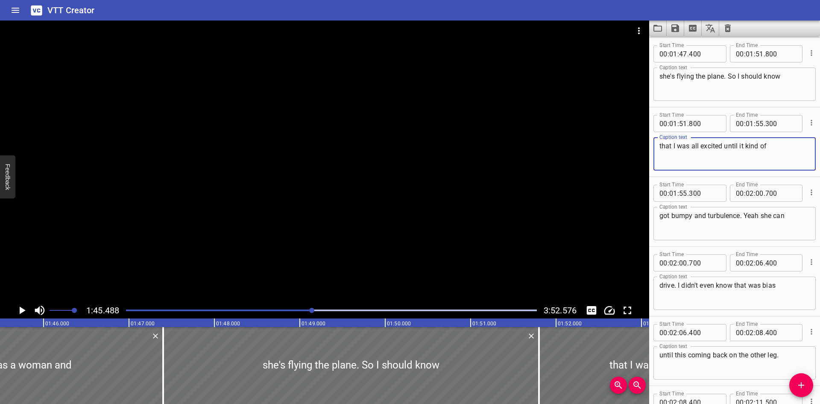
click at [724, 144] on textarea "that I was all excited until it kind of" at bounding box center [734, 154] width 150 height 24
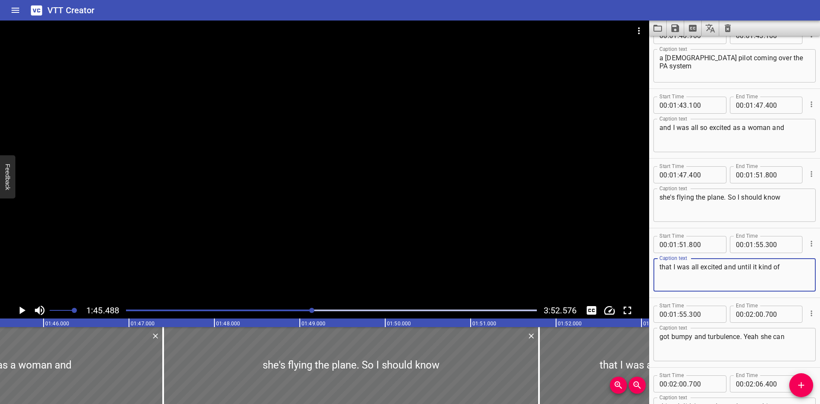
scroll to position [2239, 0]
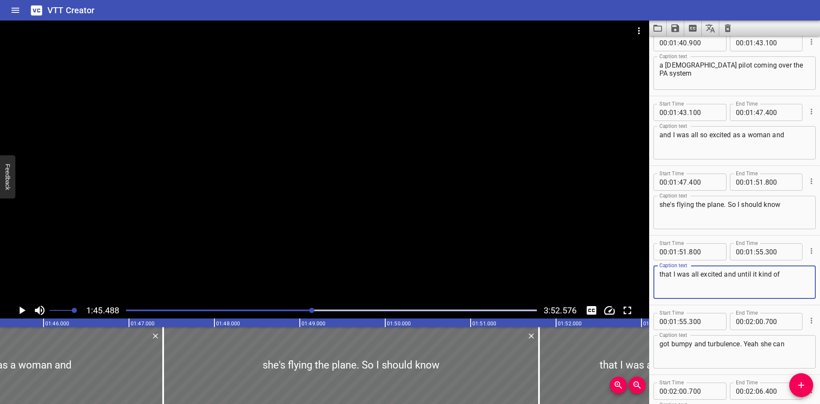
type textarea "that I was all excited and until it kind of"
click at [733, 137] on textarea "and I was all so excited as a woman and" at bounding box center [734, 143] width 150 height 24
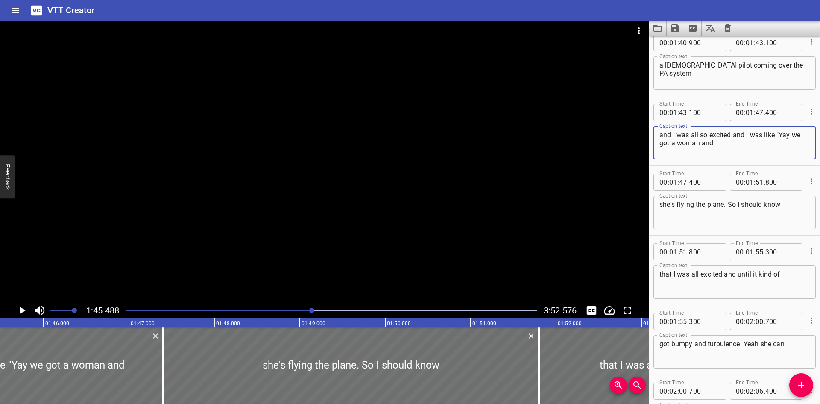
click at [308, 308] on div at bounding box center [331, 310] width 421 height 12
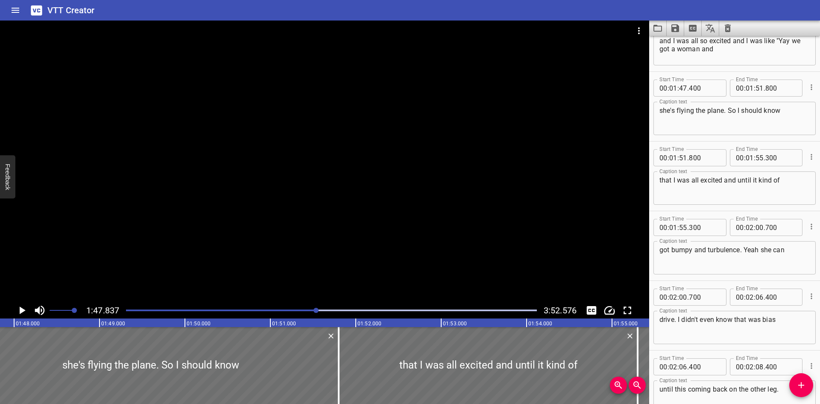
scroll to position [2282, 0]
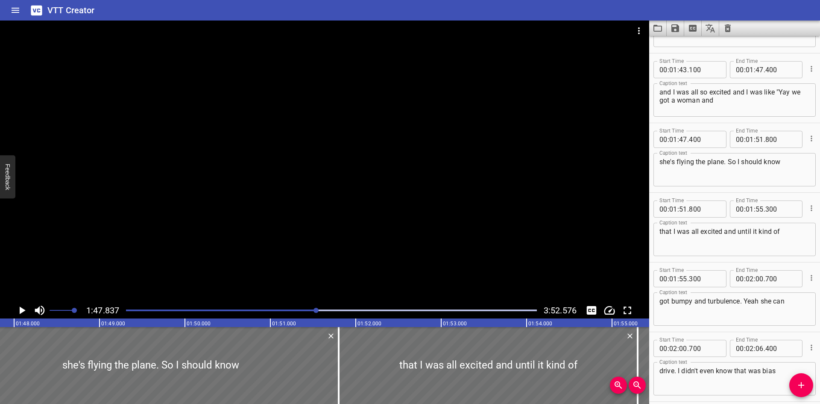
click at [800, 93] on textarea "and I was all so excited and I was like "Yay we got a woman and" at bounding box center [734, 100] width 150 height 24
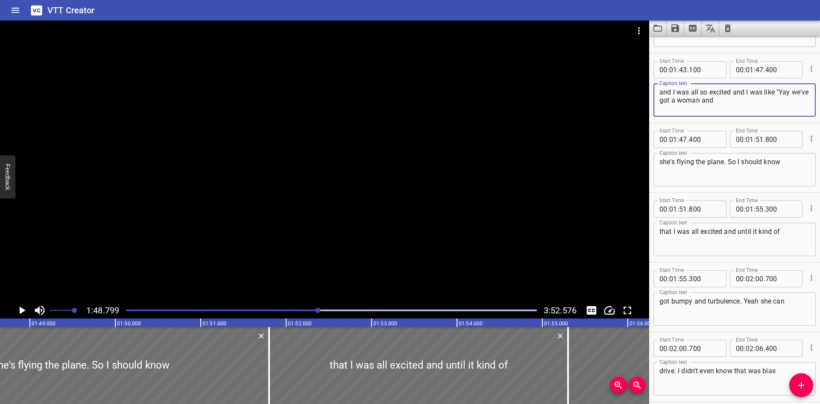
scroll to position [0, 9294]
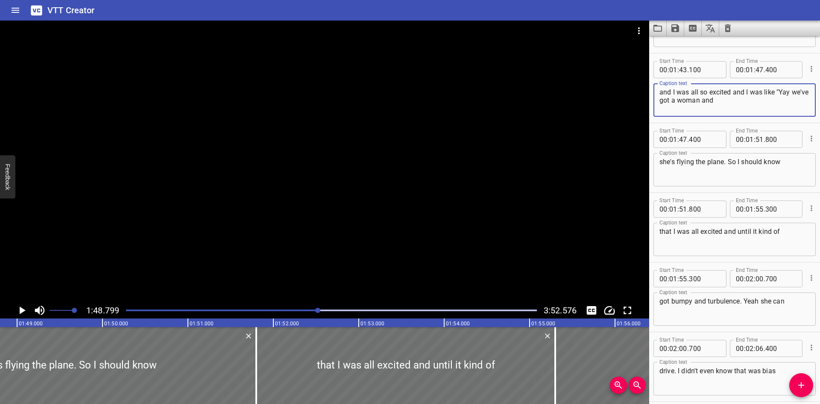
type textarea "and I was all so excited and I was like "Yay we've got a woman and"
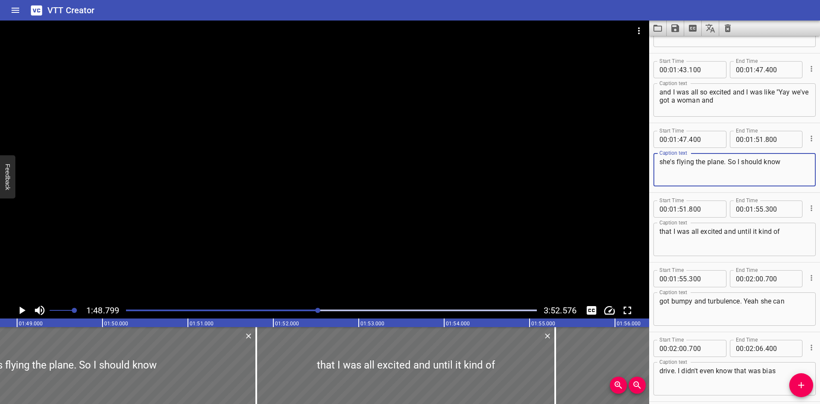
click at [726, 161] on textarea "she's flying the plane. So I should know" at bounding box center [734, 170] width 150 height 24
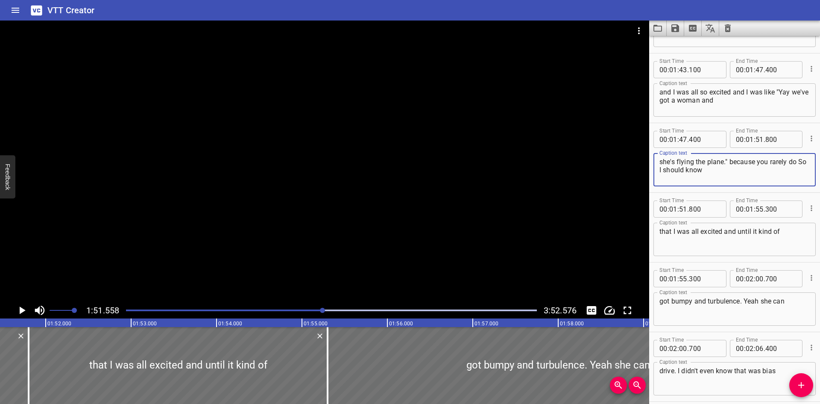
scroll to position [0, 9529]
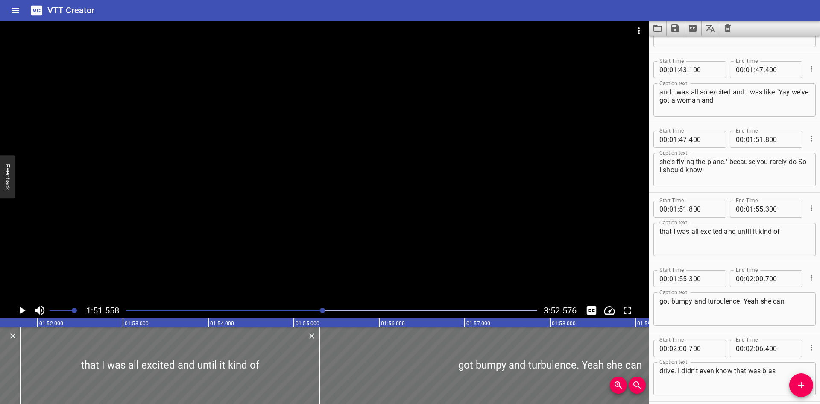
click at [316, 309] on div "Play progress" at bounding box center [117, 310] width 411 height 2
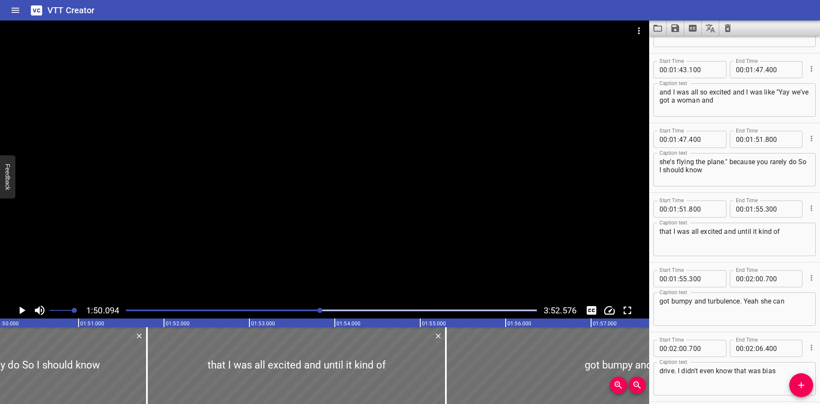
scroll to position [0, 9404]
click at [797, 165] on textarea "she's flying the plane." because you rarely do So I should know" at bounding box center [734, 170] width 150 height 24
drag, startPoint x: 677, startPoint y: 168, endPoint x: 746, endPoint y: 167, distance: 69.2
click at [747, 167] on textarea "she's flying the plane." because you rarely do I mean So I should know" at bounding box center [734, 170] width 150 height 24
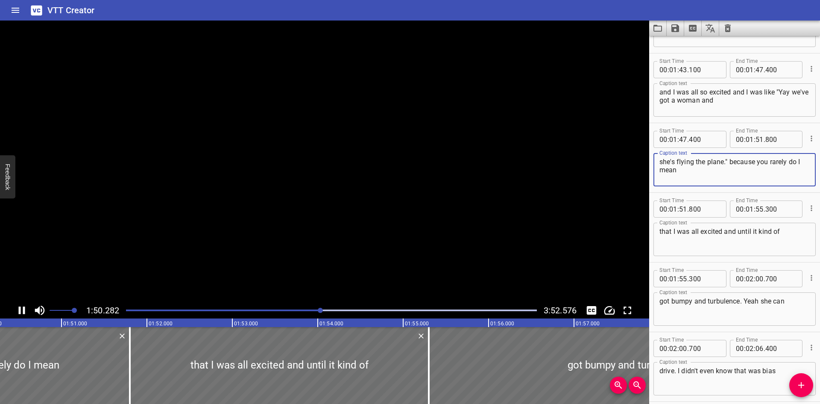
scroll to position [0, 9439]
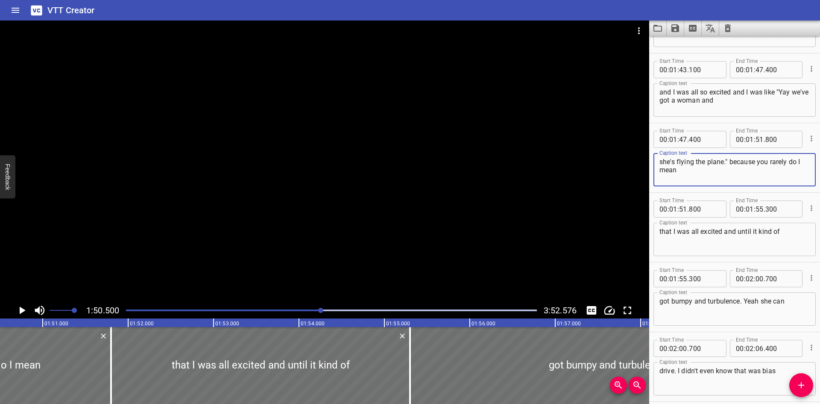
click at [316, 310] on div "Play progress" at bounding box center [115, 310] width 411 height 2
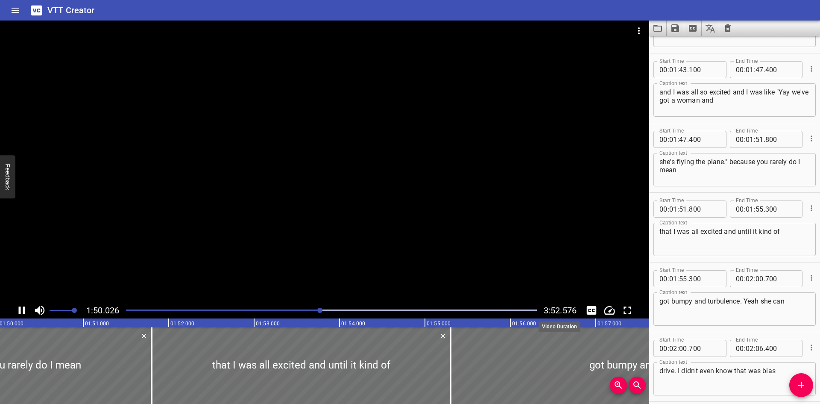
scroll to position [0, 9412]
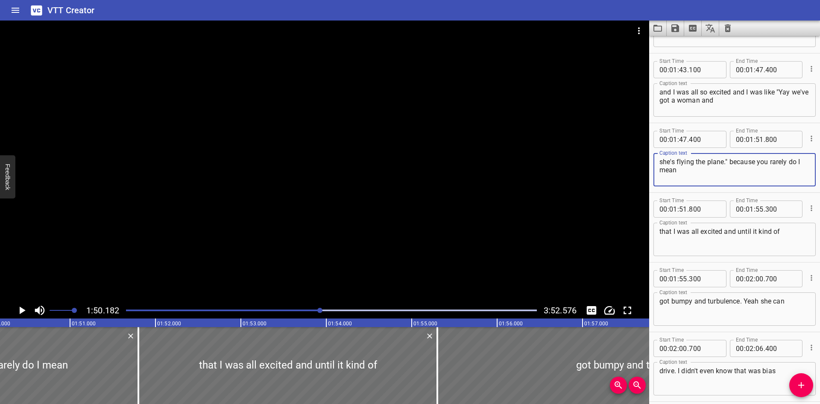
drag, startPoint x: 677, startPoint y: 173, endPoint x: 798, endPoint y: 160, distance: 122.0
click at [798, 160] on textarea "she's flying the plane." because you rarely do I mean" at bounding box center [734, 170] width 150 height 24
type textarea "she's flying the plane." because you rarely do and I"
click at [759, 141] on input "number" at bounding box center [760, 139] width 8 height 17
type input "50"
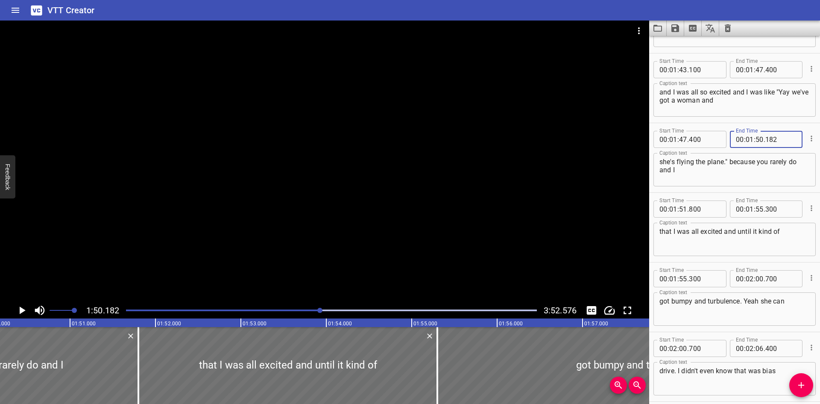
type input "182"
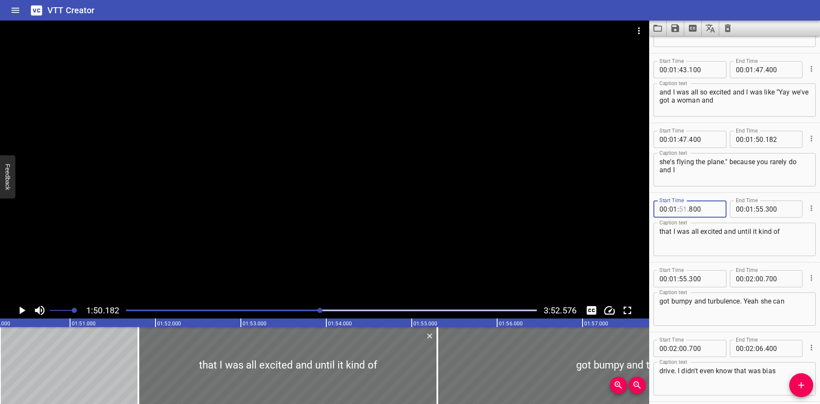
click at [682, 211] on input "number" at bounding box center [683, 208] width 8 height 17
type input "50"
type input "183"
click at [659, 233] on div "that I was all excited and until it kind of Caption text" at bounding box center [734, 239] width 162 height 33
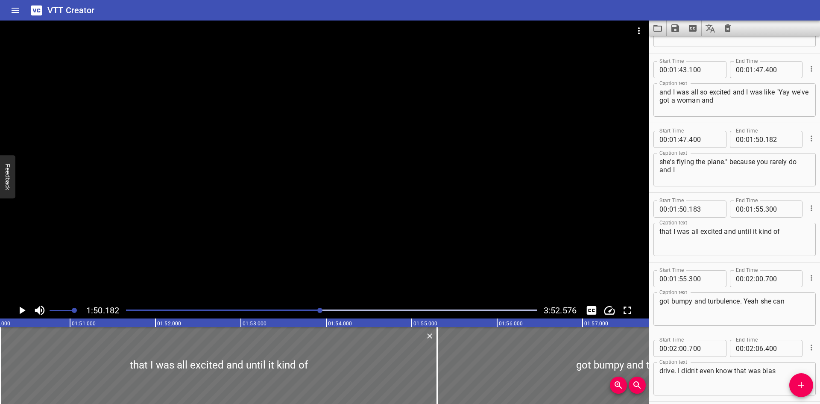
drag, startPoint x: 659, startPoint y: 227, endPoint x: 665, endPoint y: 231, distance: 8.1
click at [659, 227] on div "that I was all excited and until it kind of Caption text" at bounding box center [734, 239] width 162 height 33
click at [659, 232] on textarea "that I was all excited and until it kind of" at bounding box center [734, 239] width 150 height 24
paste textarea "So I should know"
click at [661, 231] on textarea "So I should know that I was all excited and until it kind of" at bounding box center [734, 239] width 150 height 24
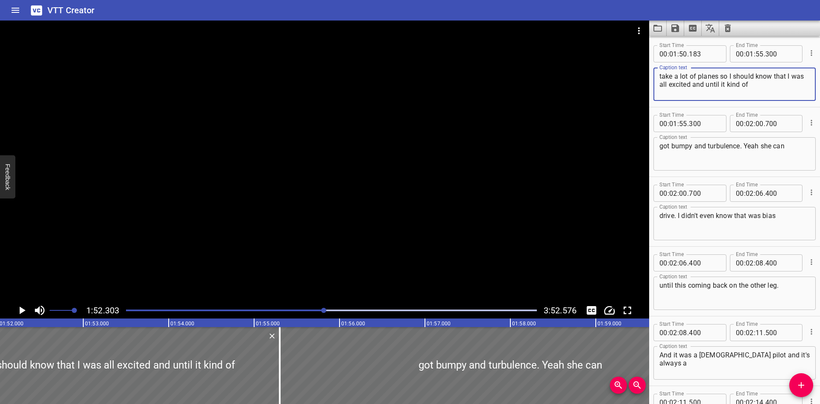
scroll to position [0, 9593]
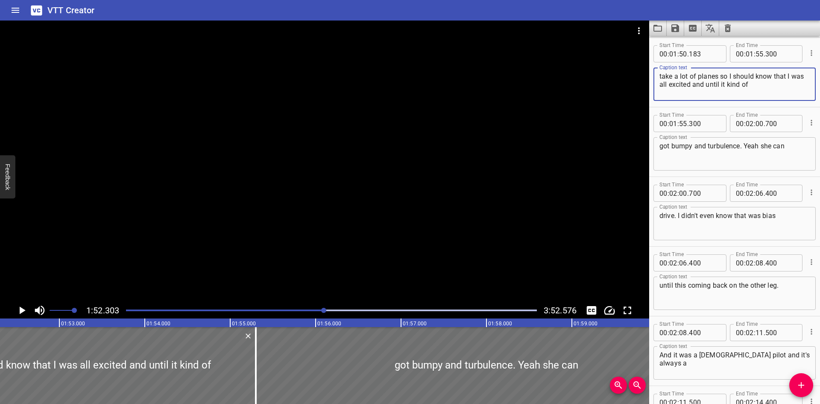
click at [785, 76] on textarea "take a lot of planes so I should know that I was all excited and until it kind …" at bounding box center [734, 84] width 150 height 24
click at [772, 77] on textarea "take a lot of planes so I should know that I was all excited and until it kind …" at bounding box center [734, 84] width 150 height 24
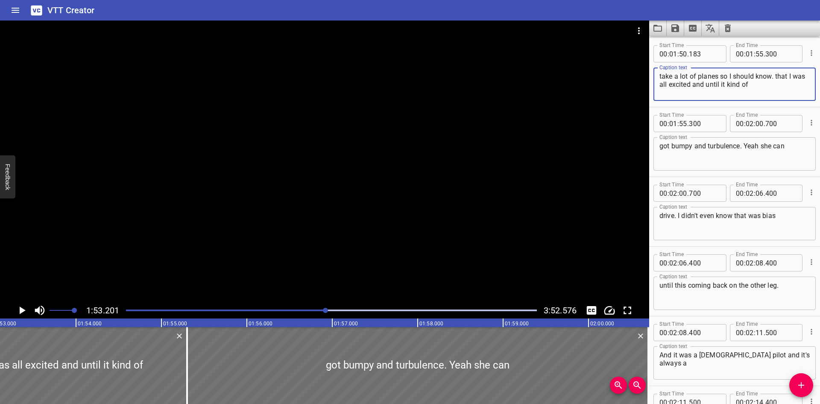
scroll to position [0, 9669]
drag, startPoint x: 787, startPoint y: 76, endPoint x: 811, endPoint y: 73, distance: 24.4
click at [811, 73] on div "Start Time 00 : 01 : 50 . 183 Start Time End Time 00 : 01 : 55 . 300 End Time C…" at bounding box center [734, 72] width 171 height 69
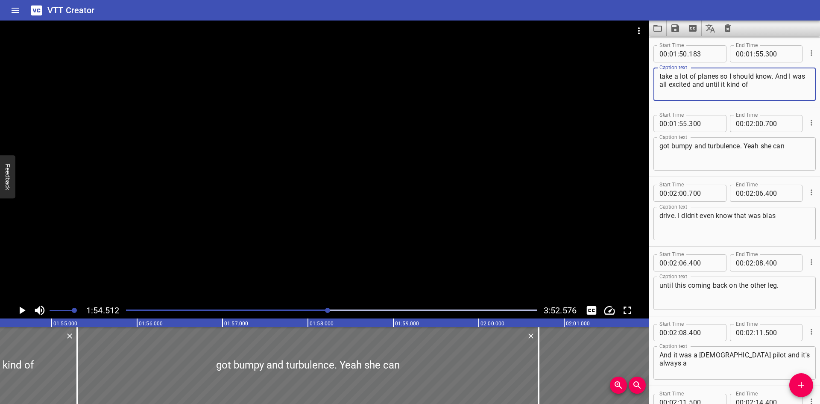
scroll to position [0, 9781]
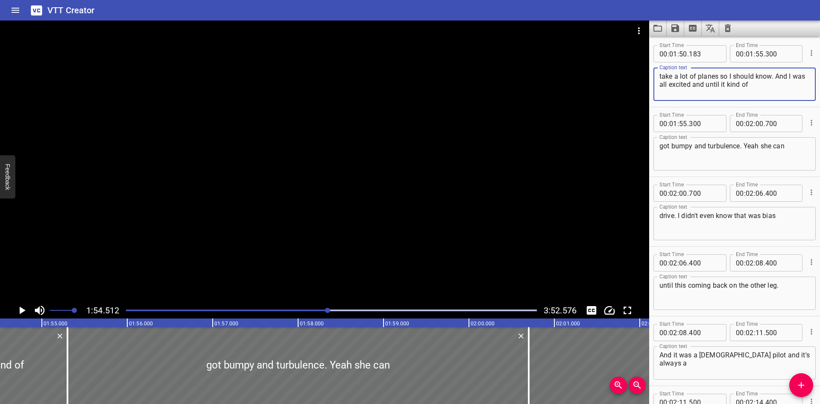
drag, startPoint x: 719, startPoint y: 85, endPoint x: 706, endPoint y: 85, distance: 13.7
click at [706, 85] on textarea "take a lot of planes so I should know. And I was all excited and until it kind …" at bounding box center [734, 84] width 150 height 24
drag, startPoint x: 759, startPoint y: 85, endPoint x: 721, endPoint y: 85, distance: 37.6
click at [721, 85] on textarea "take a lot of planes so I should know. And I was all excited until it kind of" at bounding box center [734, 84] width 150 height 24
type textarea "take a lot of planes so I should know. And I was all excited until"
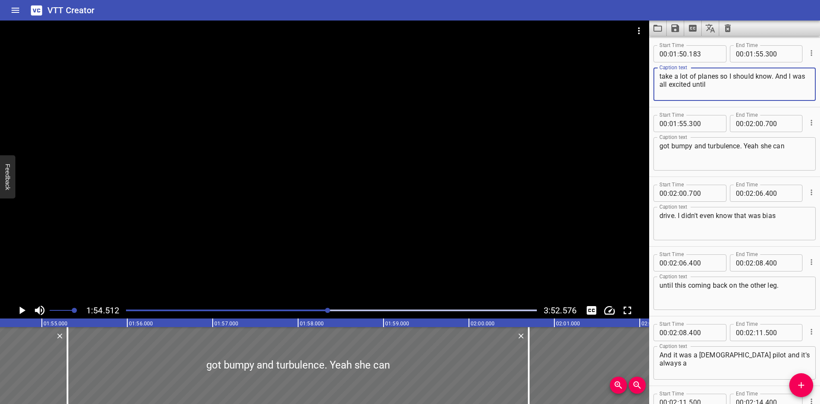
click at [661, 147] on textarea "got bumpy and turbulence. Yeah she can" at bounding box center [734, 154] width 150 height 24
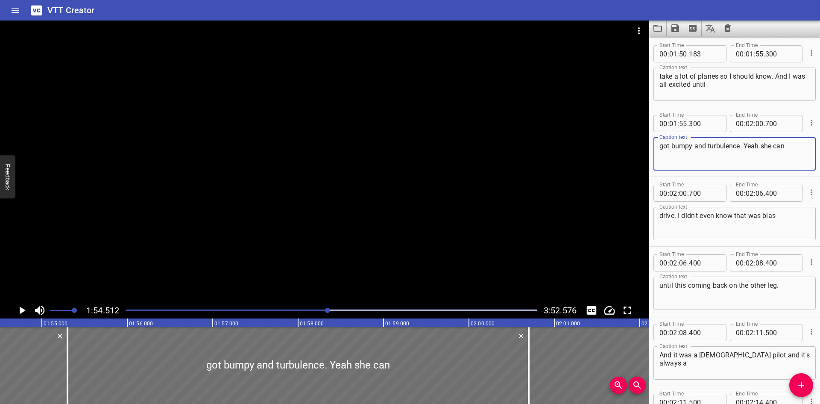
paste textarea "it kind of"
type textarea "it kind of got bumpy and turbulence. Yeah she can"
click at [758, 52] on input "number" at bounding box center [760, 53] width 8 height 17
type input "54"
type input "513"
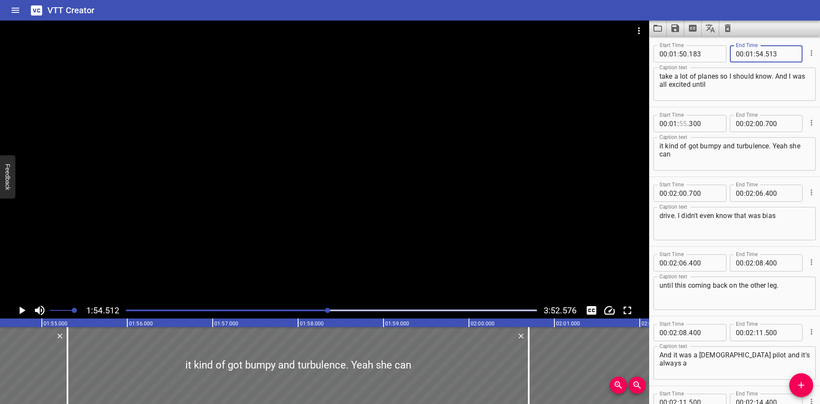
click at [686, 121] on input "number" at bounding box center [683, 123] width 8 height 17
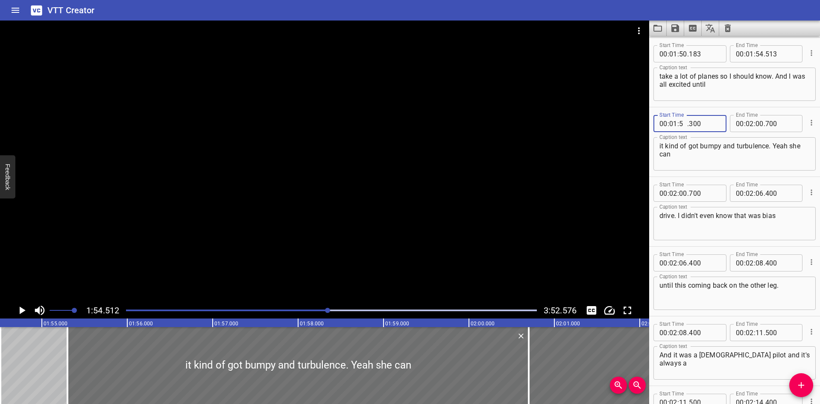
type input "54"
type input "514"
click at [697, 154] on textarea "it kind of got bumpy and turbulence. Yeah she can" at bounding box center [734, 154] width 150 height 24
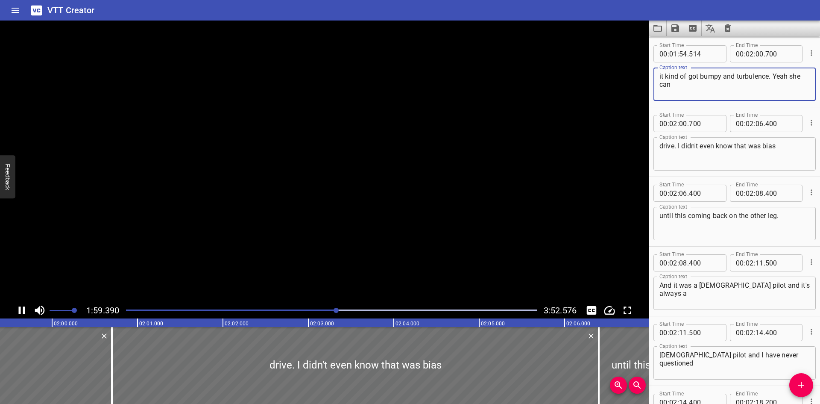
scroll to position [0, 10213]
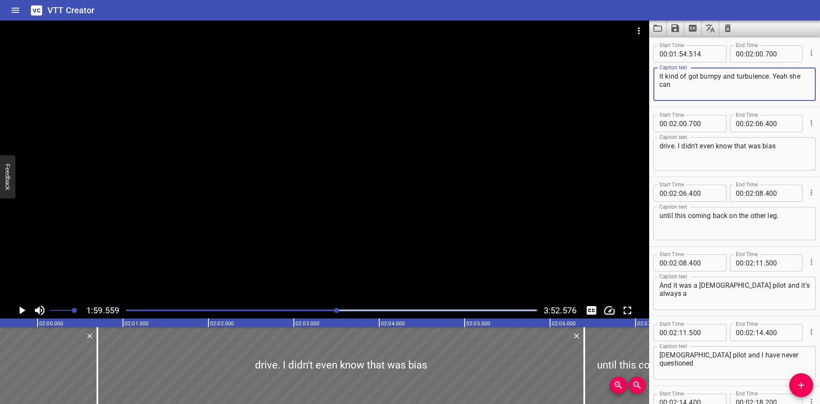
click at [788, 75] on textarea "it kind of got bumpy and turbulence. Yeah she can" at bounding box center [734, 84] width 150 height 24
drag, startPoint x: 739, startPoint y: 94, endPoint x: 687, endPoint y: 85, distance: 52.9
click at [687, 85] on textarea "it kind of got bumpy and turbulence. Yeah and I was like she can" at bounding box center [734, 84] width 150 height 24
type textarea "it kind of got bumpy and turbulence. Yeah and I was like"
click at [748, 54] on input "number" at bounding box center [750, 53] width 8 height 17
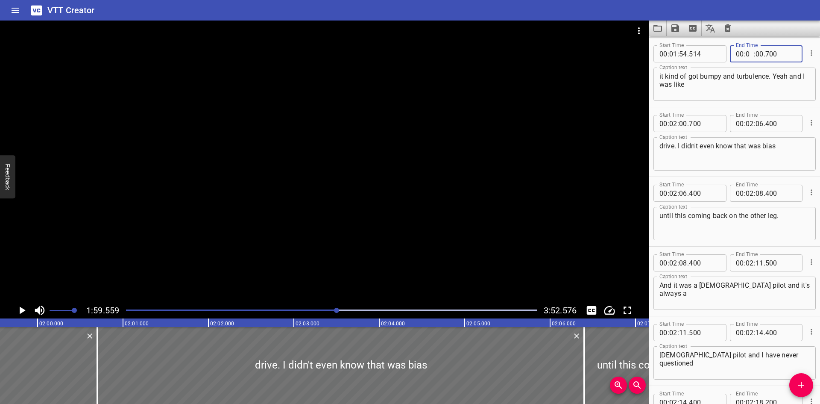
type input "01"
type input "59"
type input "560"
click at [676, 125] on input "number" at bounding box center [673, 123] width 8 height 17
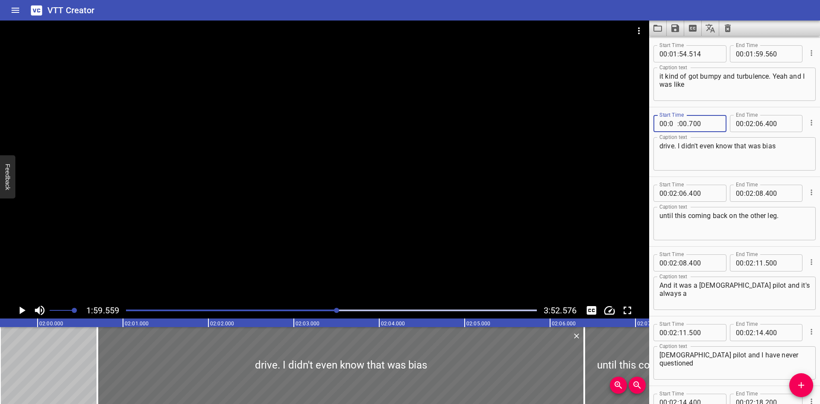
type input "01"
type input "59"
type input "561"
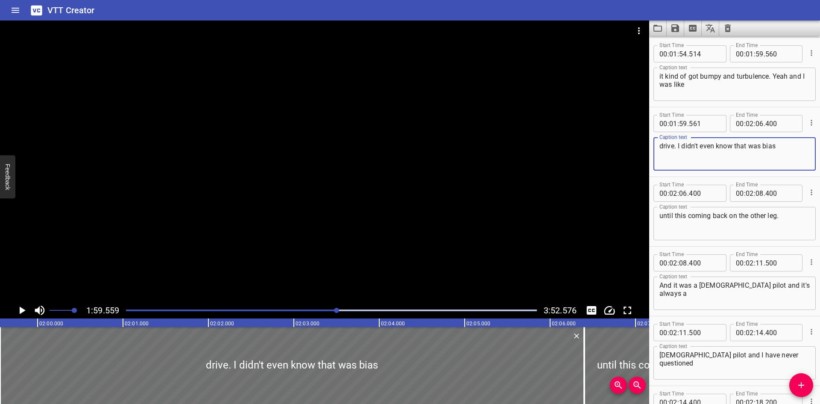
click at [664, 148] on textarea "drive. I didn't even know that was bias" at bounding box center [734, 154] width 150 height 24
paste textarea "she can"
click at [663, 144] on textarea "she can drive. I didn't even know that was bias" at bounding box center [734, 154] width 150 height 24
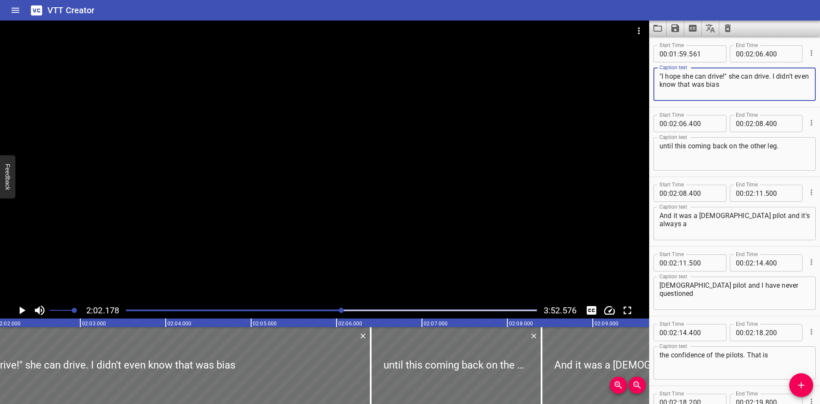
scroll to position [0, 10437]
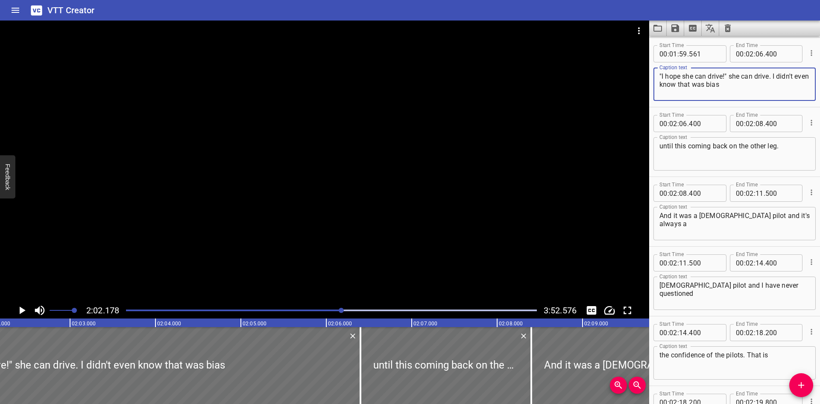
drag, startPoint x: 773, startPoint y: 78, endPoint x: 730, endPoint y: 78, distance: 42.3
click at [730, 78] on textarea ""I hope she can drive!" she can drive. I didn't even know that was bias" at bounding box center [734, 84] width 150 height 24
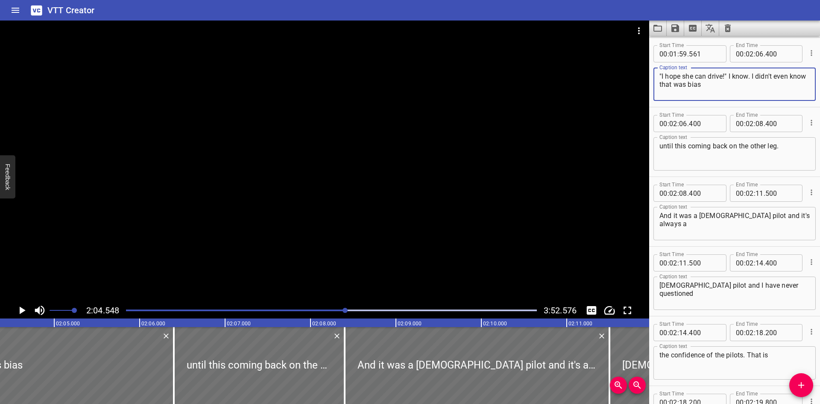
scroll to position [0, 10639]
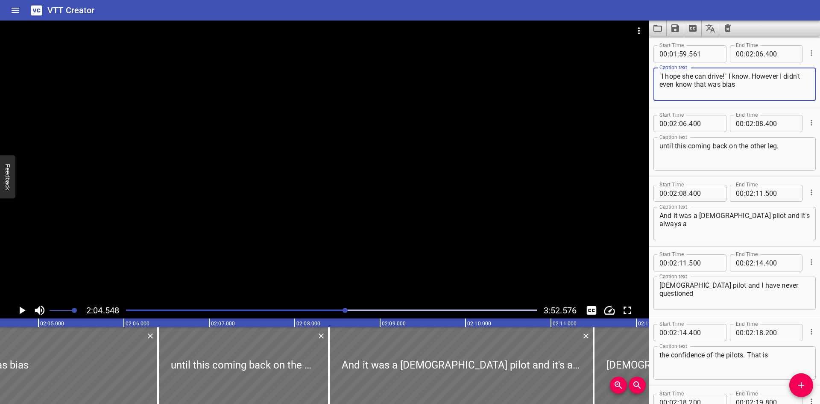
click at [753, 78] on textarea ""I hope she can drive!" I know. However I didn't even know that was bias" at bounding box center [734, 84] width 150 height 24
drag, startPoint x: 753, startPoint y: 85, endPoint x: 652, endPoint y: 82, distance: 100.4
click at [652, 82] on div "Start Time 00 : 01 : 59 . 561 Start Time End Time 00 : 02 : 06 . 400 End Time C…" at bounding box center [734, 72] width 171 height 69
type textarea ""I hope she can drive!" I know. I know. However"
click at [657, 144] on div "until this coming back on the other leg. Caption text" at bounding box center [734, 153] width 162 height 33
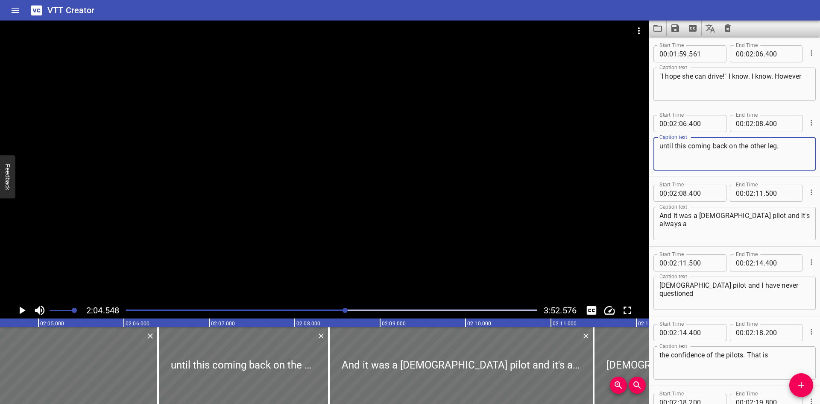
paste textarea "I didn't even know that was bias"
type textarea "I didn't even know that was bias until this coming back on the other leg."
click at [756, 54] on input "number" at bounding box center [760, 53] width 8 height 17
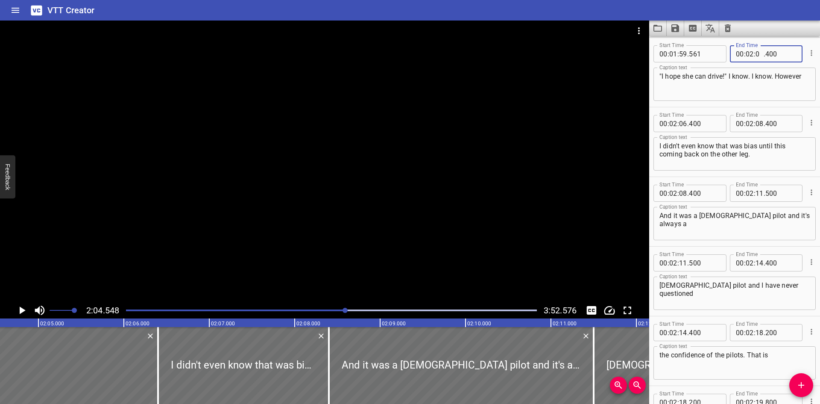
type input "04"
type input "548"
click at [685, 123] on input "number" at bounding box center [683, 123] width 8 height 17
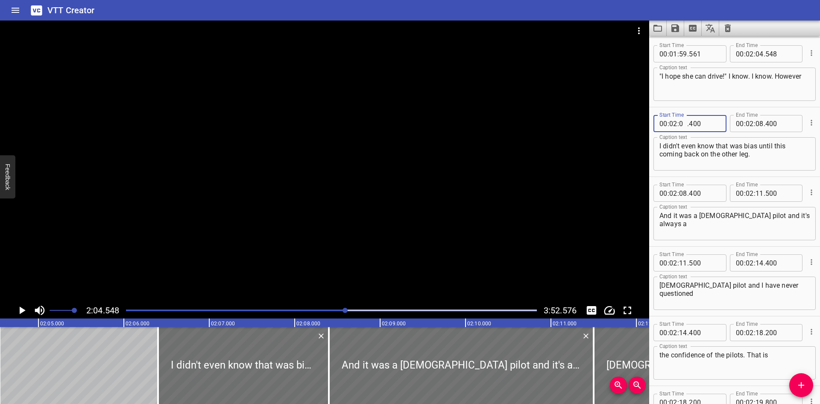
type input "04"
type input "549"
click at [660, 144] on textarea "I didn't even know that was bias until this coming back on the other leg." at bounding box center [734, 154] width 150 height 24
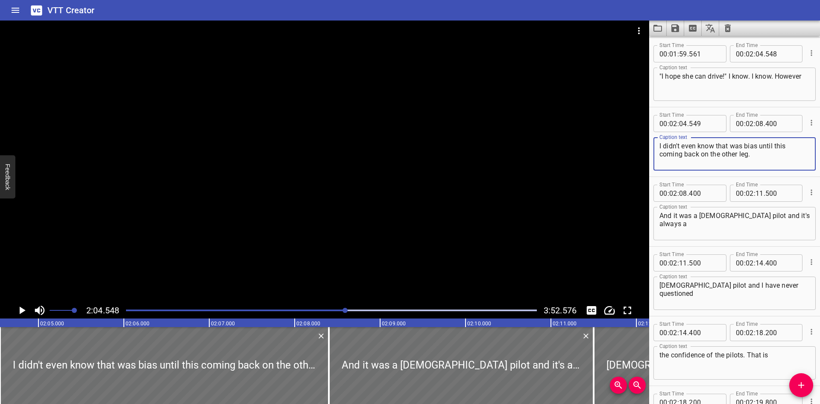
paste textarea "I didn't even know that was bias"
type textarea "I didn't even know that was bias until this coming back on the other leg."
click at [807, 74] on div ""I hope she can drive!" I know. I know. However Caption text" at bounding box center [734, 83] width 162 height 33
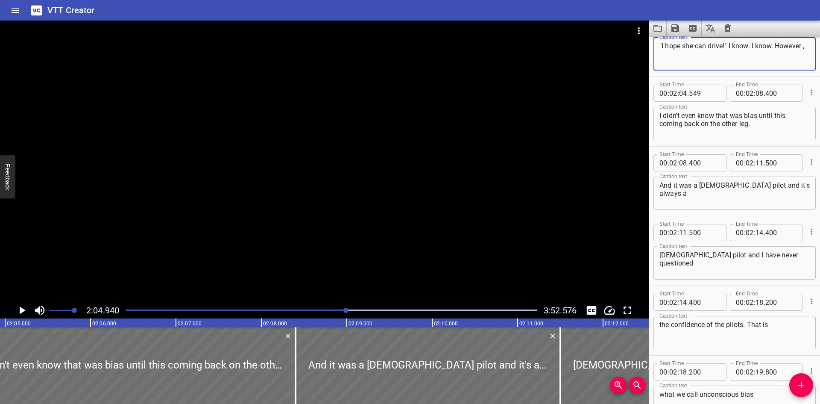
scroll to position [2560, 0]
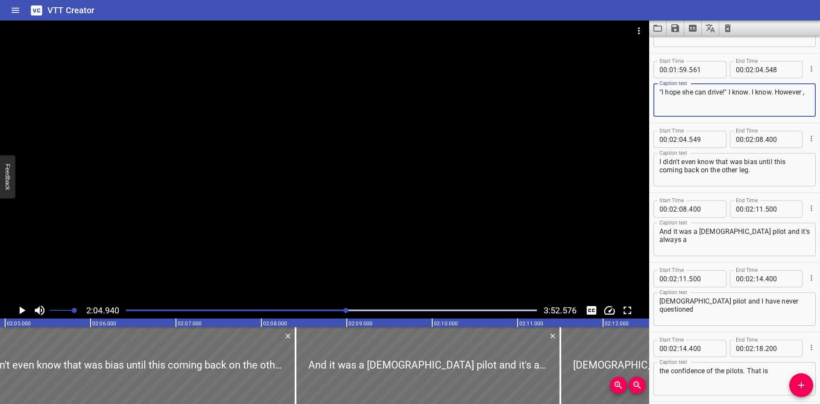
click at [661, 102] on textarea ""I hope she can drive!" I know. I know. However ," at bounding box center [734, 100] width 150 height 24
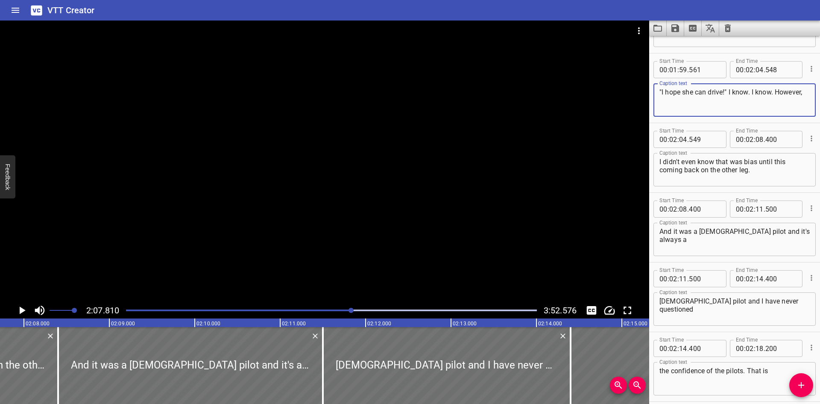
scroll to position [0, 10917]
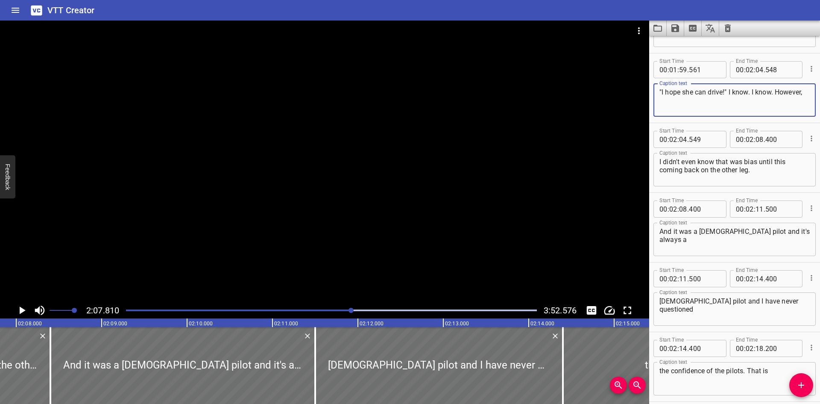
type textarea ""I hope she can drive!" I know. I know. However,"
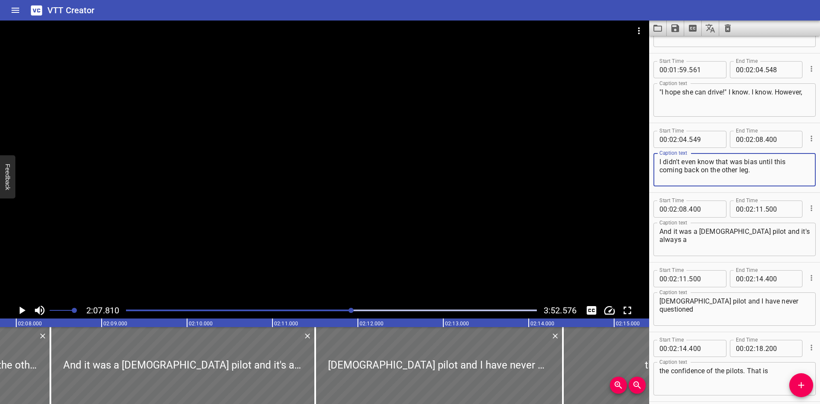
drag, startPoint x: 774, startPoint y: 161, endPoint x: 792, endPoint y: 164, distance: 17.8
click at [792, 164] on textarea "I didn't even know that was bias until this coming back on the other leg." at bounding box center [734, 170] width 150 height 24
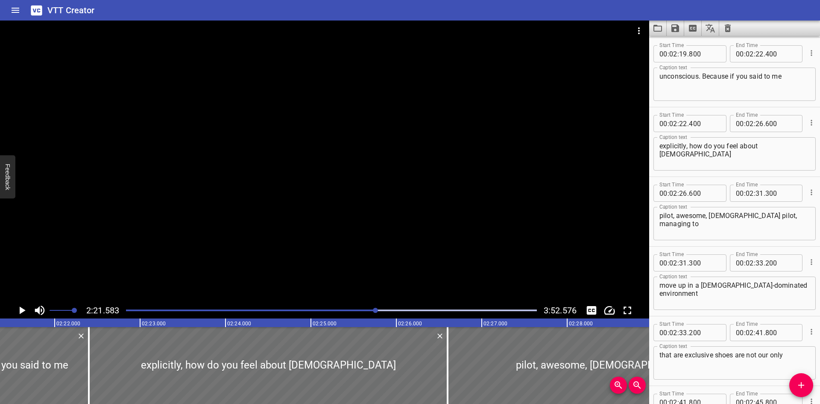
scroll to position [0, 12094]
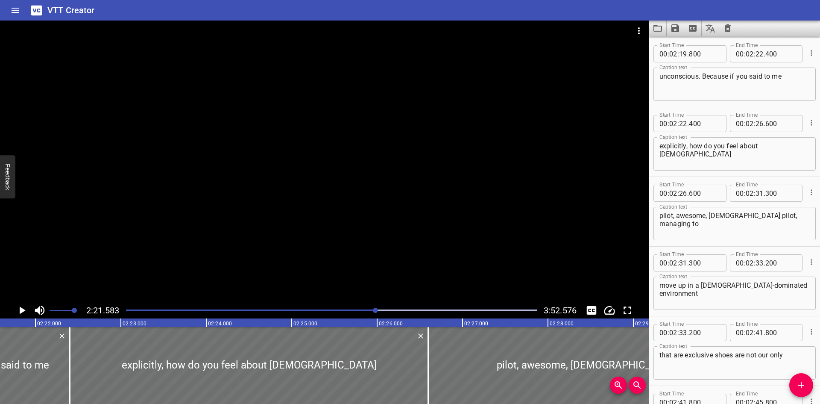
type textarea "I didn't even know that was bias until I was coming back on the other leg."
click at [701, 80] on textarea "unconscious. Because if you said to me" at bounding box center [734, 84] width 150 height 24
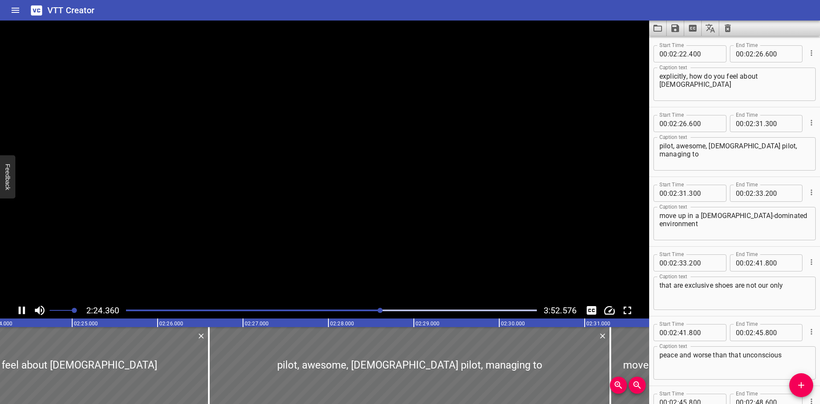
scroll to position [0, 12335]
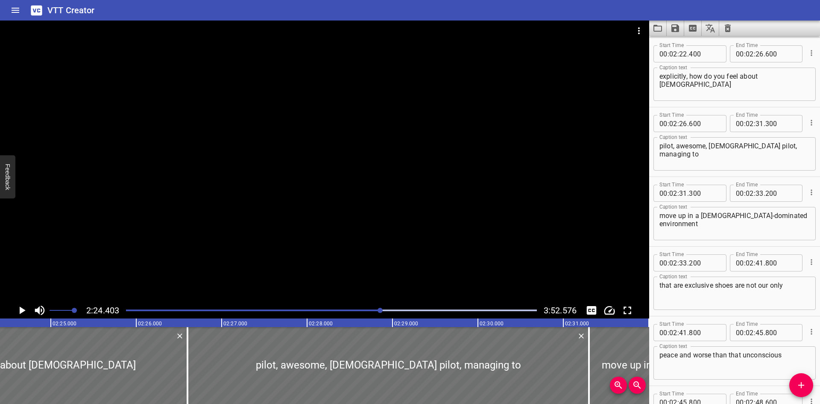
type textarea "unconscious. And why is it unconsious? Because if you said to me"
click at [690, 76] on textarea "explicitly, how do you feel about female" at bounding box center [734, 84] width 150 height 24
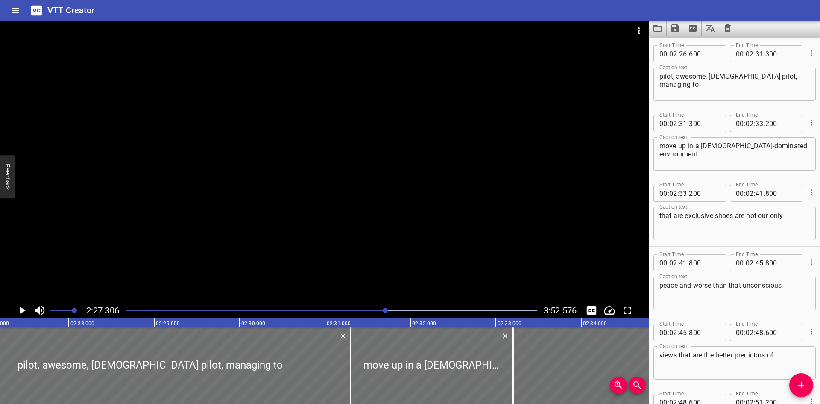
scroll to position [0, 12583]
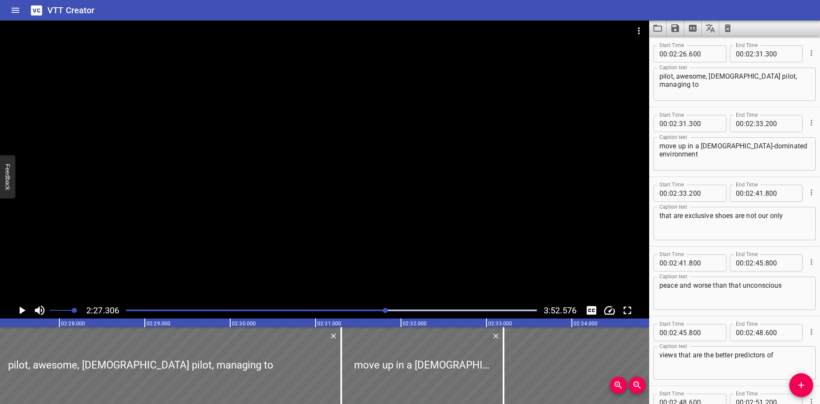
type textarea "explicitly, "Ms. Diversity Lady, how do you feel about female"
click at [674, 79] on textarea "pilot, awesome, female pilot, managing to" at bounding box center [734, 84] width 150 height 24
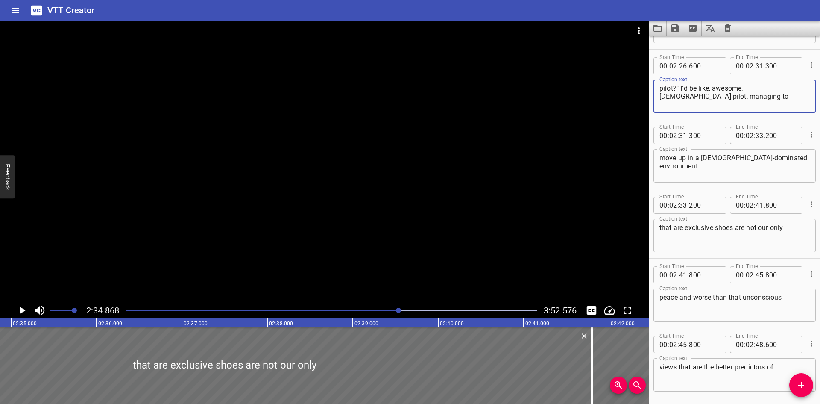
scroll to position [3101, 0]
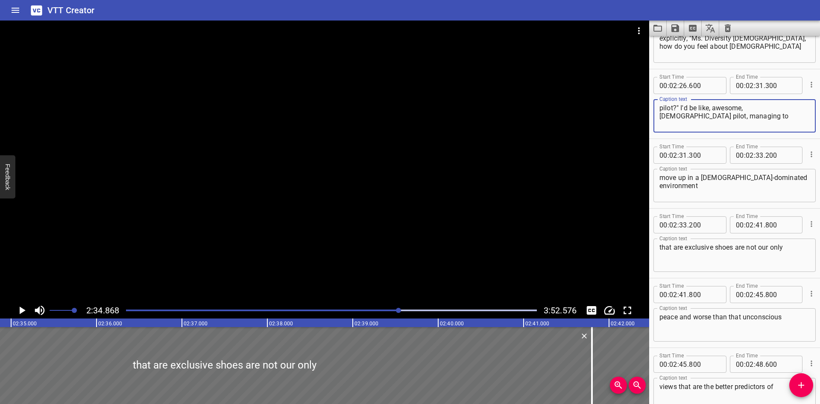
click at [712, 107] on textarea "pilot?" I'd be like, awesome, female pilot, managing to" at bounding box center [734, 116] width 150 height 24
click at [745, 108] on textarea "pilot?" I'd be like, "Awesome, female pilot, managing to" at bounding box center [734, 116] width 150 height 24
click at [800, 107] on textarea "pilot?" I'd be like, "Awesome" "Female pilot, managing to" at bounding box center [734, 116] width 150 height 24
type textarea "pilot?" I'd be like, "Awesome" "Female pilot managing to"
click at [794, 176] on textarea "move up in a male-dominated environment" at bounding box center [734, 185] width 150 height 24
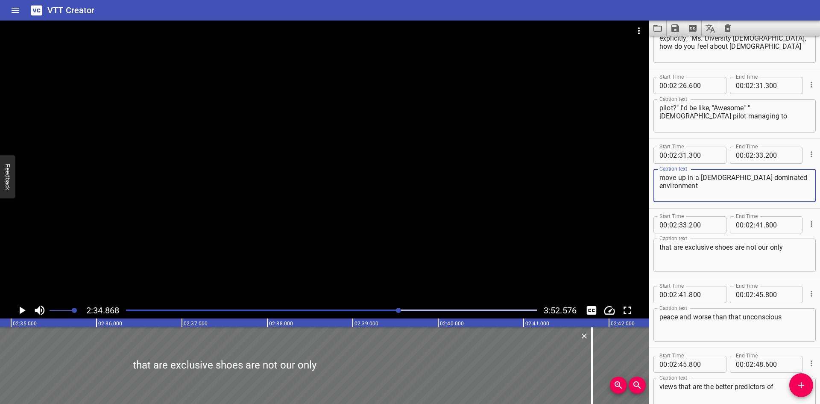
click at [391, 309] on div at bounding box center [331, 310] width 421 height 12
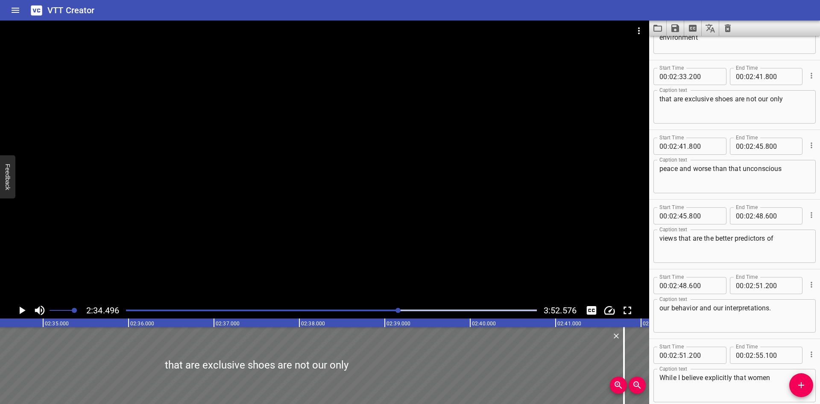
scroll to position [3229, 0]
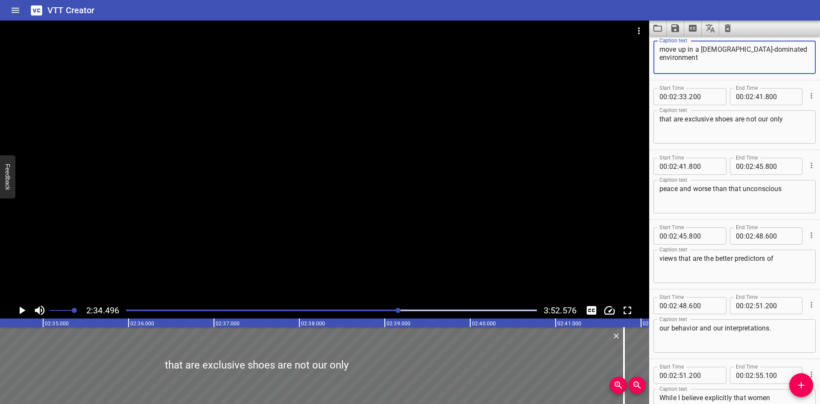
click at [799, 57] on textarea "move up in a male-dominated environment" at bounding box center [734, 57] width 150 height 24
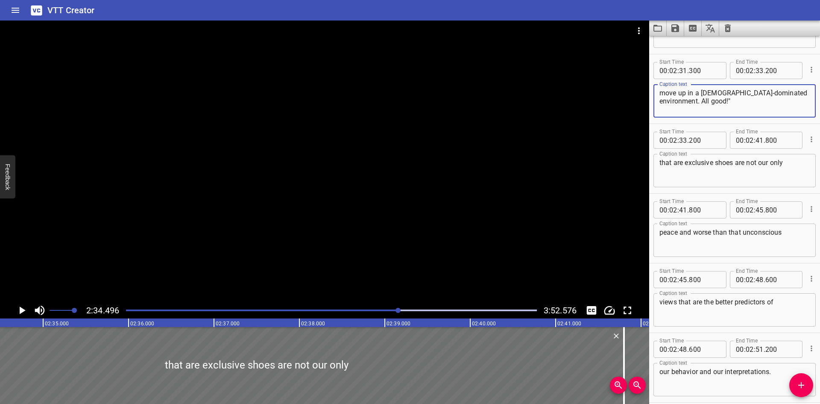
scroll to position [3101, 0]
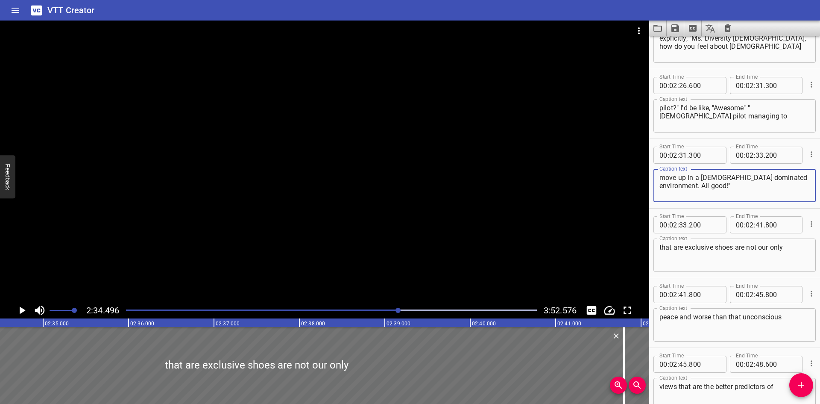
type textarea "move up in a male-dominated environment. All good!""
click at [759, 155] on input "number" at bounding box center [760, 154] width 8 height 17
type input "34"
type input "496"
click at [684, 224] on input "number" at bounding box center [683, 224] width 8 height 17
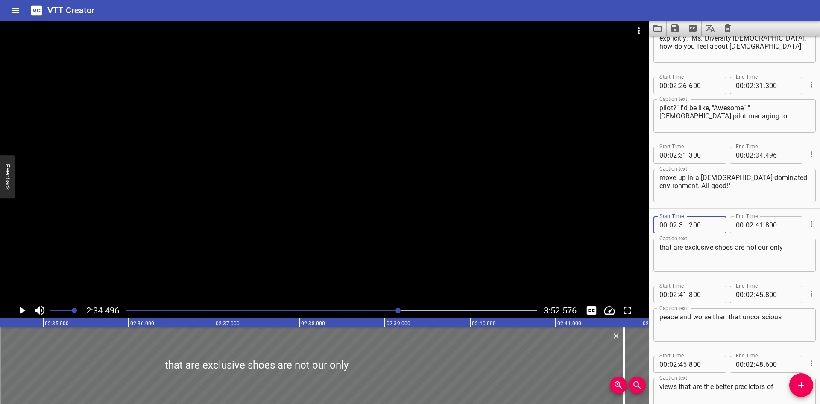
type input "34"
type input "497"
click at [678, 254] on textarea "that are exclusive shoes are not our only" at bounding box center [734, 255] width 150 height 24
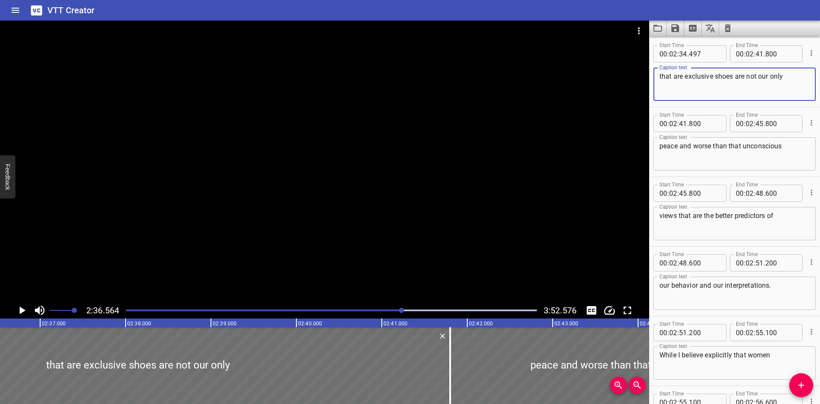
scroll to position [0, 13374]
click at [658, 79] on div "that are exclusive shoes are not our only Caption text" at bounding box center [734, 83] width 162 height 33
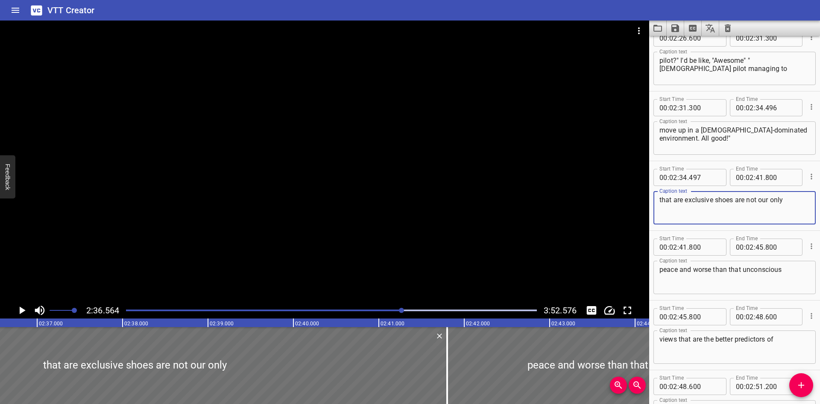
scroll to position [3144, 0]
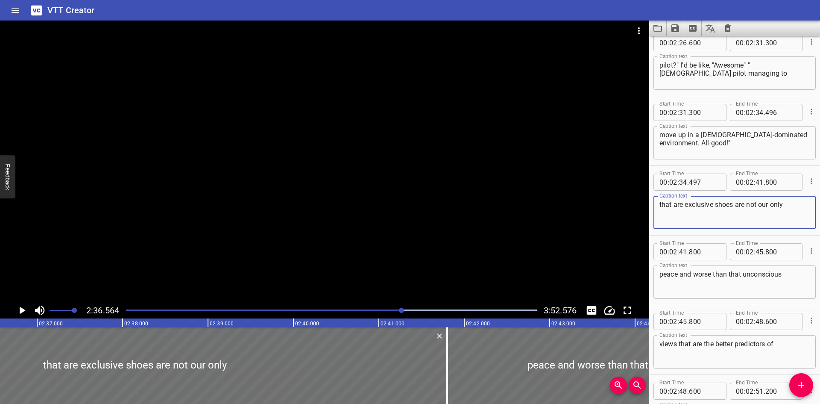
click at [662, 205] on textarea "that are exclusive shoes are not our only" at bounding box center [734, 212] width 150 height 24
click at [660, 204] on textarea "that are exclusive shoes are not our only" at bounding box center [734, 212] width 150 height 24
click at [691, 139] on textarea "move up in a male-dominated environment. All good!"" at bounding box center [734, 143] width 150 height 24
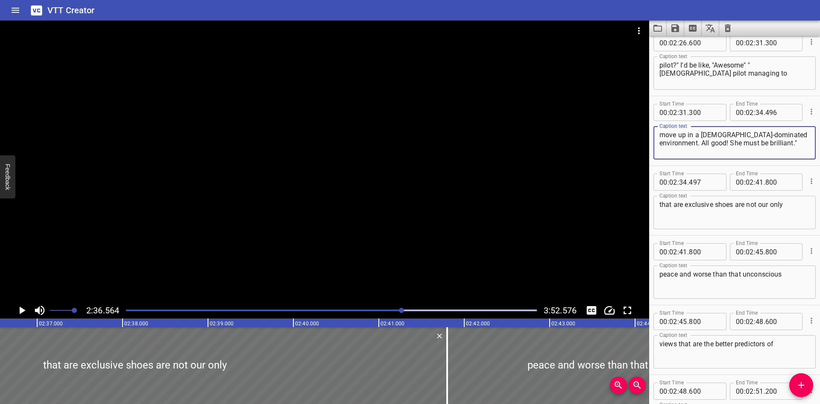
type textarea "move up in a male-dominated environment. All good! She must be brilliant.""
click at [756, 112] on input "number" at bounding box center [760, 112] width 8 height 17
type input "36"
type input "564"
click at [683, 182] on input "number" at bounding box center [683, 181] width 8 height 17
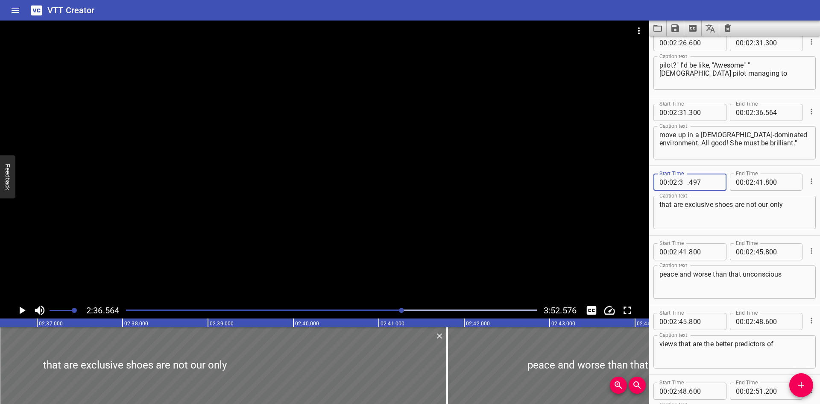
type input "36"
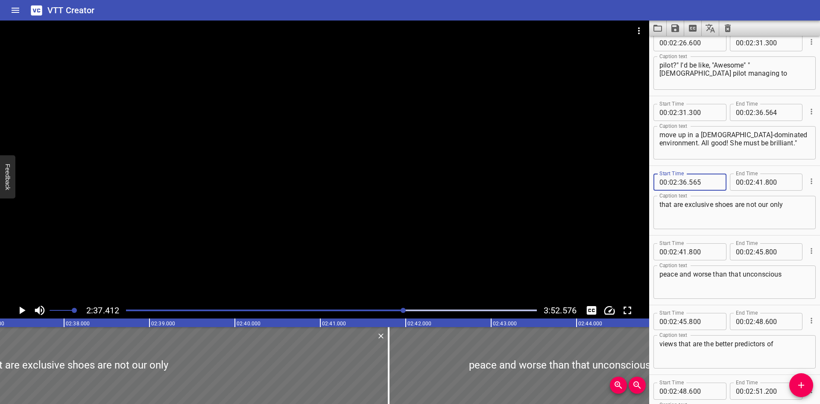
scroll to position [0, 13446]
type input "565"
click at [395, 307] on div at bounding box center [331, 310] width 421 height 12
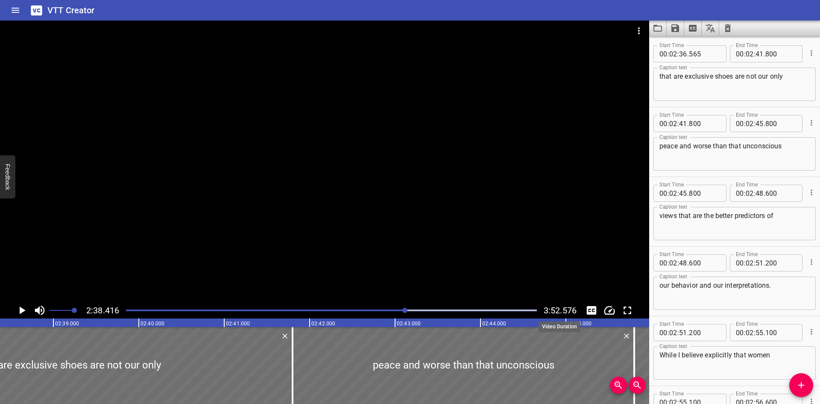
scroll to position [0, 13532]
click at [661, 76] on textarea "that are exclusive shoes are not our only" at bounding box center [734, 84] width 150 height 24
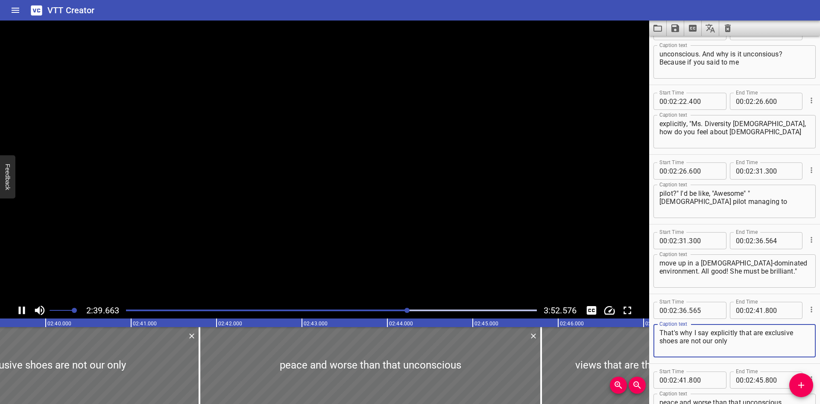
scroll to position [0, 13647]
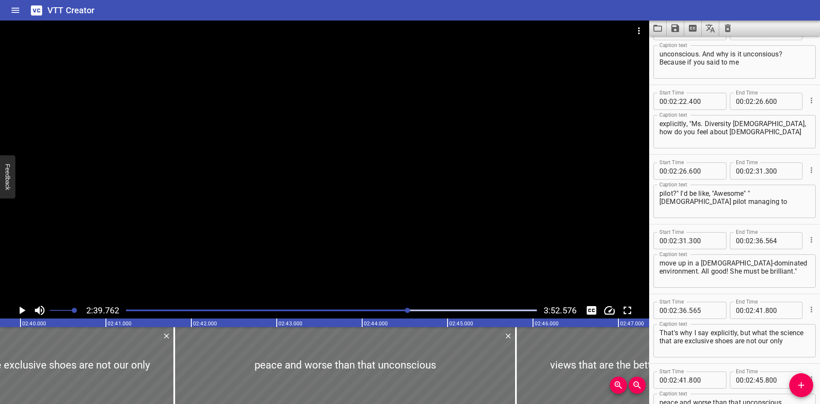
click at [403, 308] on div at bounding box center [331, 310] width 421 height 12
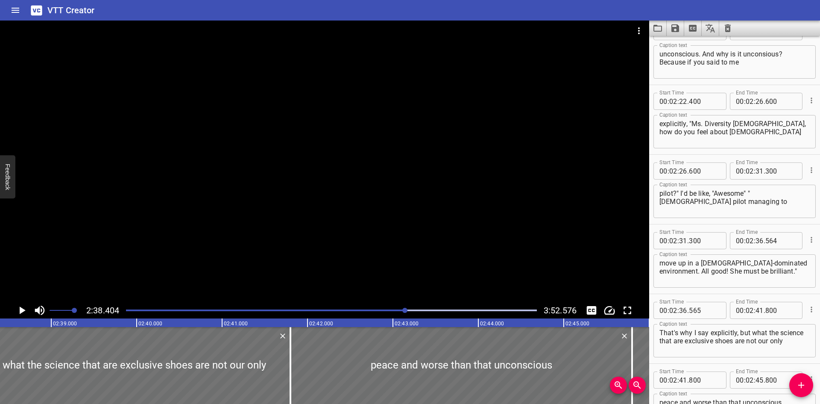
scroll to position [0, 13531]
drag, startPoint x: 686, startPoint y: 339, endPoint x: 718, endPoint y: 358, distance: 37.4
click at [718, 358] on div "Caption text That's why I say explicitly, but what the science that are exclusi…" at bounding box center [734, 339] width 162 height 38
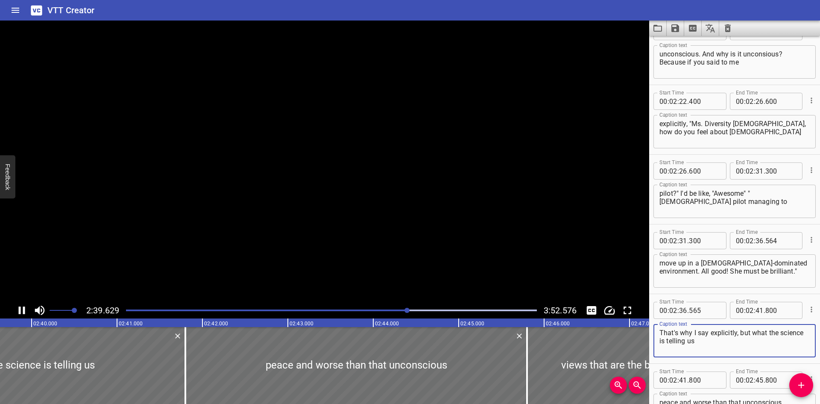
scroll to position [0, 13647]
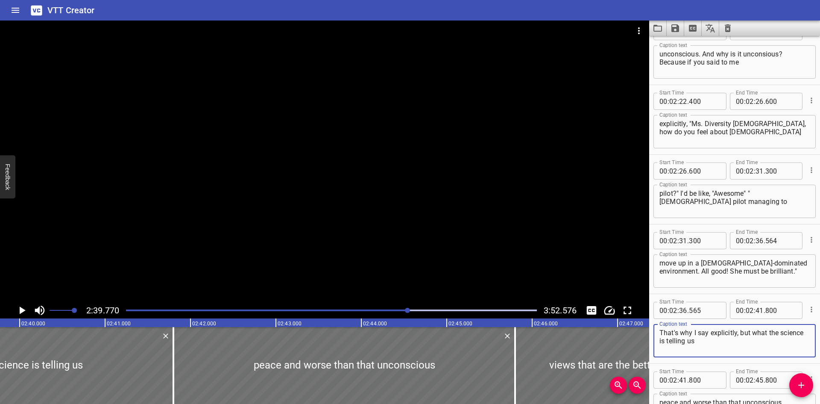
type textarea "That's why I say explicitly, but what the science is telling us"
click at [756, 313] on input "number" at bounding box center [760, 310] width 8 height 17
type input "39"
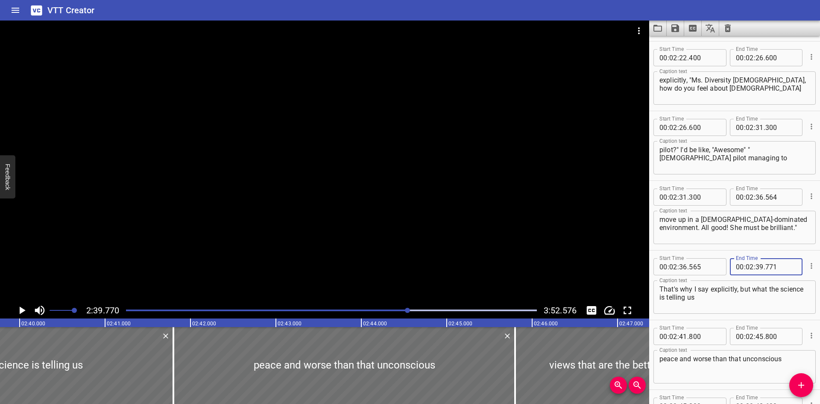
scroll to position [3101, 0]
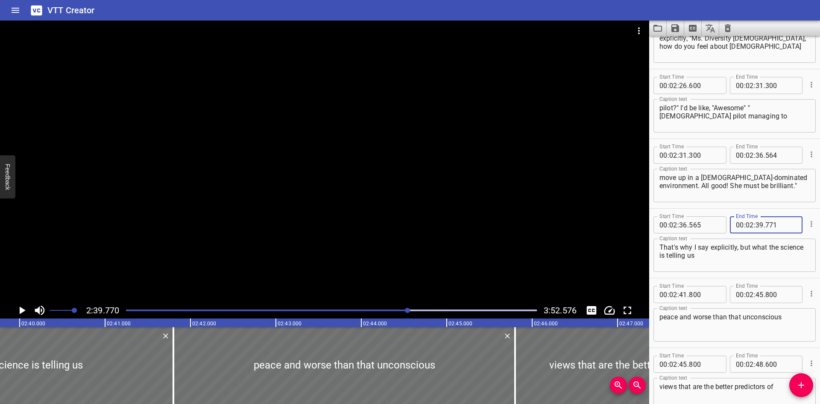
type input "771"
click at [683, 297] on input "number" at bounding box center [683, 294] width 8 height 17
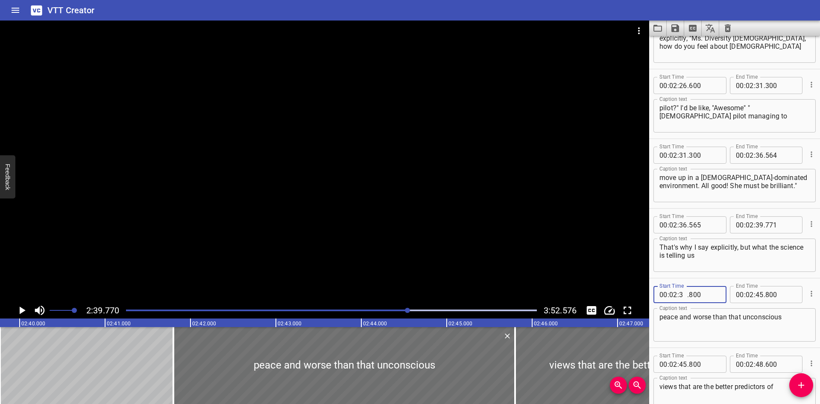
type input "39"
type input "772"
click at [665, 317] on textarea "peace and worse than that unconscious" at bounding box center [734, 325] width 150 height 24
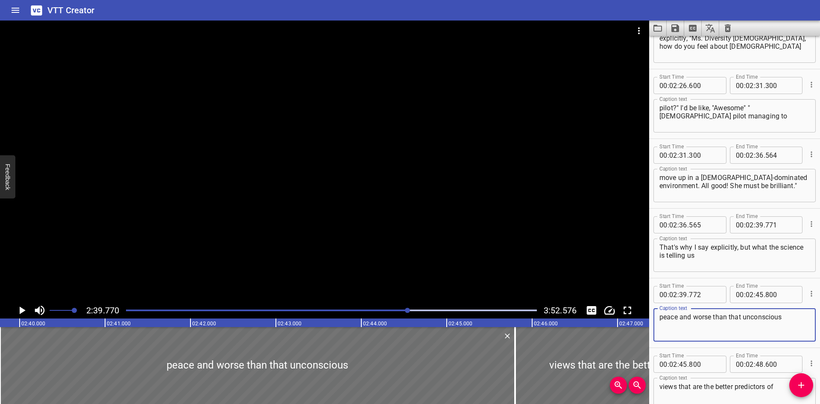
paste textarea "that are exclusive shoes are not our only"
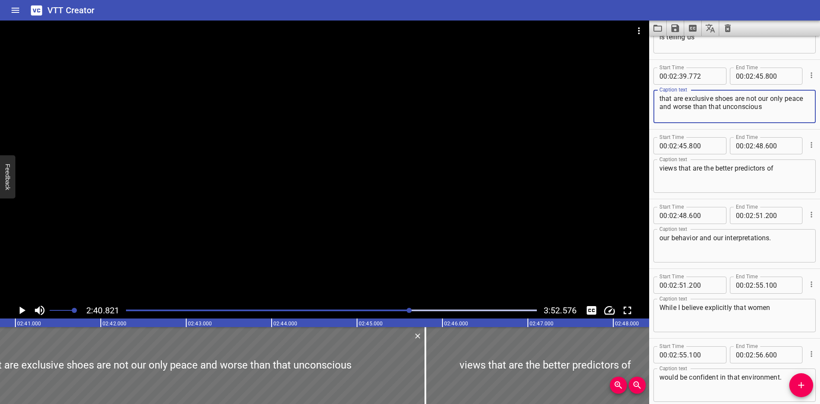
scroll to position [3256, 0]
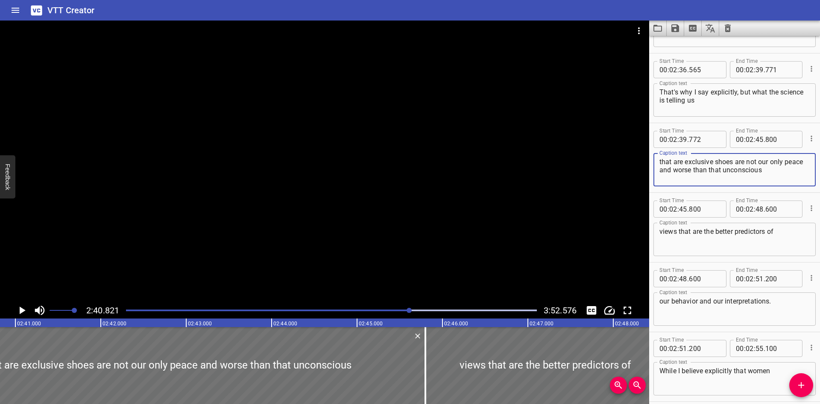
drag, startPoint x: 685, startPoint y: 161, endPoint x: 634, endPoint y: 158, distance: 50.9
click at [637, 160] on main "2:40.821 3:52.576 00:00.000 00:01.000 00:02.000 00:03.000 00:04.000 00:05.000 0…" at bounding box center [410, 212] width 820 height 383
drag, startPoint x: 743, startPoint y: 161, endPoint x: 693, endPoint y: 162, distance: 50.0
click at [693, 162] on textarea "is that our exclusive shoes are not our only peace and worse than that unconsci…" at bounding box center [734, 170] width 150 height 24
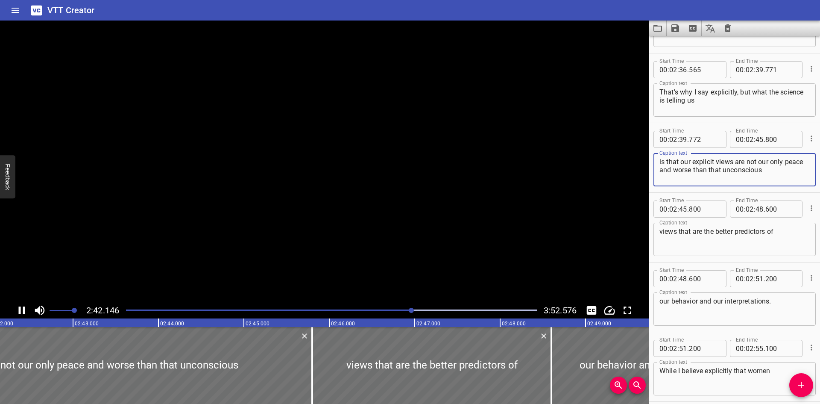
scroll to position [0, 13866]
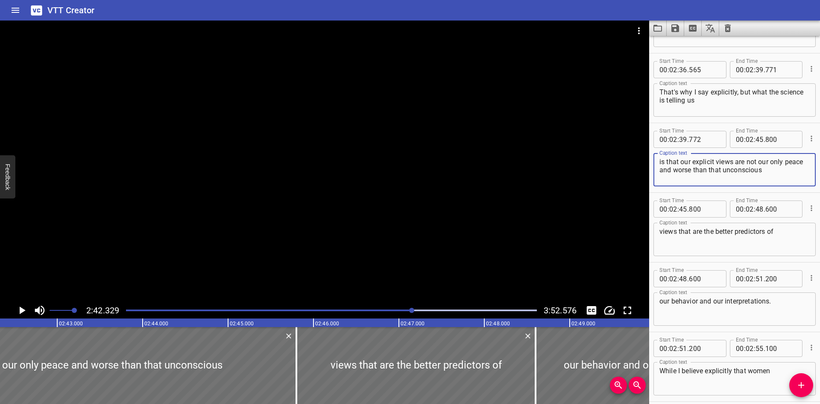
drag, startPoint x: 677, startPoint y: 171, endPoint x: 643, endPoint y: 171, distance: 34.2
click at [643, 171] on main "2:42.329 3:52.576 00:00.000 00:01.000 00:02.000 00:03.000 00:04.000 00:05.000 0…" at bounding box center [410, 212] width 820 height 383
drag, startPoint x: 764, startPoint y: 172, endPoint x: 650, endPoint y: 168, distance: 114.1
click at [650, 168] on div "Start Time 00 : 02 : 39 . 772 Start Time End Time 00 : 02 : 45 . 800 End Time C…" at bounding box center [734, 157] width 171 height 69
drag, startPoint x: 657, startPoint y: 168, endPoint x: 746, endPoint y: 168, distance: 88.8
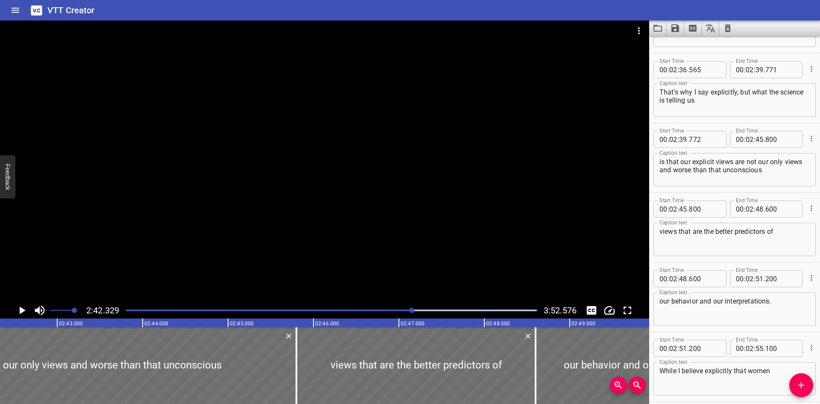
click at [743, 168] on textarea "is that our explicit views are not our only views and worse than that unconscio…" at bounding box center [734, 170] width 150 height 24
drag, startPoint x: 767, startPoint y: 171, endPoint x: 654, endPoint y: 167, distance: 113.2
click at [654, 167] on div "is that our explicit views are not our only views and worse than that unconscio…" at bounding box center [734, 169] width 162 height 33
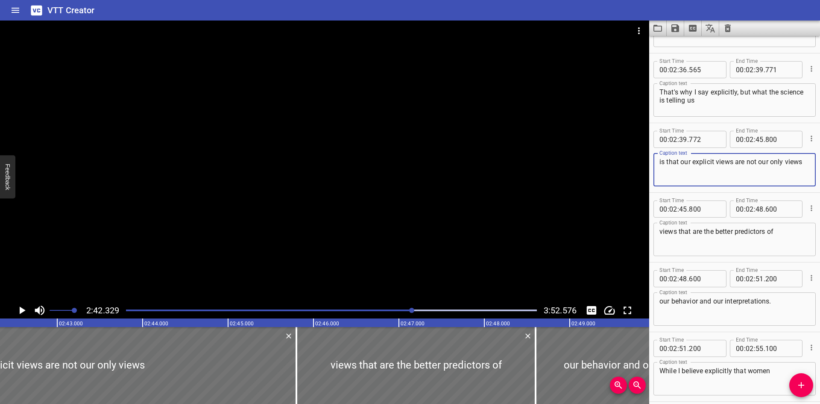
type textarea "is that our explicit views are not our only views"
click at [765, 142] on input "number" at bounding box center [780, 139] width 31 height 17
type input "800"
click at [756, 142] on input "number" at bounding box center [760, 139] width 8 height 17
type input "42"
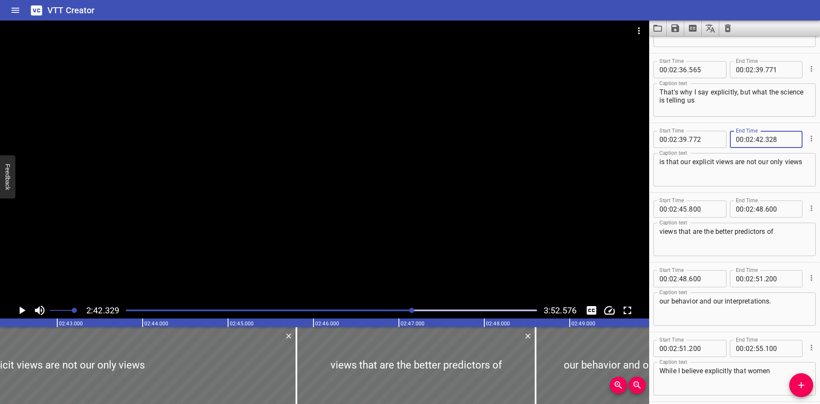
type input "328"
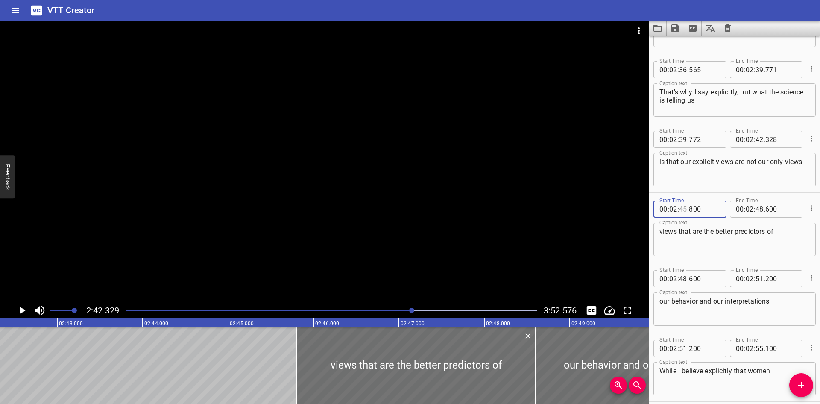
click at [685, 208] on input "number" at bounding box center [683, 208] width 8 height 17
type input "42"
type input "329"
drag, startPoint x: 667, startPoint y: 232, endPoint x: 669, endPoint y: 236, distance: 4.6
click at [666, 232] on textarea "views that are the better predictors of" at bounding box center [734, 239] width 150 height 24
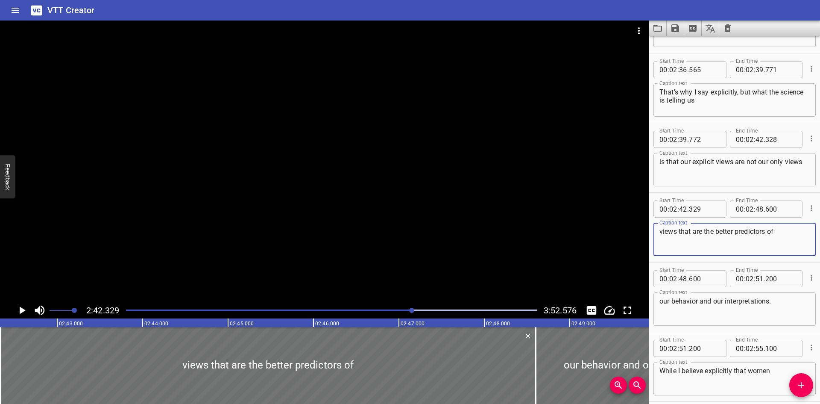
paste textarea "and worse than that unconscious"
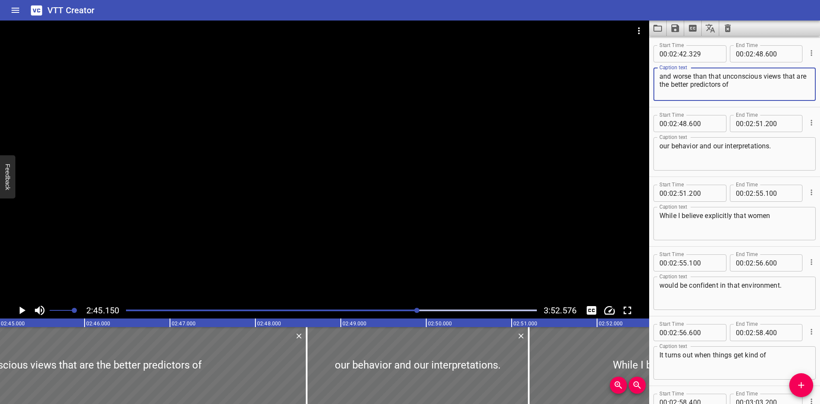
scroll to position [0, 14107]
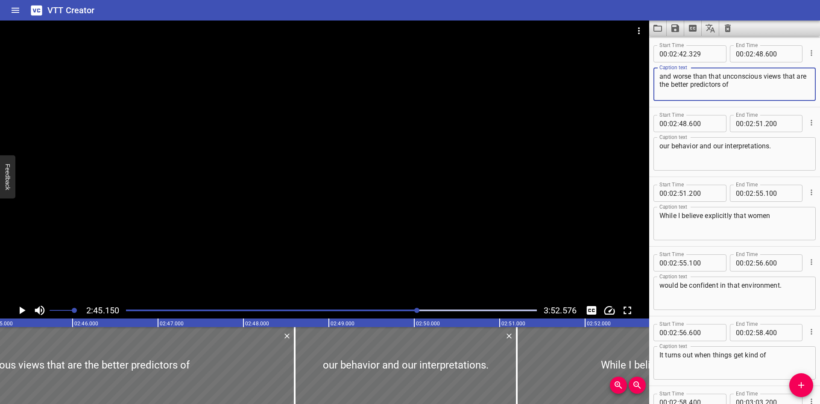
click at [719, 77] on textarea "and worse than that unconscious views that are the better predictors of" at bounding box center [734, 84] width 150 height 24
click at [721, 77] on textarea "and worse than that unconscious views that are the better predictors of" at bounding box center [734, 84] width 150 height 24
drag, startPoint x: 788, startPoint y: 88, endPoint x: 651, endPoint y: 84, distance: 136.3
click at [651, 84] on div "Start Time 00 : 02 : 42 . 329 Start Time End Time 00 : 02 : 48 . 600 End Time C…" at bounding box center [734, 72] width 171 height 69
drag, startPoint x: 662, startPoint y: 85, endPoint x: 753, endPoint y: 94, distance: 91.9
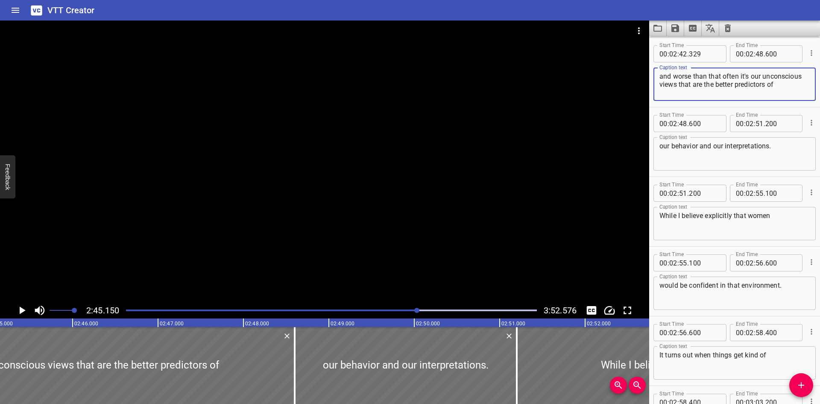
click at [753, 94] on textarea "and worse than that often it's our unconscious views that are the better predic…" at bounding box center [734, 84] width 150 height 24
drag, startPoint x: 786, startPoint y: 86, endPoint x: 679, endPoint y: 85, distance: 106.8
click at [679, 85] on textarea "and worse than that often it's our unconscious views that are the better predic…" at bounding box center [734, 84] width 150 height 24
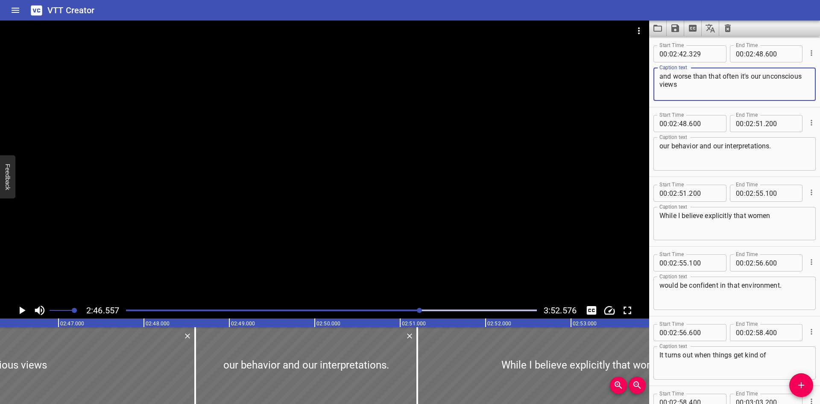
scroll to position [0, 14227]
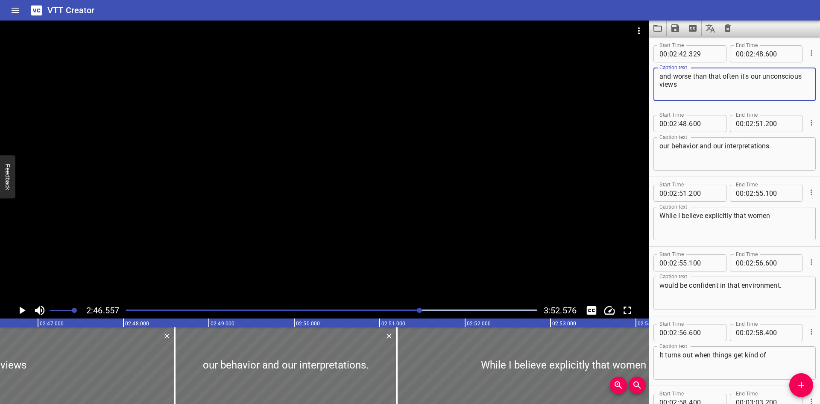
type textarea "and worse than that often it's our unconscious views"
click at [756, 54] on input "number" at bounding box center [760, 53] width 8 height 17
type input "46"
type input "557"
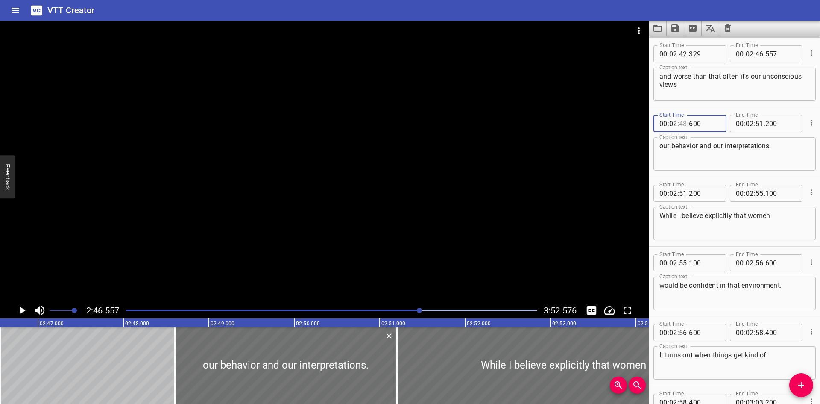
click at [684, 122] on input "number" at bounding box center [683, 123] width 8 height 17
type input "46"
type input "558"
click at [662, 146] on textarea "our behavior and our interpretations." at bounding box center [734, 154] width 150 height 24
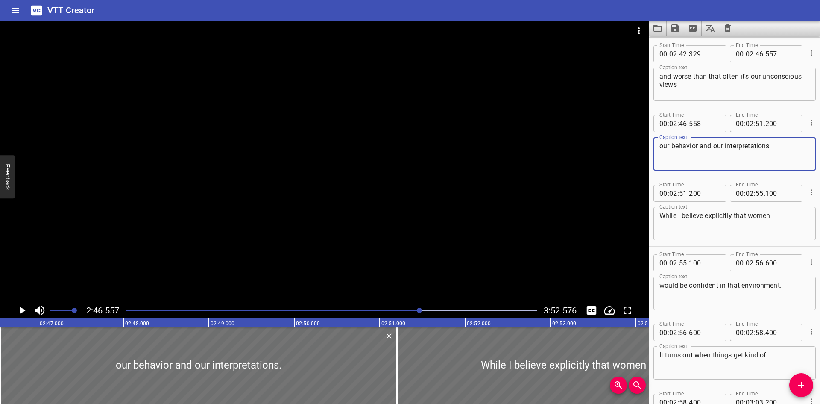
paste textarea "that are the better predictors of"
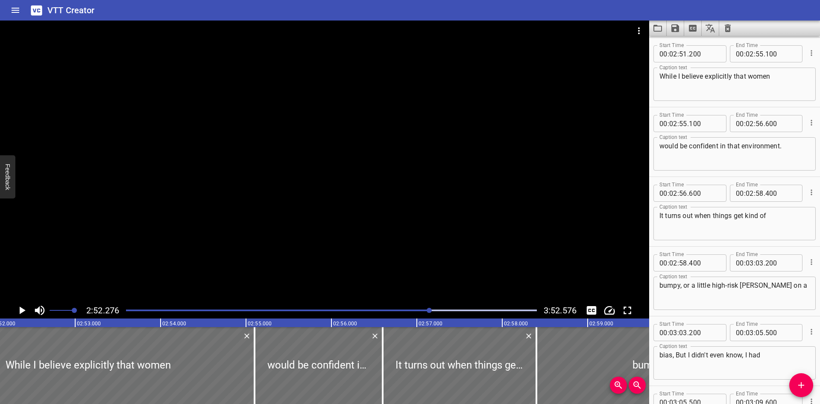
scroll to position [0, 14716]
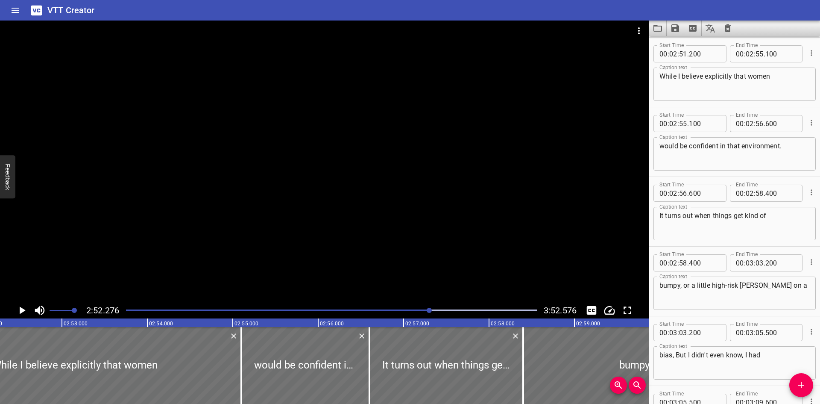
type textarea "that are the better predictors of our behavior and our interpretations."
click at [659, 76] on div "While I believe explicitly that women Caption text" at bounding box center [734, 83] width 162 height 33
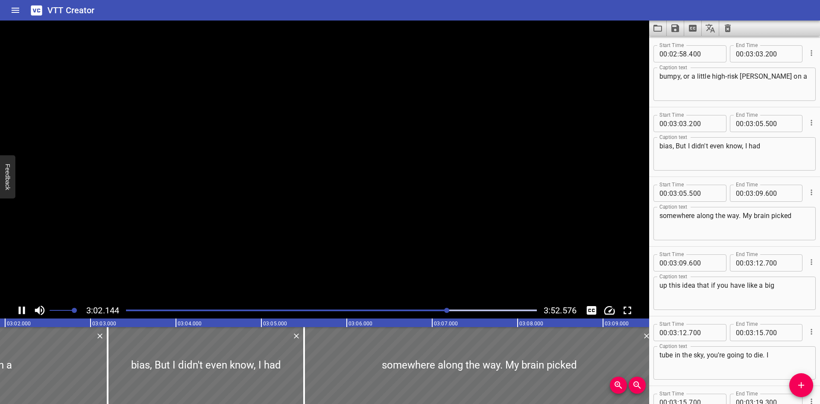
scroll to position [0, 15564]
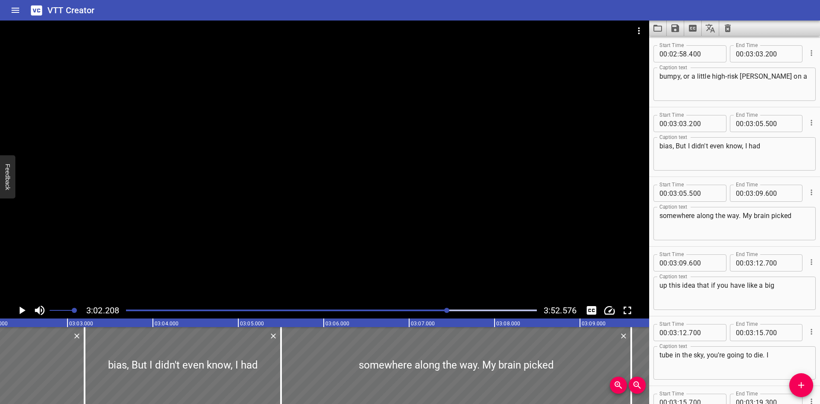
type textarea "So while I believe explicitly that women"
drag, startPoint x: 759, startPoint y: 77, endPoint x: 741, endPoint y: 76, distance: 17.5
click at [741, 76] on textarea "bumpy, or a little high-risk Eileen on a" at bounding box center [734, 84] width 150 height 24
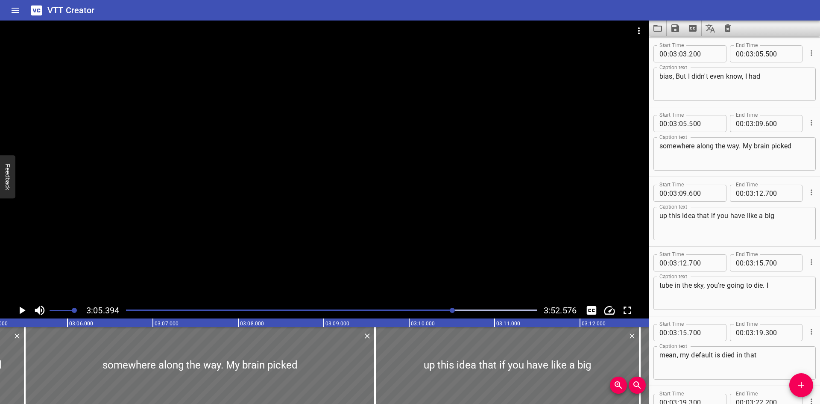
scroll to position [0, 15836]
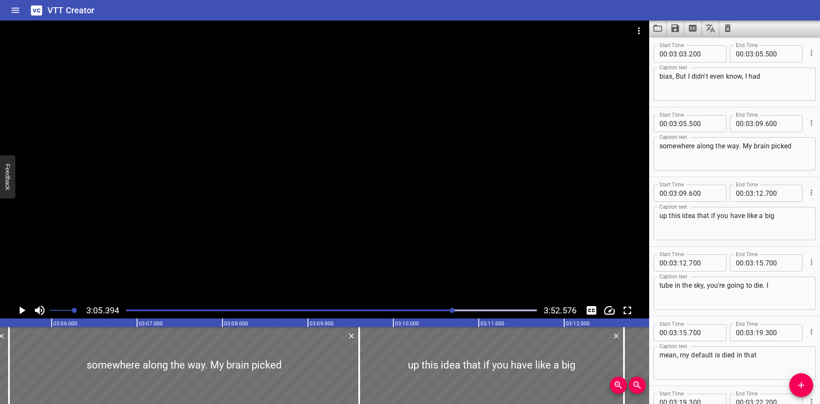
type textarea "bumpy, or a little high-risk I lean on a"
click at [685, 76] on textarea "bias, But I didn't even know, I had" at bounding box center [734, 84] width 150 height 24
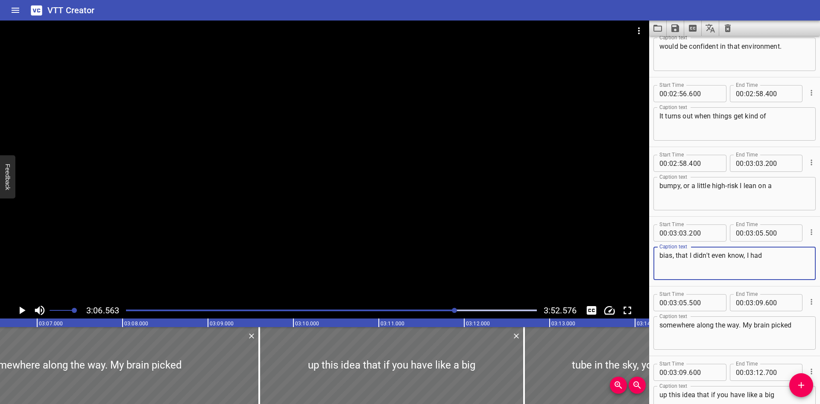
scroll to position [3642, 0]
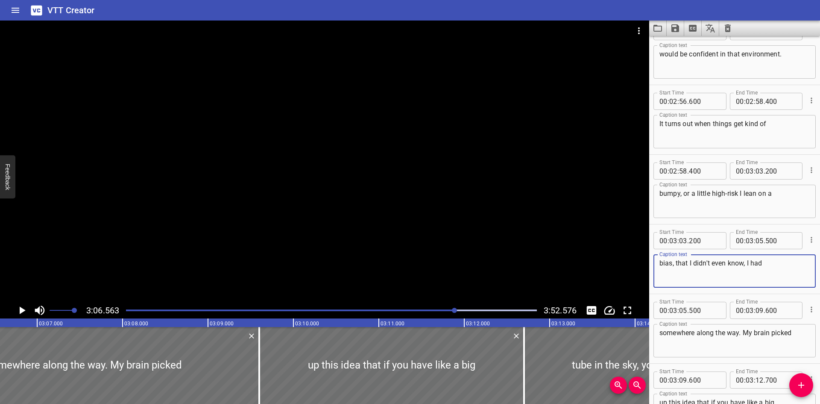
click at [778, 263] on textarea "bias, that I didn't even know, I had" at bounding box center [734, 271] width 150 height 24
click at [747, 266] on textarea "bias, that I didn't even know, I had" at bounding box center [734, 271] width 150 height 24
click at [768, 264] on textarea "bias, that I didn't even know I had" at bounding box center [734, 271] width 150 height 24
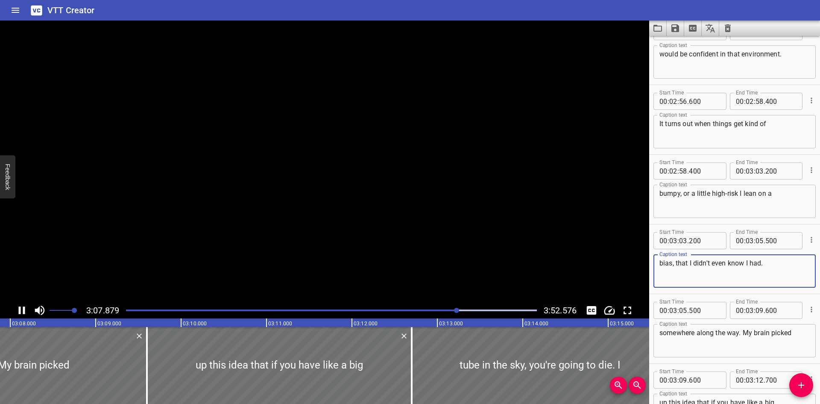
scroll to position [0, 16061]
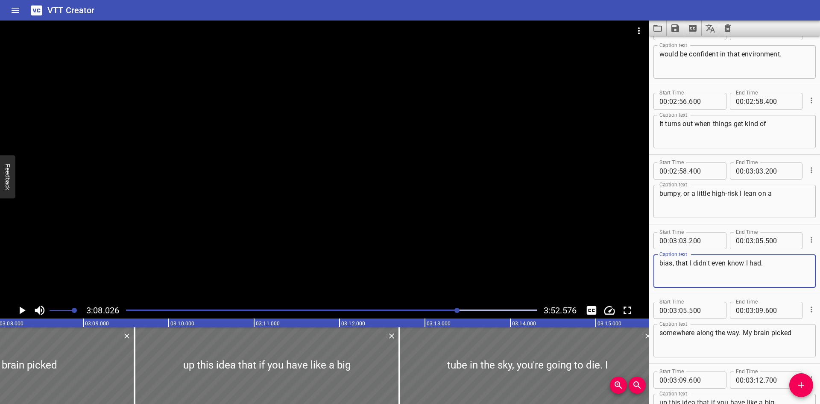
type textarea "bias, that I didn't even know I had."
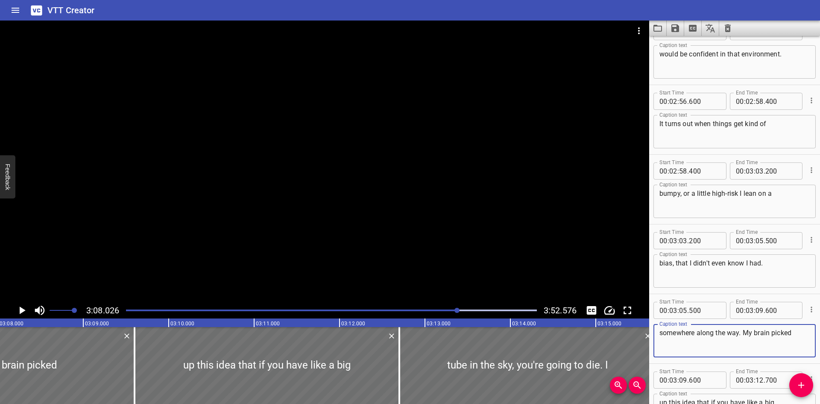
click at [664, 333] on textarea "somewhere along the way. My brain picked" at bounding box center [734, 340] width 150 height 24
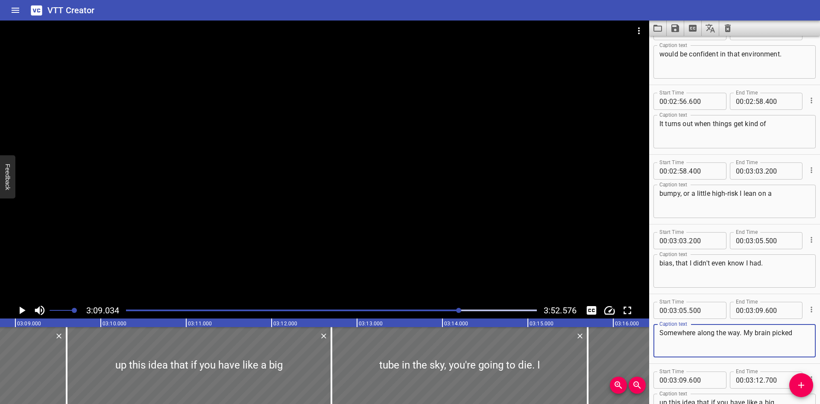
scroll to position [0, 16147]
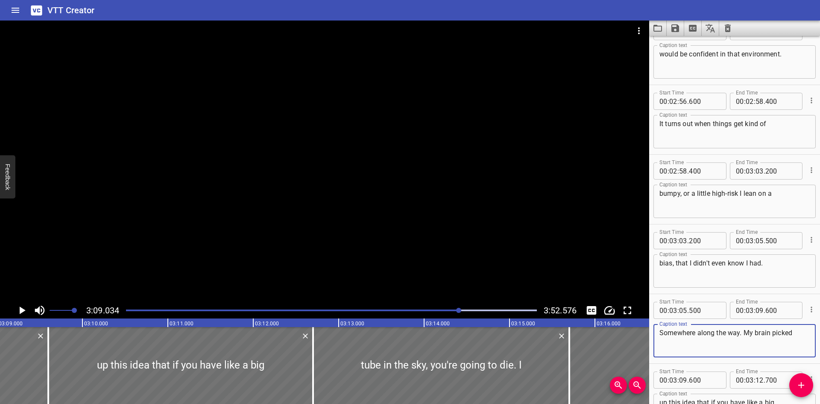
click at [747, 331] on textarea "Somewhere along the way. My brain picked" at bounding box center [734, 340] width 150 height 24
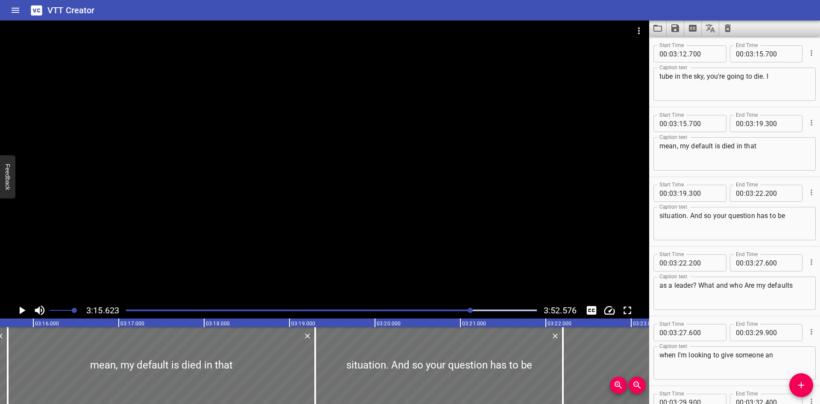
scroll to position [0, 16710]
type textarea "Somewhere along the way my brain picked"
drag, startPoint x: 718, startPoint y: 76, endPoint x: 762, endPoint y: 77, distance: 44.0
click at [762, 77] on textarea "tube in the sky, you're going to die. I" at bounding box center [734, 84] width 150 height 24
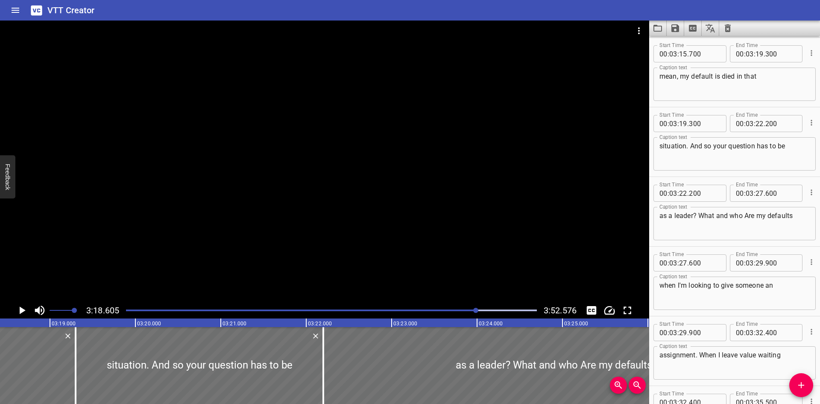
scroll to position [0, 16965]
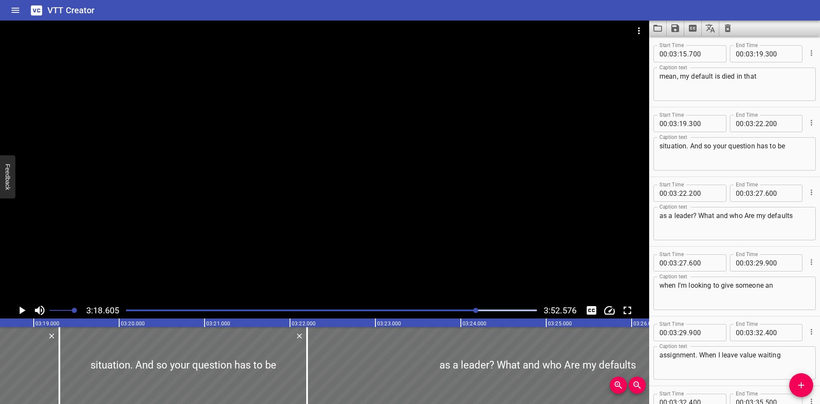
type textarea "tube in the sky, you want a guy. I"
click at [735, 75] on textarea "mean, my default is died in that" at bounding box center [734, 84] width 150 height 24
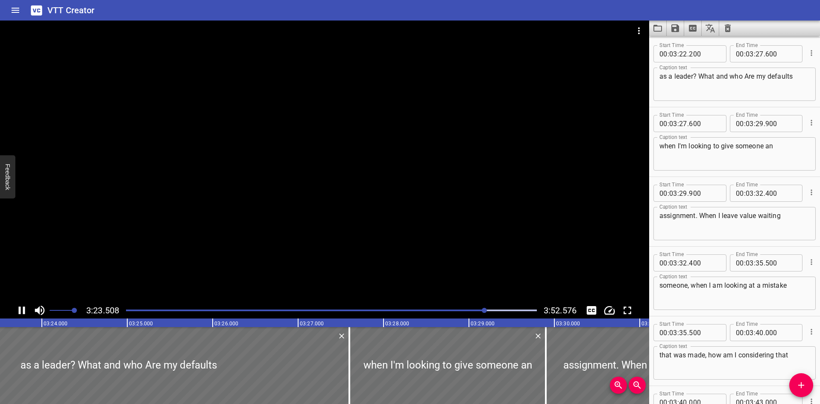
scroll to position [0, 17397]
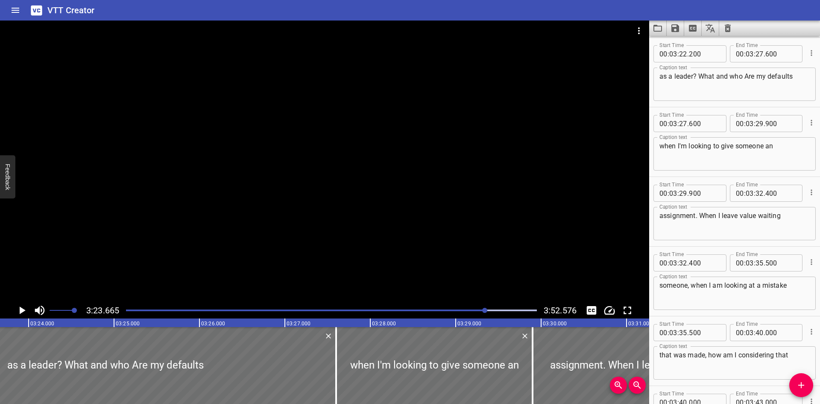
type textarea "mean, my default is guy in that"
click at [701, 76] on textarea "as a leader? What and who Are my defaults" at bounding box center [734, 84] width 150 height 24
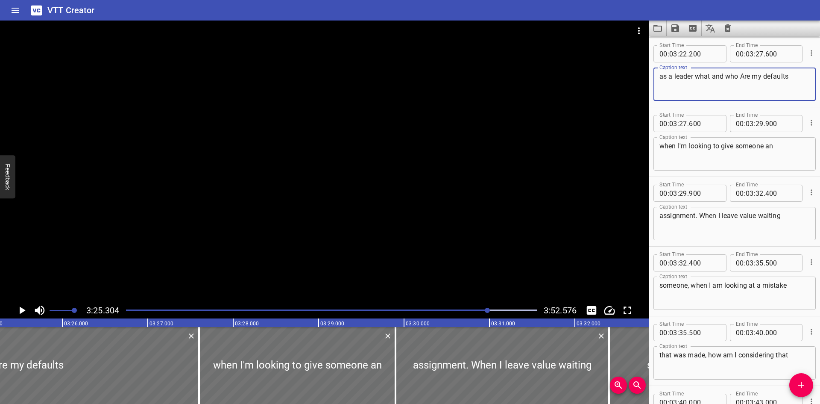
scroll to position [0, 17537]
click at [746, 73] on textarea "as a leader what and who Are my defaults" at bounding box center [734, 84] width 150 height 24
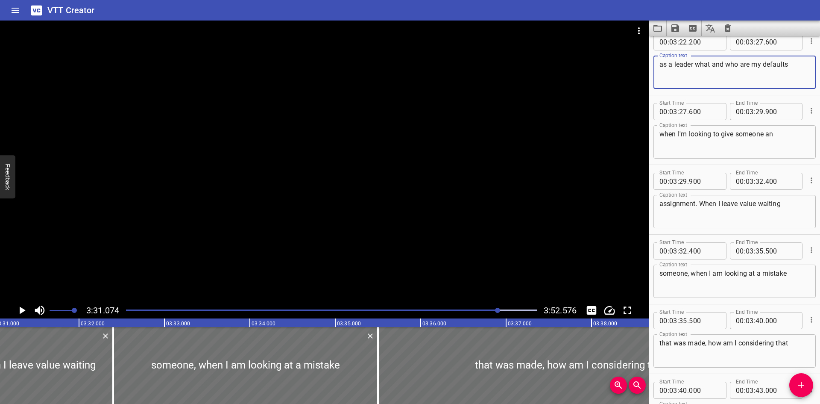
scroll to position [4258, 0]
type textarea "as a leader what and who are my defaults"
click at [702, 204] on textarea "assignment. When I leave value waiting" at bounding box center [734, 212] width 150 height 24
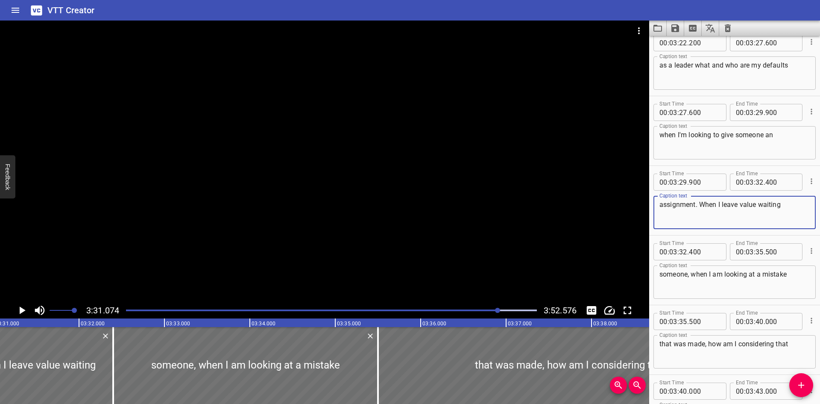
click at [706, 206] on textarea "assignment. When I leave value waiting" at bounding box center [734, 212] width 150 height 24
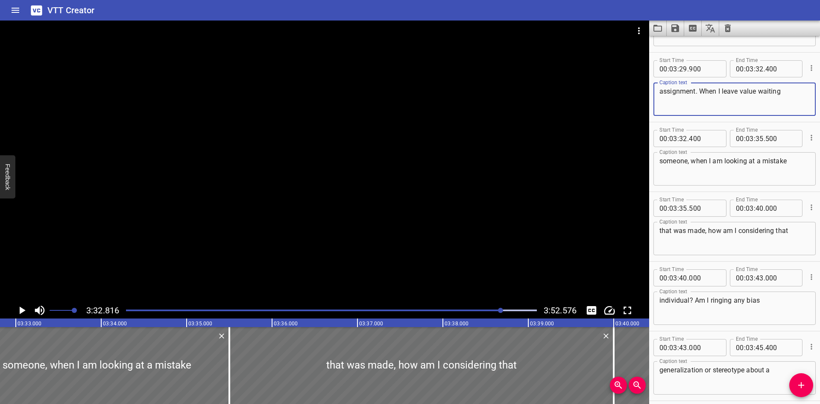
scroll to position [4370, 0]
drag, startPoint x: 787, startPoint y: 94, endPoint x: 720, endPoint y: 94, distance: 66.6
click at [720, 94] on textarea "assignment. When I leave value waiting" at bounding box center [734, 100] width 150 height 24
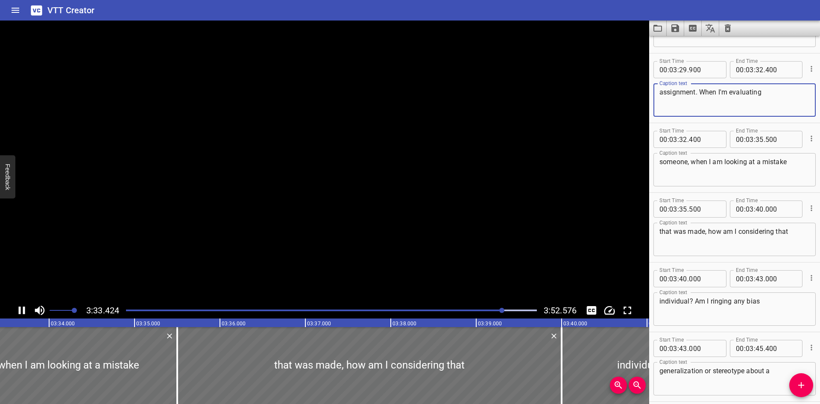
scroll to position [0, 18243]
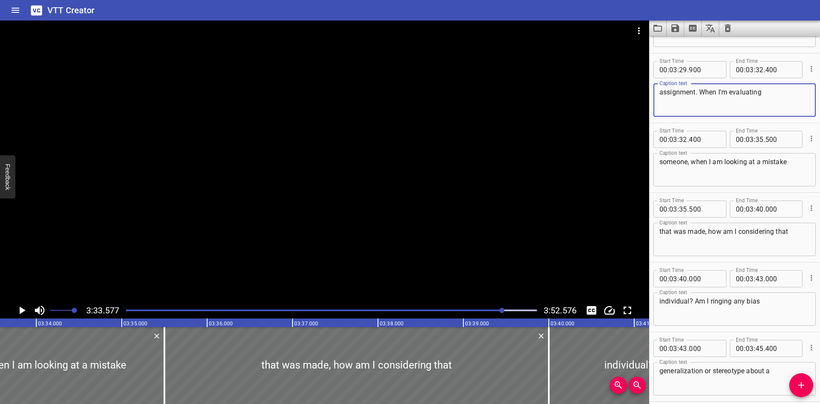
type textarea "assignment. When I'm evaluating"
click at [697, 162] on textarea "someone, when I am looking at a mistake" at bounding box center [734, 170] width 150 height 24
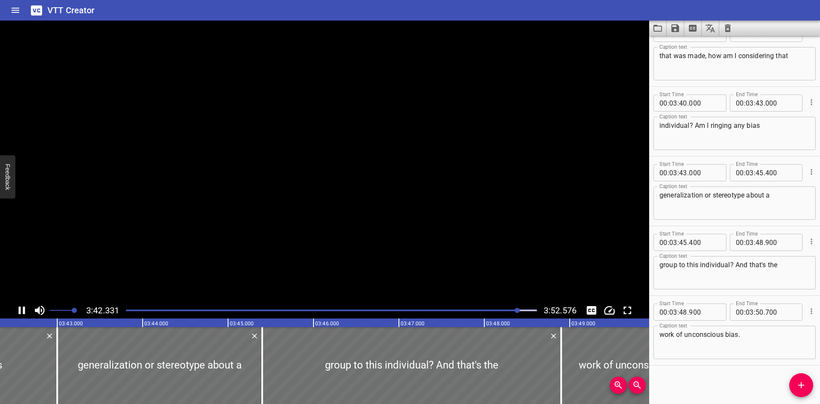
scroll to position [0, 19008]
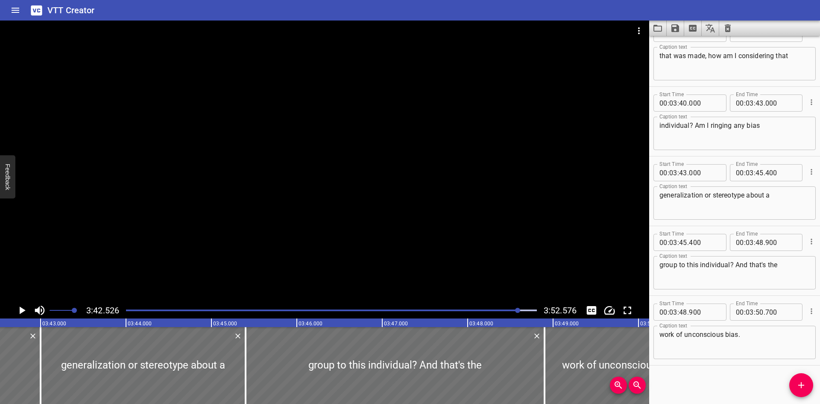
type textarea "someone. When I am looking at a mistake"
click at [709, 128] on textarea "individual? Am I ringing any bias" at bounding box center [734, 133] width 150 height 24
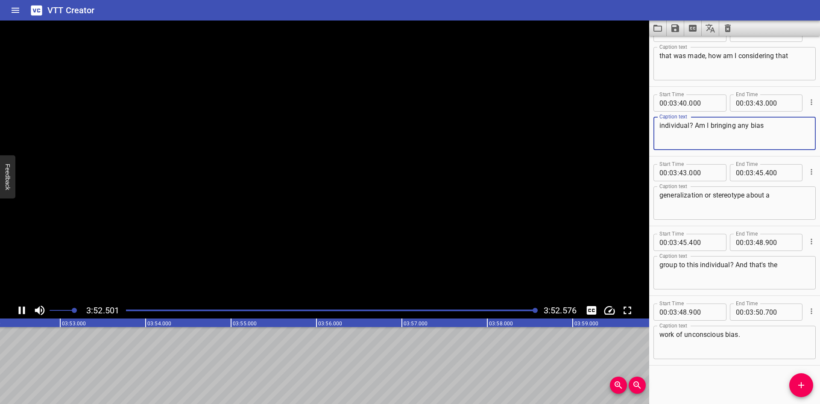
scroll to position [0, 19851]
type textarea "individual? Am I bringing any bias"
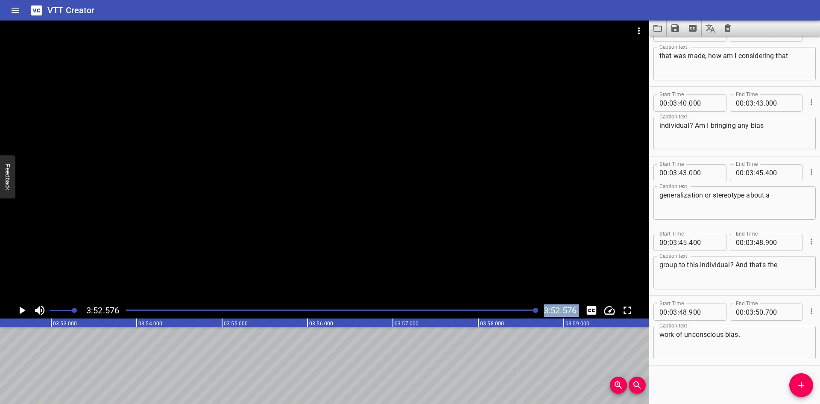
drag, startPoint x: 539, startPoint y: 310, endPoint x: 100, endPoint y: 321, distance: 438.8
click at [100, 321] on div "3:52.576 3:52.576 00:00.000 00:01.000 00:02.000 00:03.000 00:04.000 00:05.000 0…" at bounding box center [324, 212] width 649 height 383
click at [127, 309] on div "Play progress" at bounding box center [331, 310] width 411 height 2
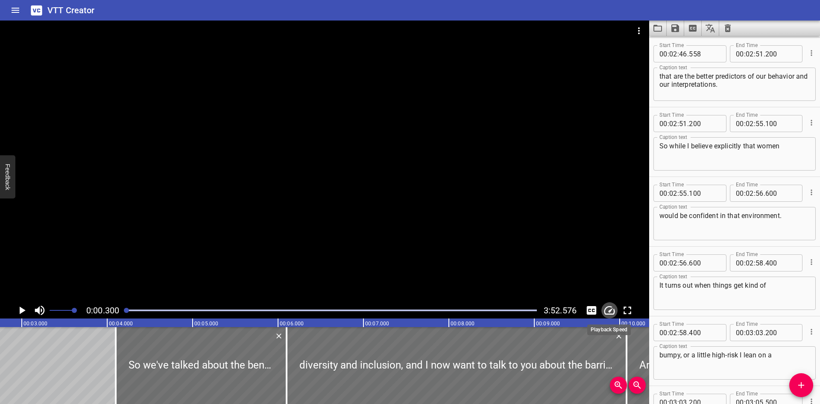
scroll to position [0, 26]
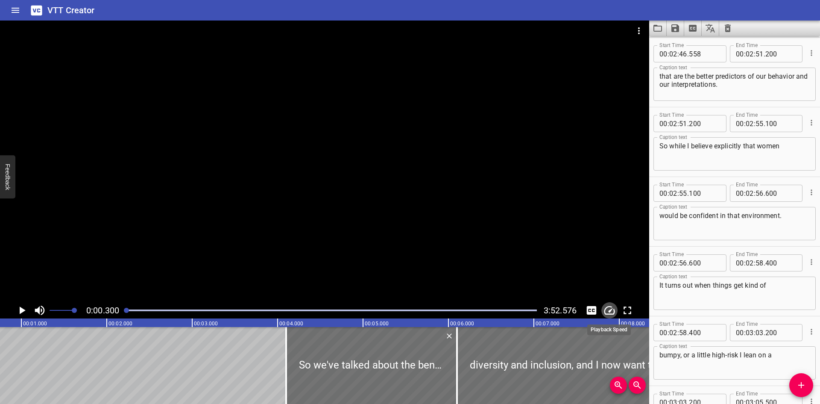
click at [613, 309] on icon "Change Playback Speed" at bounding box center [609, 310] width 11 height 9
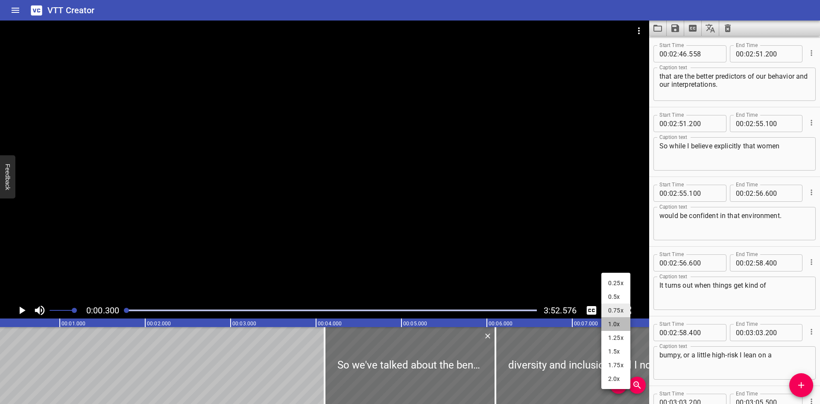
click at [612, 328] on li "1.0x" at bounding box center [615, 324] width 29 height 14
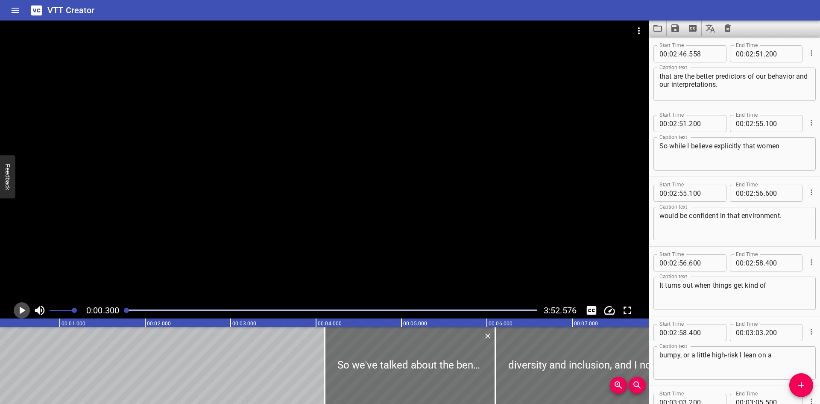
click at [18, 309] on icon "Play/Pause" at bounding box center [21, 310] width 13 height 13
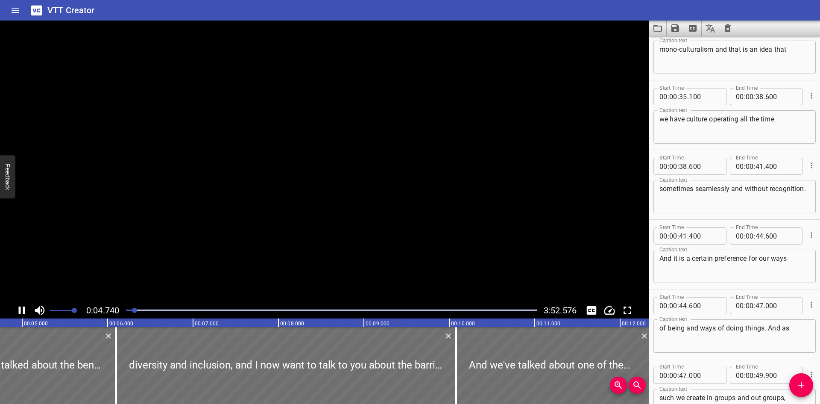
scroll to position [269, 0]
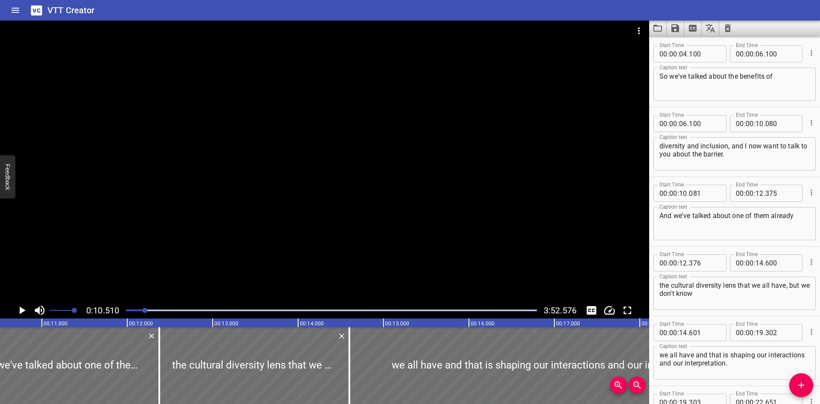
click at [730, 154] on textarea "diversity and inclusion, and I now want to talk to you about the barrier." at bounding box center [734, 154] width 150 height 24
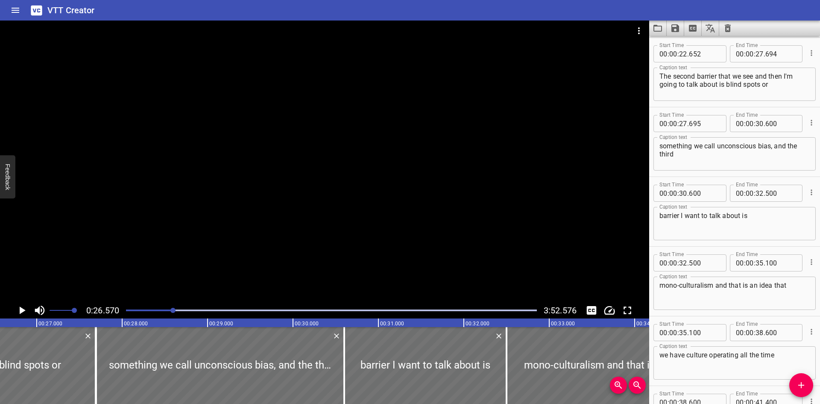
type textarea "diversity and inclusion, and I now want to talk to you about the barriers."
click at [782, 76] on textarea "The second barrier that we see and then I'm going to talk about is blind spots …" at bounding box center [734, 84] width 150 height 24
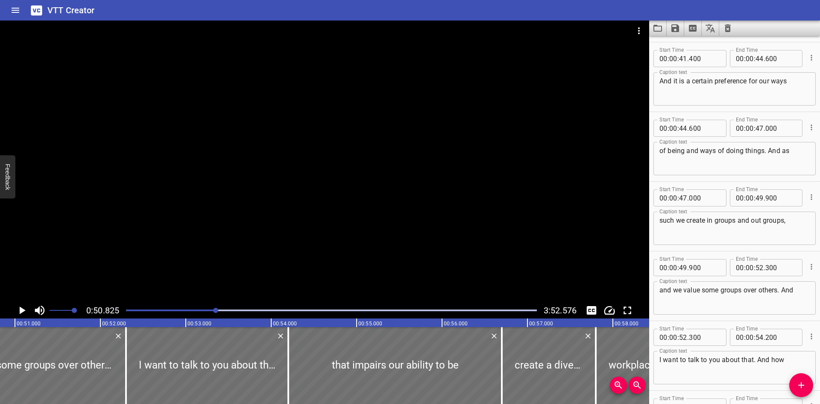
type textarea "The second barrier that we see and that I'm going to talk about is blind spots …"
click at [716, 222] on textarea "such we create in groups and out groups," at bounding box center [734, 228] width 150 height 24
click at [765, 221] on textarea "such we create in-groups and out groups," at bounding box center [734, 228] width 150 height 24
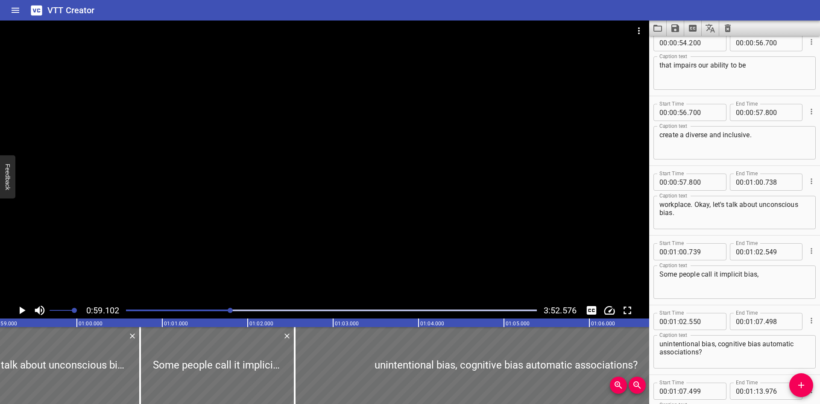
type textarea "such we create in-groups and out-groups,"
click at [790, 136] on textarea "create a diverse and inclusive." at bounding box center [734, 143] width 150 height 24
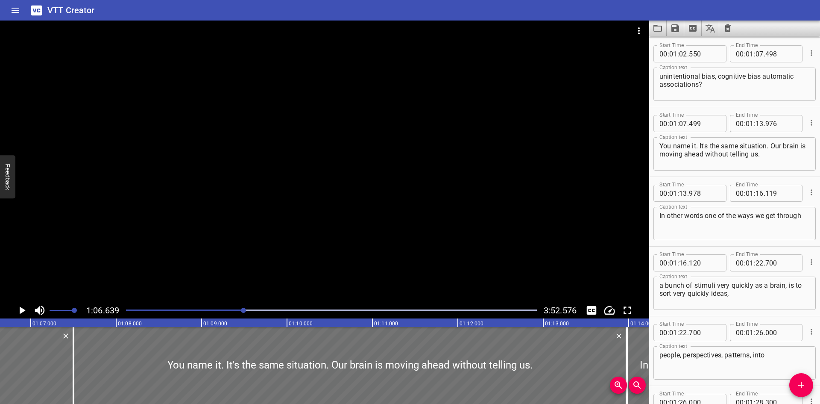
type textarea "create a diverse and inclusive"
click at [761, 78] on textarea "unintentional bias, cognitive bias automatic associations?" at bounding box center [734, 84] width 150 height 24
click at [743, 88] on textarea "unintentional bias, cognitive bias, automatic associations?" at bounding box center [734, 84] width 150 height 24
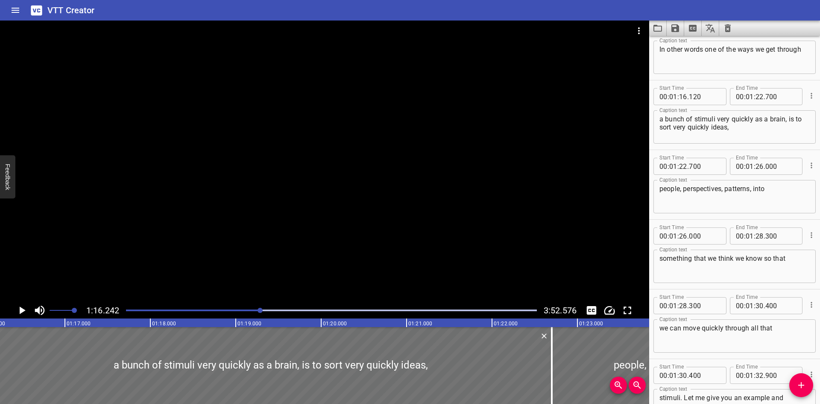
type textarea "unintentional bias, cognitive bias, automatic associations."
click at [757, 48] on textarea "In other words one of the ways we get through" at bounding box center [734, 57] width 150 height 24
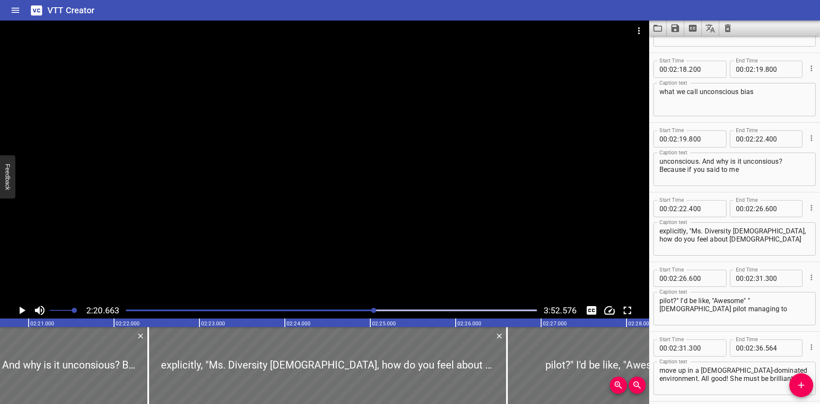
scroll to position [2780, 0]
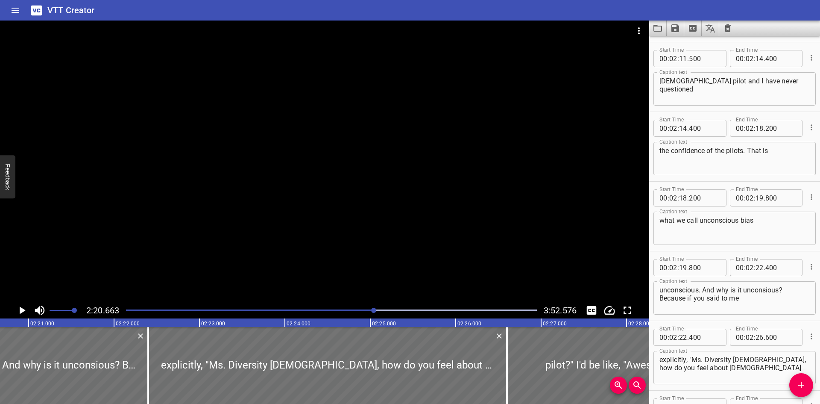
type textarea "In other words one of the ways in which we get through"
click at [744, 151] on textarea "the confidence of the pilots. That is" at bounding box center [734, 158] width 150 height 24
type textarea "the confidence of the pilot. That is"
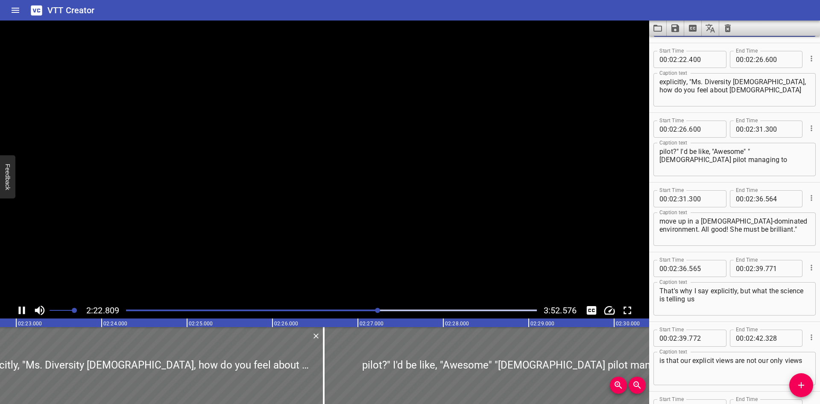
scroll to position [3063, 0]
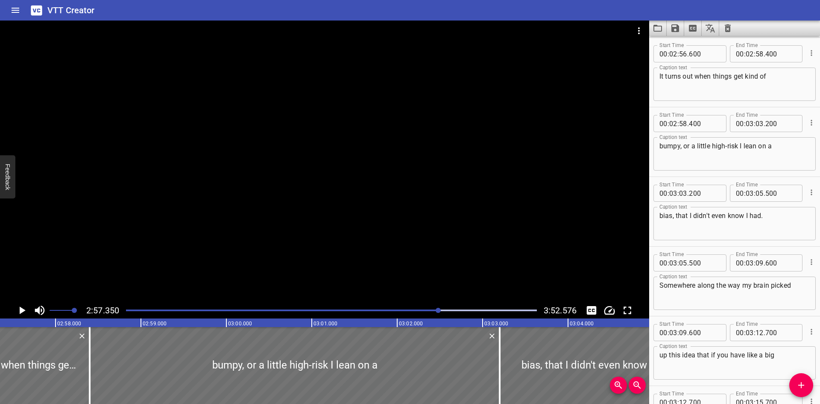
type textarea "unconscious. And why is it unconscious? Because if you said to me"
click at [430, 311] on div at bounding box center [331, 310] width 421 height 12
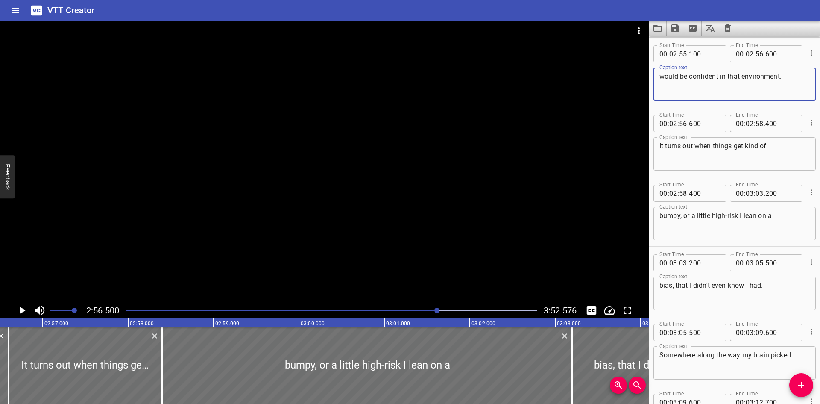
click at [718, 79] on textarea "would be confident in that environment." at bounding box center [734, 84] width 150 height 24
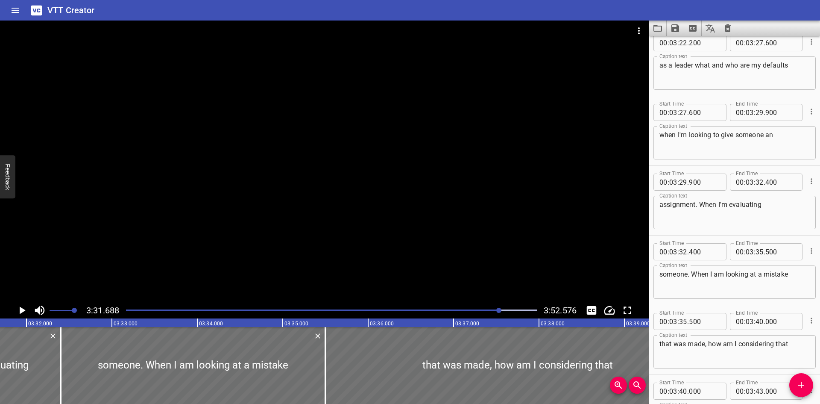
type textarea "would be competent in that environment."
click at [801, 67] on textarea "as a leader what and who are my defaults" at bounding box center [734, 73] width 150 height 24
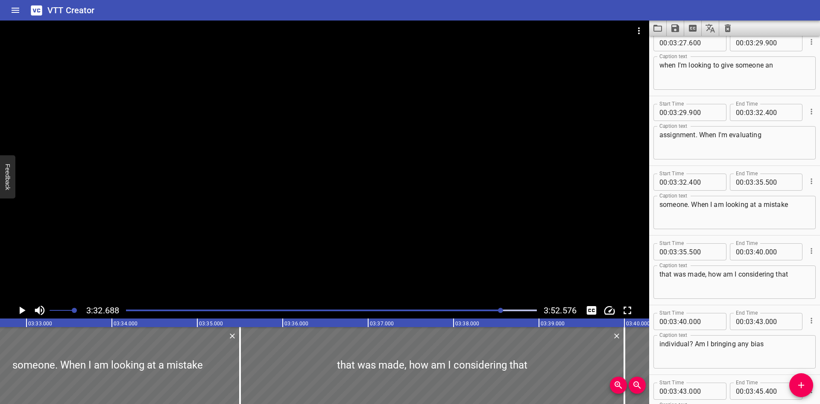
type textarea "as a leader what and who are my defaults?"
click at [666, 62] on textarea "when I'm looking to give someone an" at bounding box center [734, 73] width 150 height 24
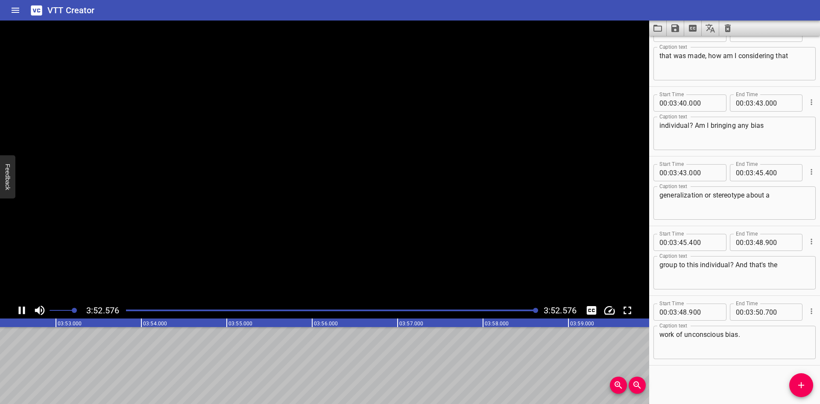
scroll to position [0, 19851]
type textarea "When I'm looking to give someone an"
click at [679, 24] on icon "Save captions to file" at bounding box center [675, 28] width 10 height 10
click at [701, 47] on li "Save to VTT file" at bounding box center [698, 46] width 63 height 15
click at [791, 14] on div "VTT Creator" at bounding box center [410, 10] width 820 height 21
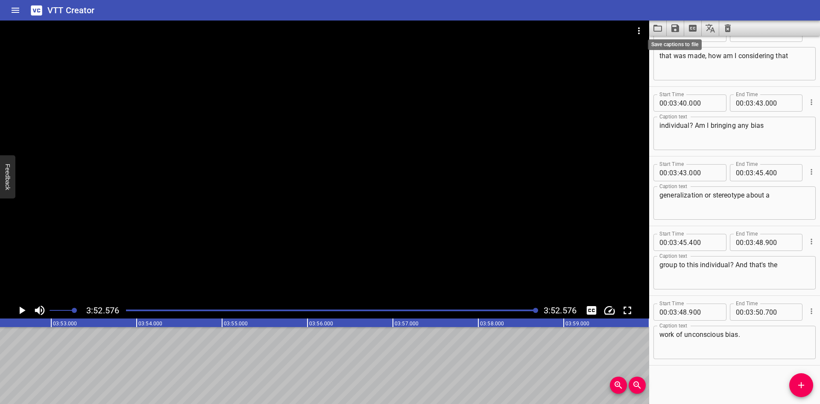
click at [676, 26] on icon "Save captions to file" at bounding box center [675, 28] width 10 height 10
click at [686, 66] on li "Save to SRT file" at bounding box center [698, 62] width 63 height 15
click at [726, 28] on icon "Clear captions" at bounding box center [728, 28] width 6 height 8
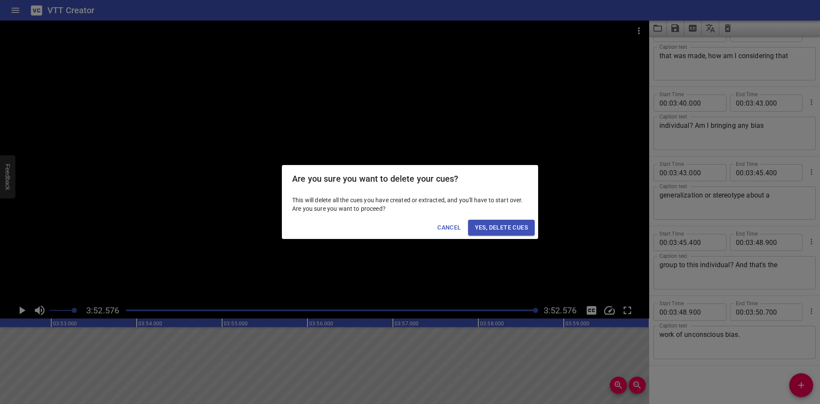
click at [506, 230] on span "Yes, Delete Cues" at bounding box center [501, 227] width 53 height 11
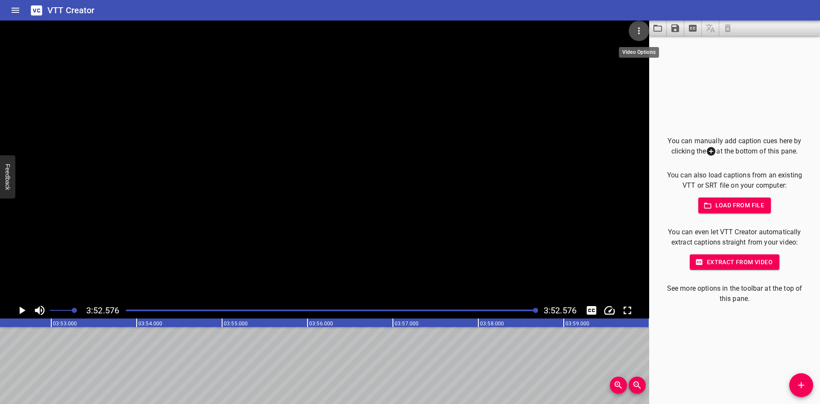
click at [638, 29] on icon "Video Options" at bounding box center [639, 31] width 10 height 10
click at [639, 29] on li "Select New Video File..." at bounding box center [671, 31] width 85 height 15
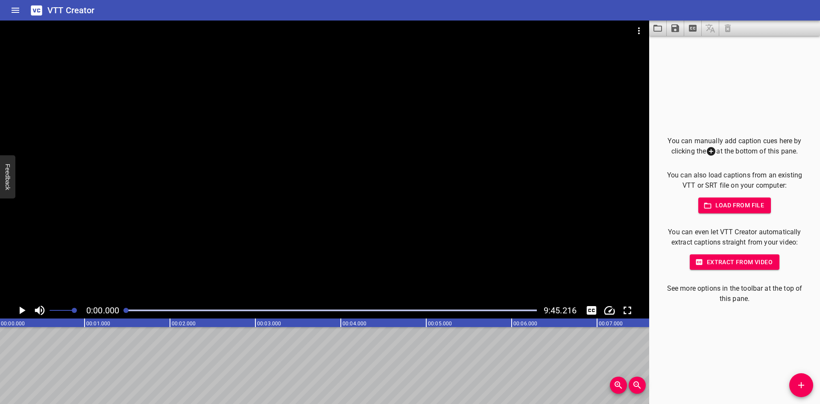
scroll to position [0, 0]
click at [733, 267] on span "Extract from video" at bounding box center [735, 262] width 76 height 11
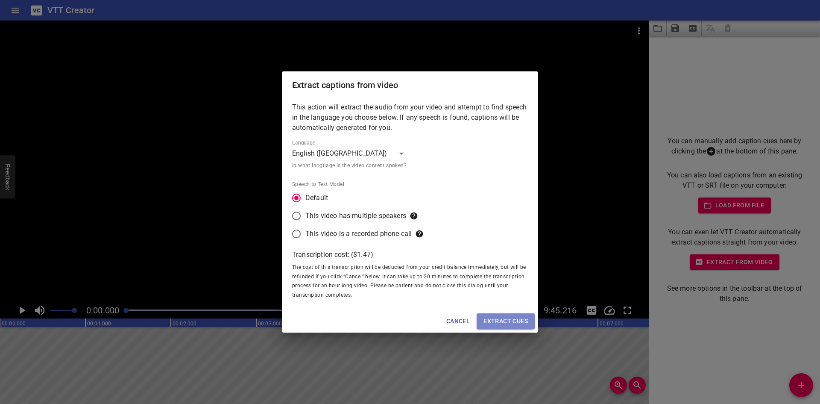
click at [520, 325] on span "Extract cues" at bounding box center [505, 321] width 44 height 11
